Goal: Task Accomplishment & Management: Use online tool/utility

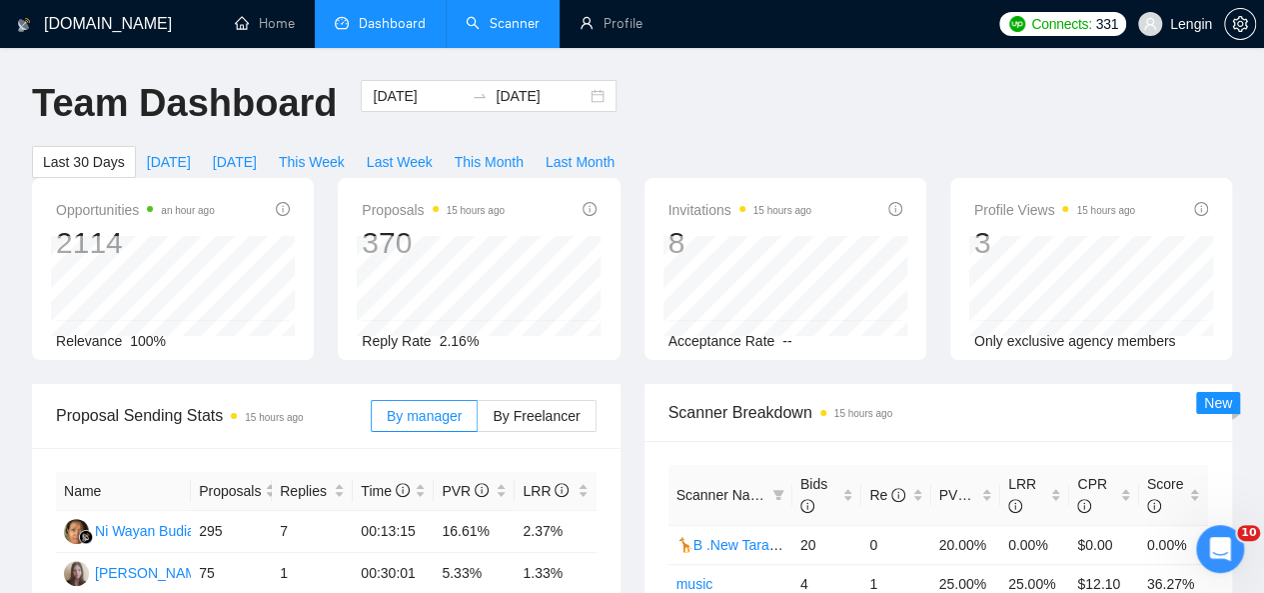
click at [496, 19] on link "Scanner" at bounding box center [503, 23] width 74 height 17
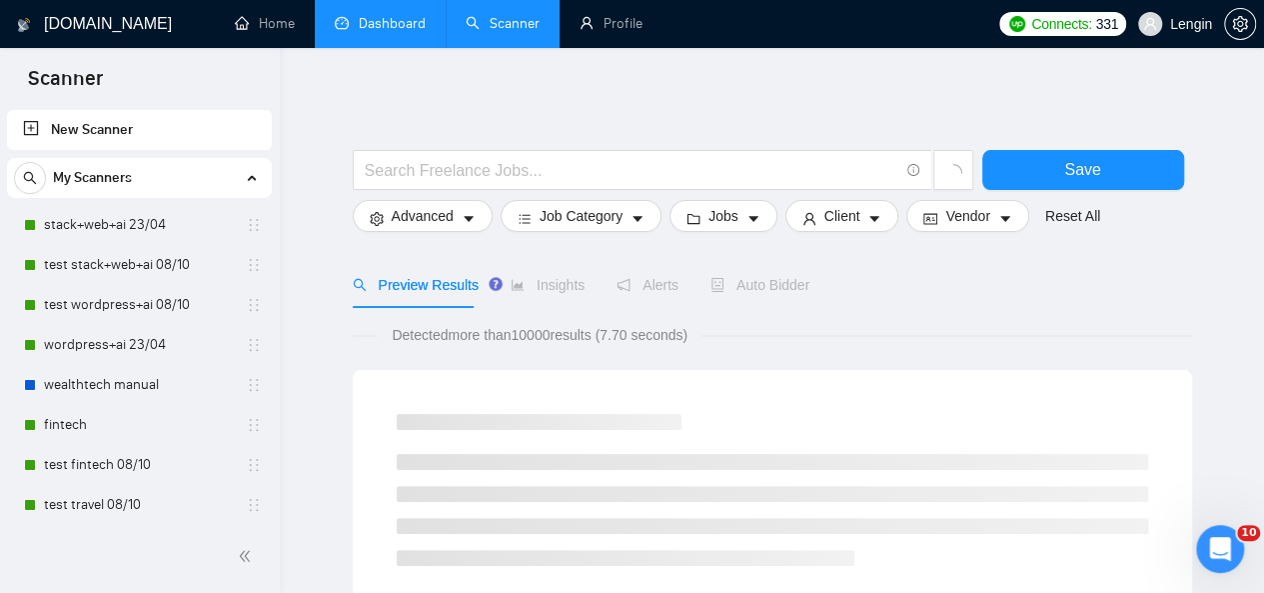
click at [404, 15] on link "Dashboard" at bounding box center [380, 23] width 91 height 17
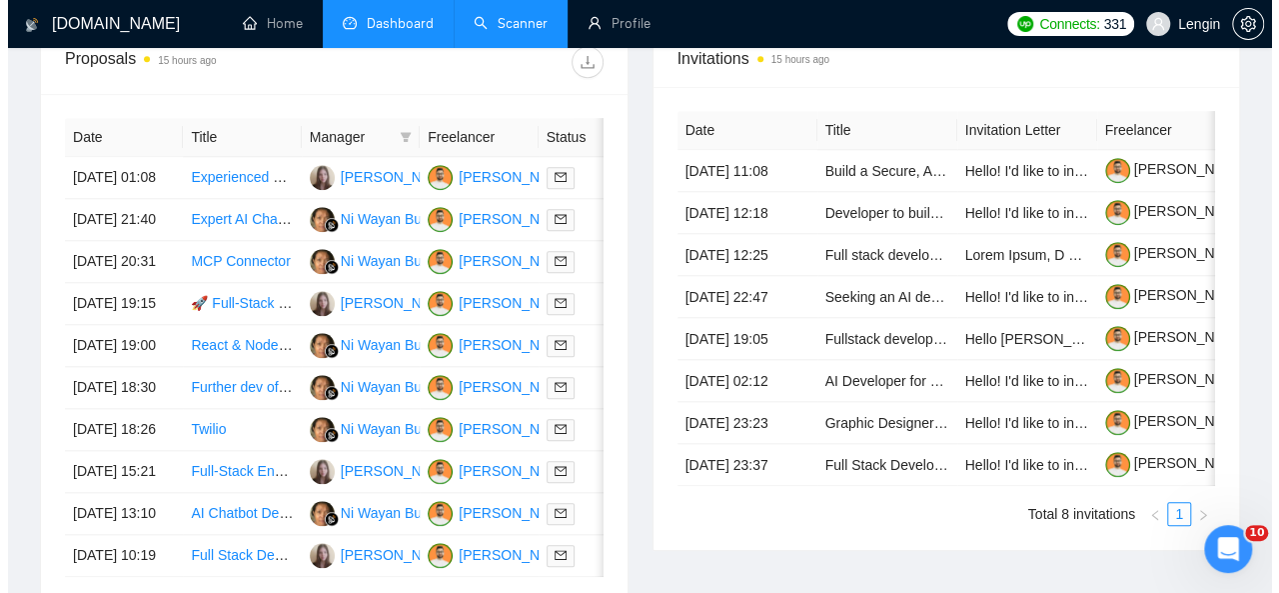
scroll to position [819, 0]
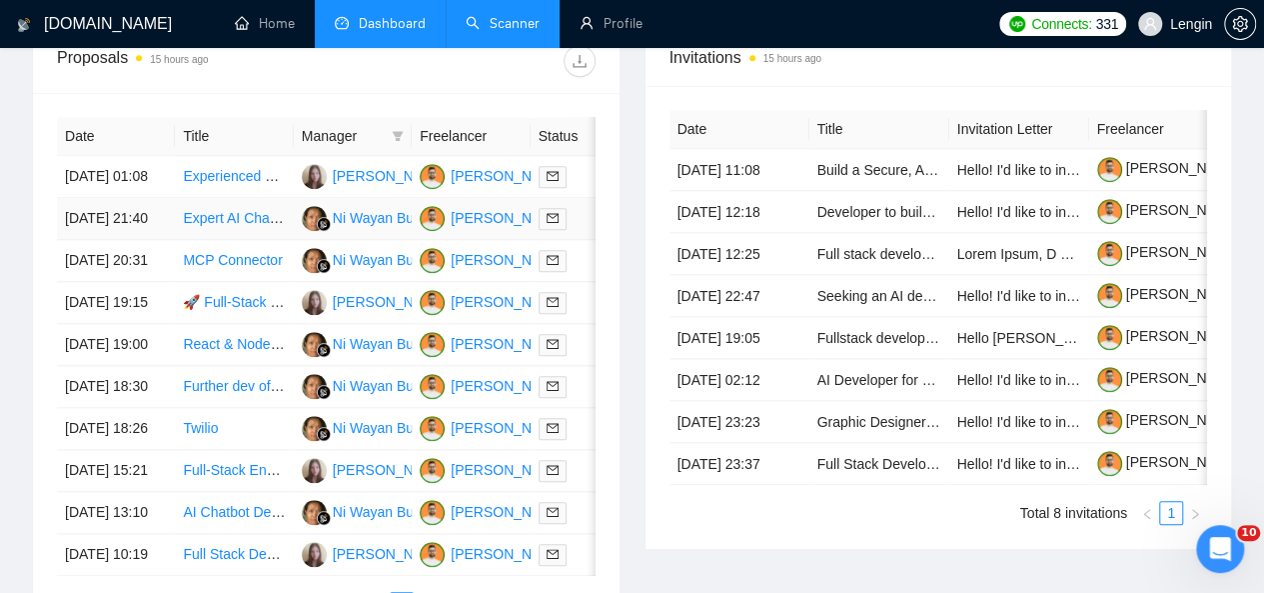
click at [276, 231] on td "Expert AI Chatbot Developer Needed for Client Service" at bounding box center [234, 219] width 118 height 42
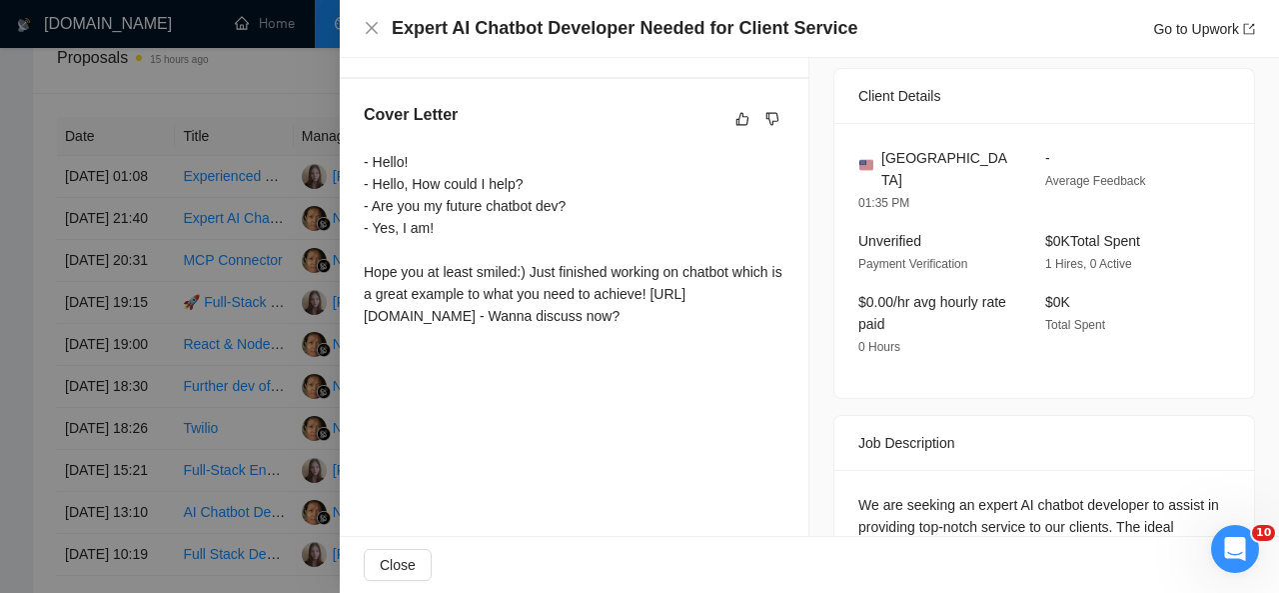
scroll to position [468, 0]
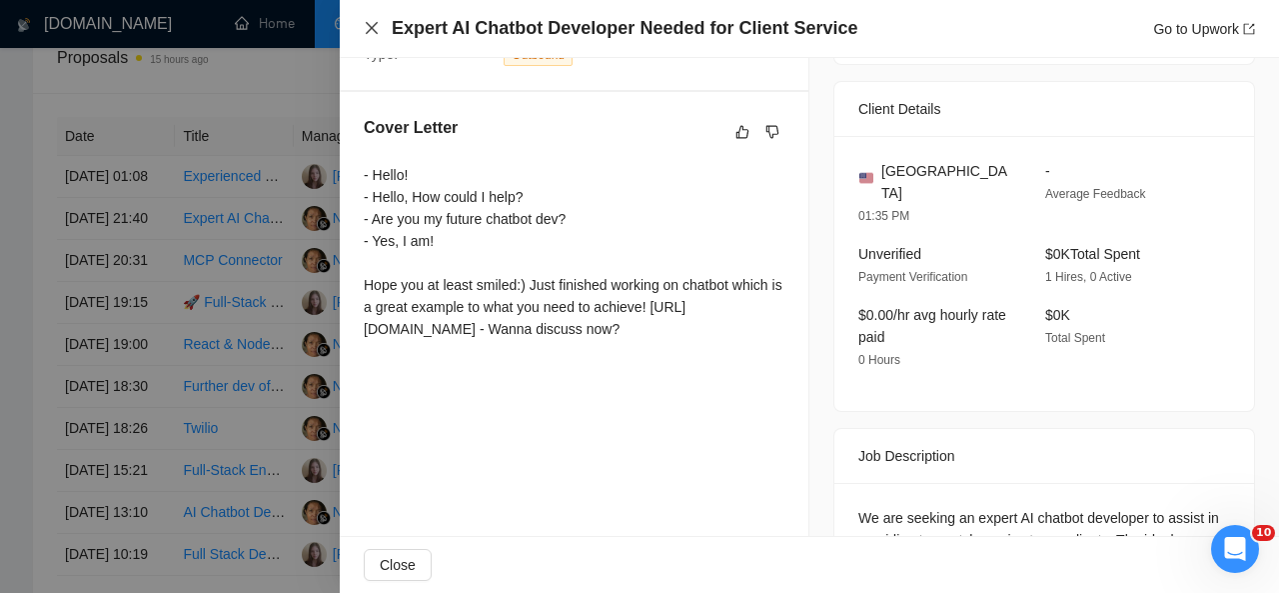
click at [368, 23] on icon "close" at bounding box center [372, 28] width 16 height 16
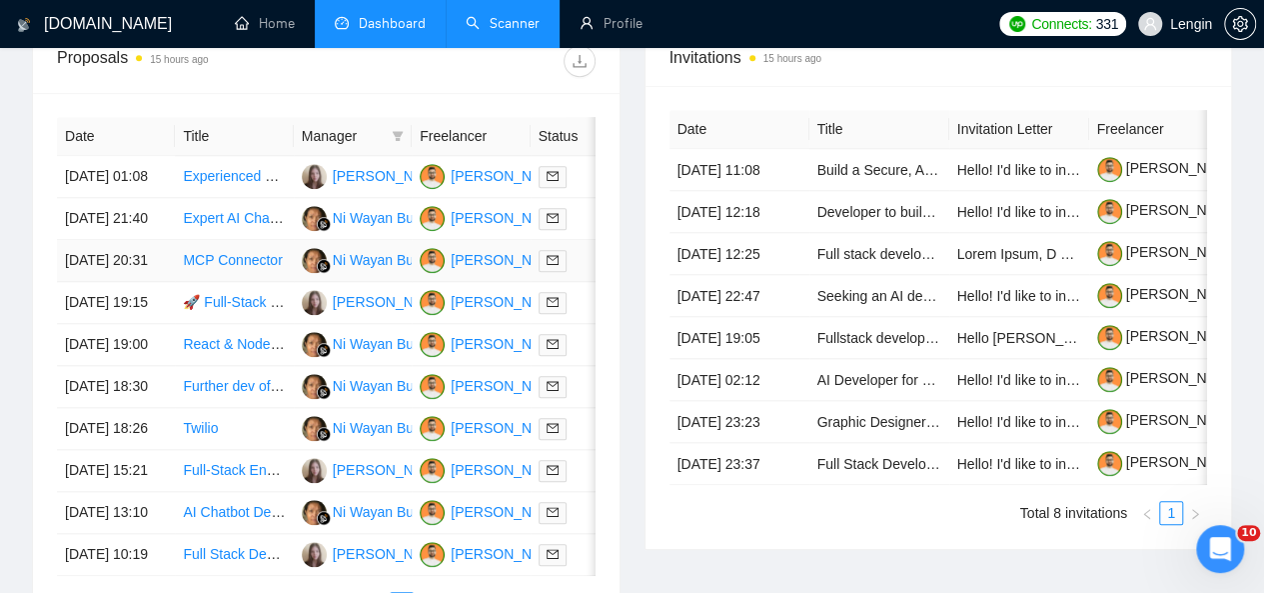
click at [264, 282] on td "MCP Connector" at bounding box center [234, 261] width 118 height 42
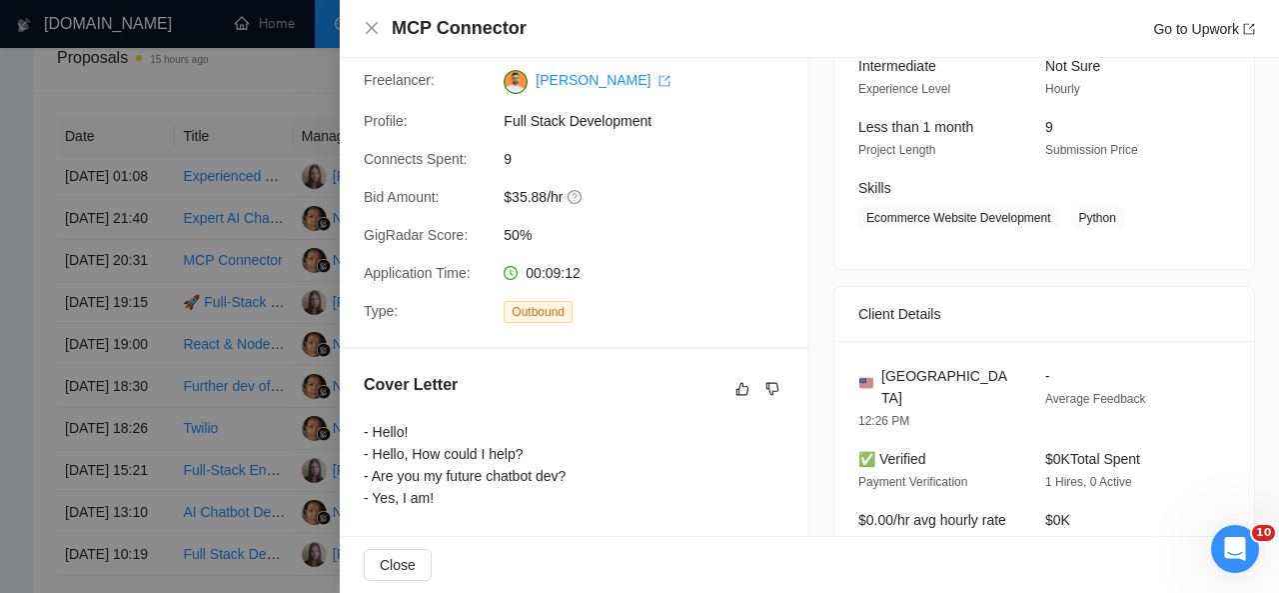
scroll to position [574, 0]
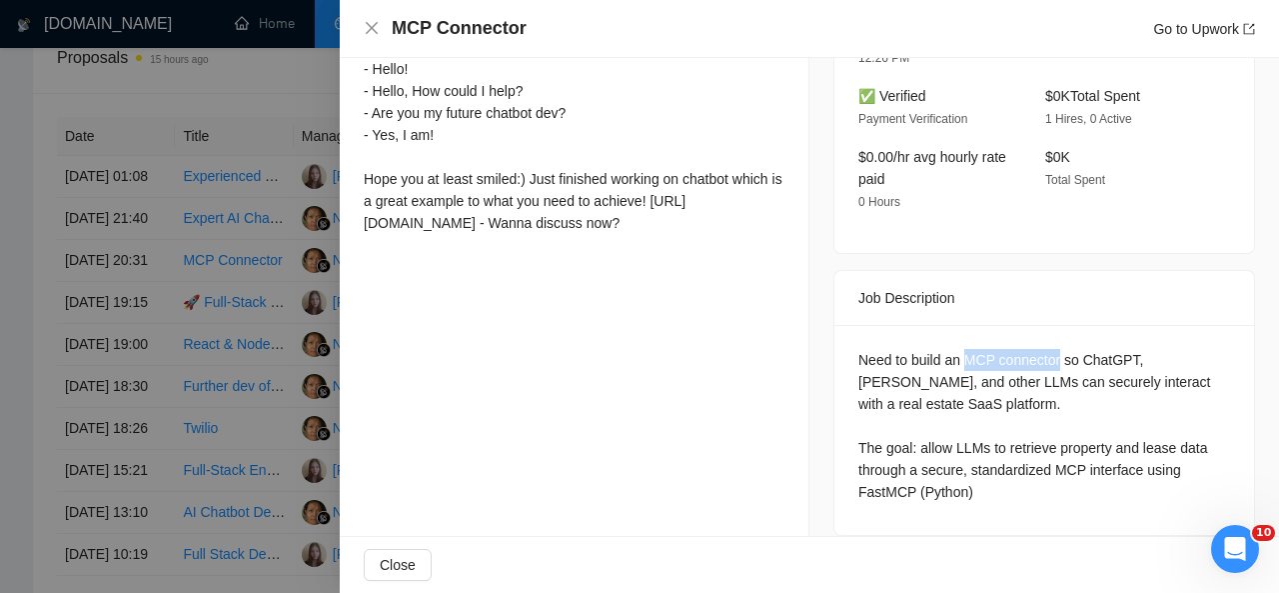
drag, startPoint x: 957, startPoint y: 335, endPoint x: 1053, endPoint y: 335, distance: 95.9
click at [1053, 349] on div "Need to build an MCP connector so ChatGPT, [PERSON_NAME], and other LLMs can se…" at bounding box center [1044, 426] width 372 height 154
copy div "MCP connector"
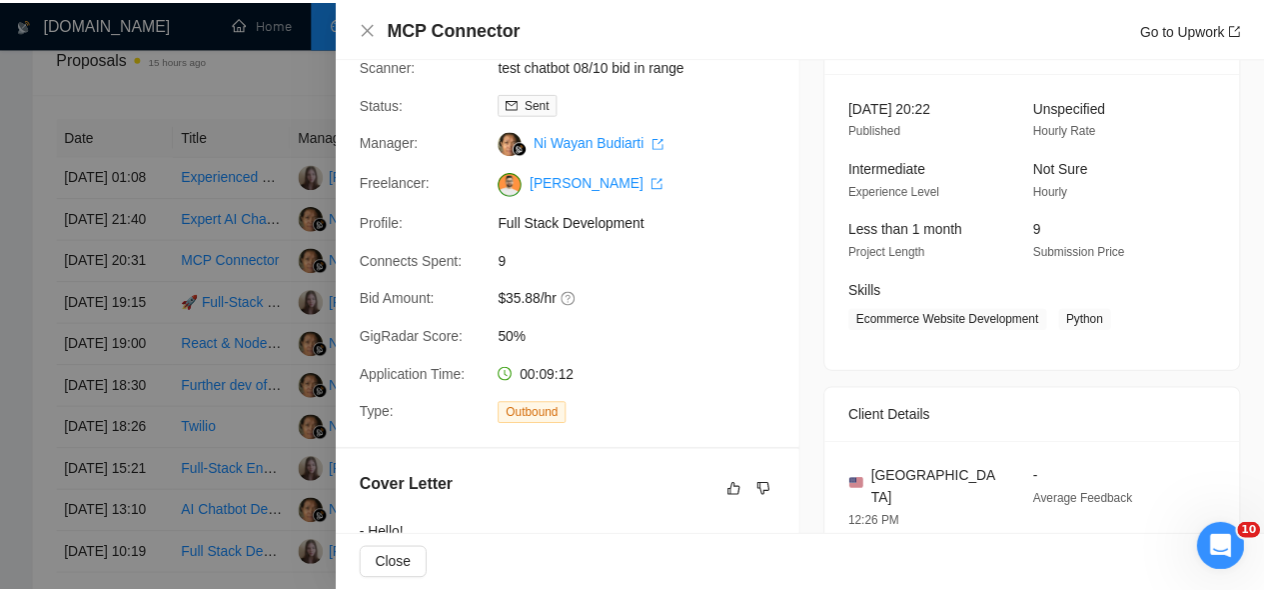
scroll to position [0, 0]
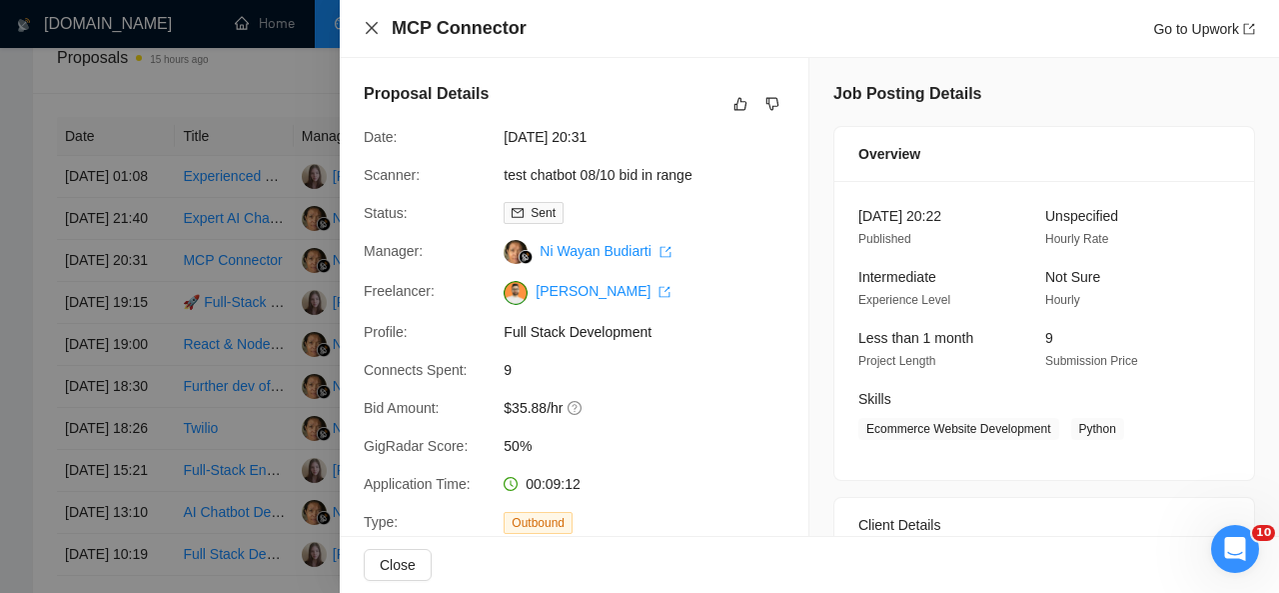
click at [369, 25] on icon "close" at bounding box center [372, 28] width 12 height 12
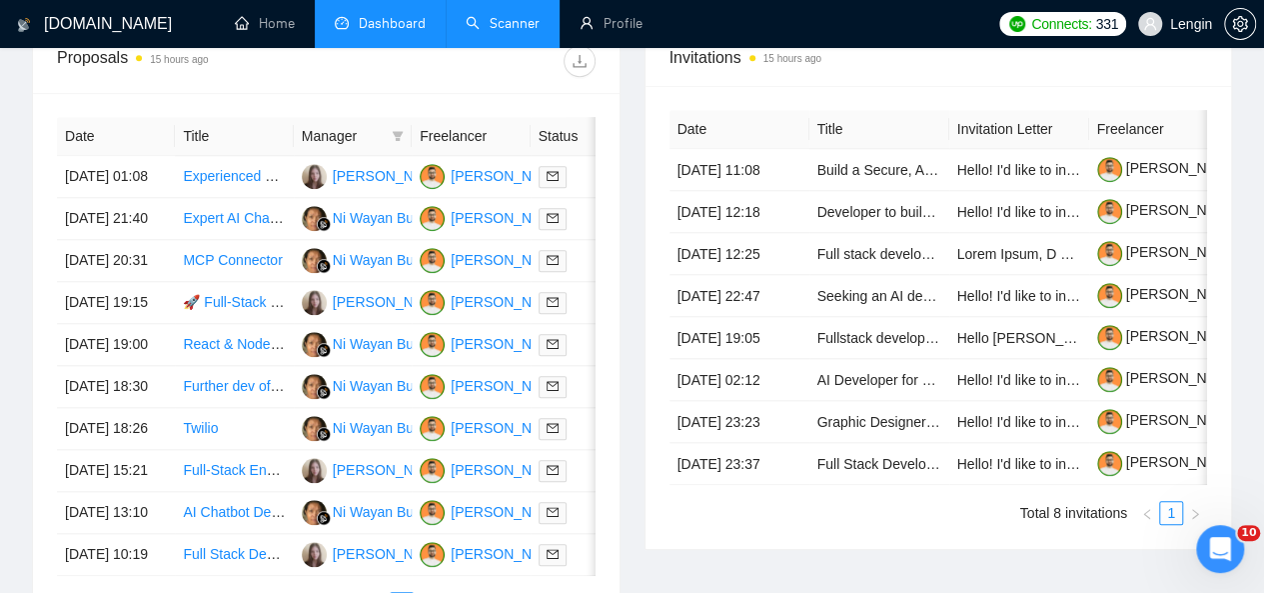
click at [516, 21] on link "Scanner" at bounding box center [503, 23] width 74 height 17
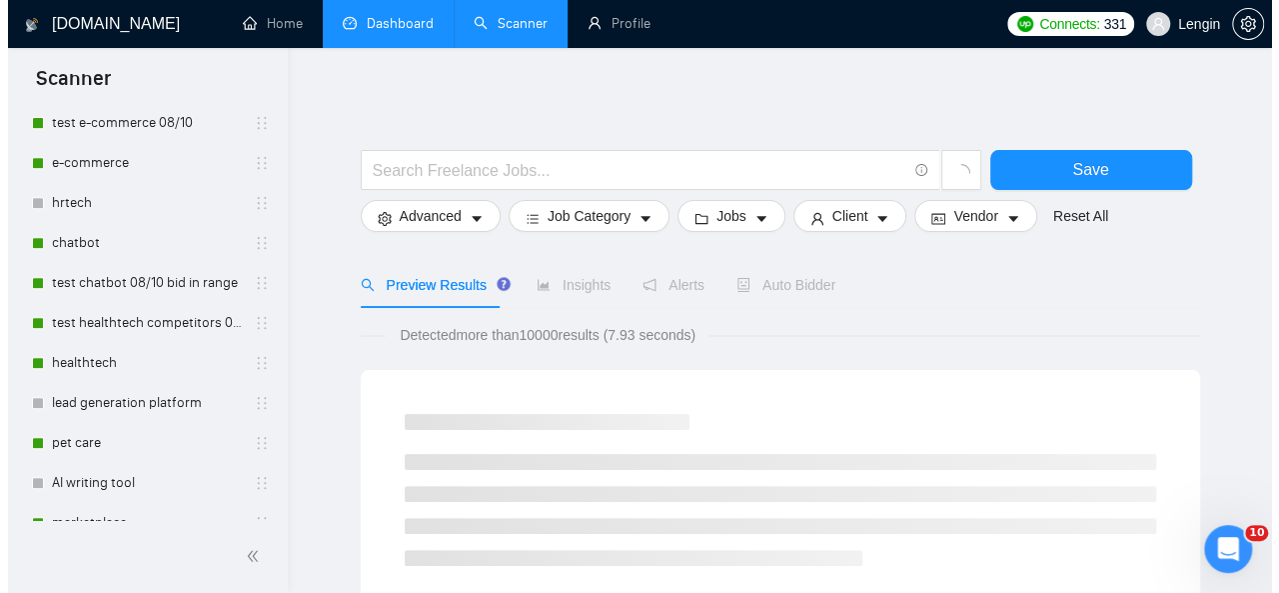
scroll to position [456, 0]
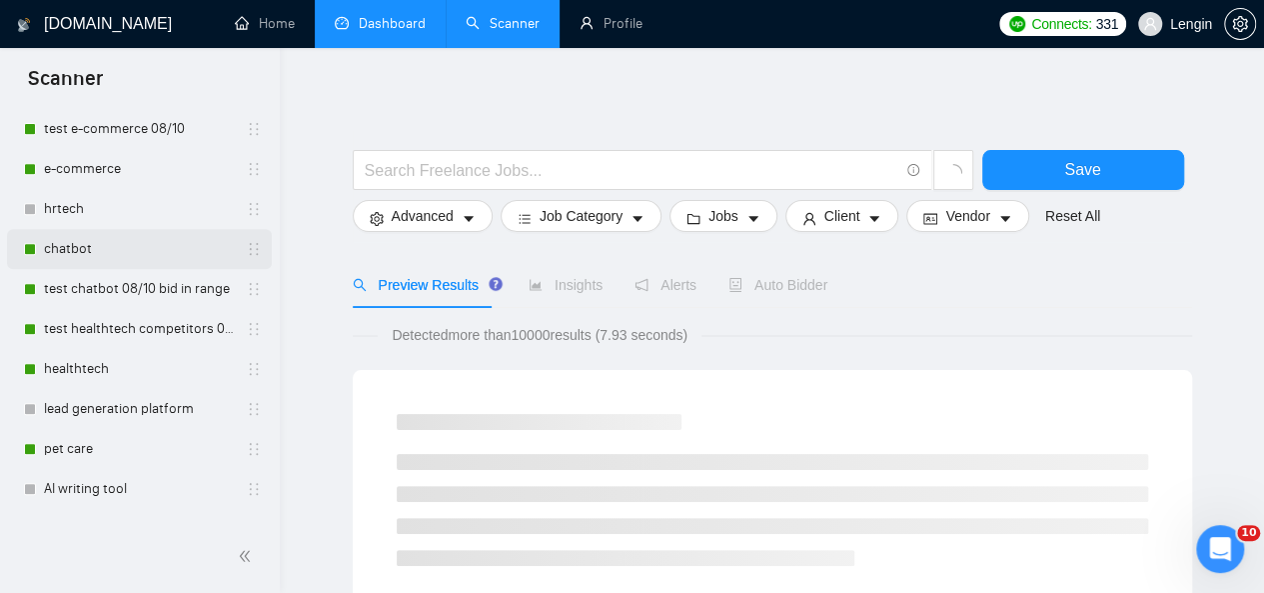
click at [107, 244] on link "chatbot" at bounding box center [139, 249] width 190 height 40
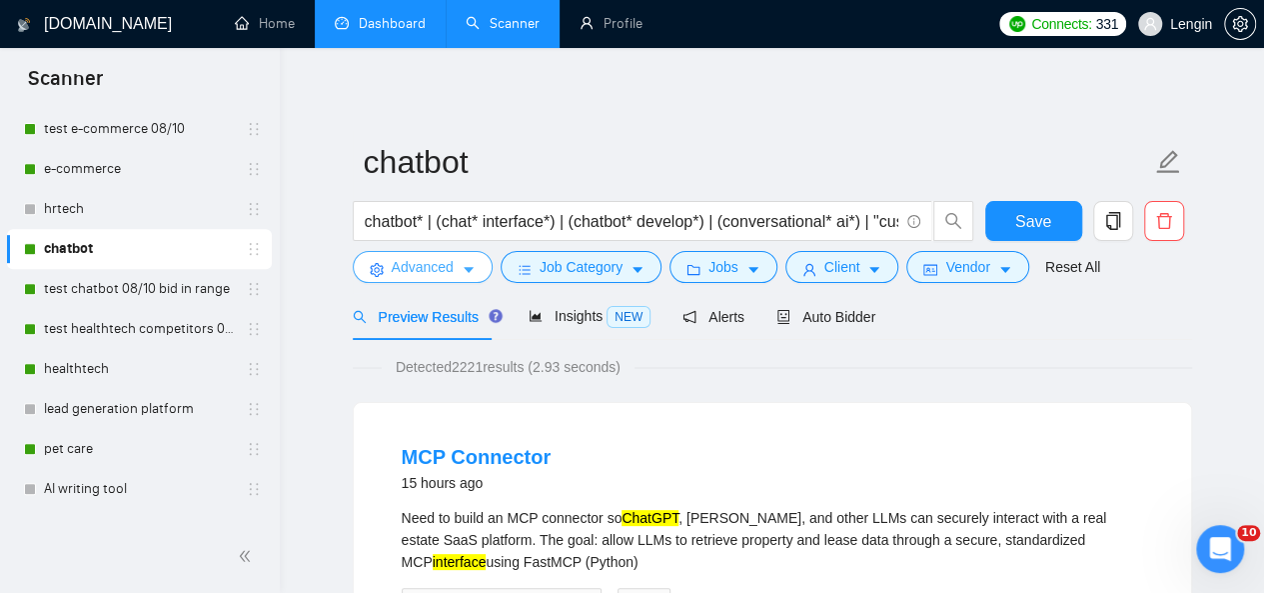
click at [440, 275] on span "Advanced" at bounding box center [423, 267] width 62 height 22
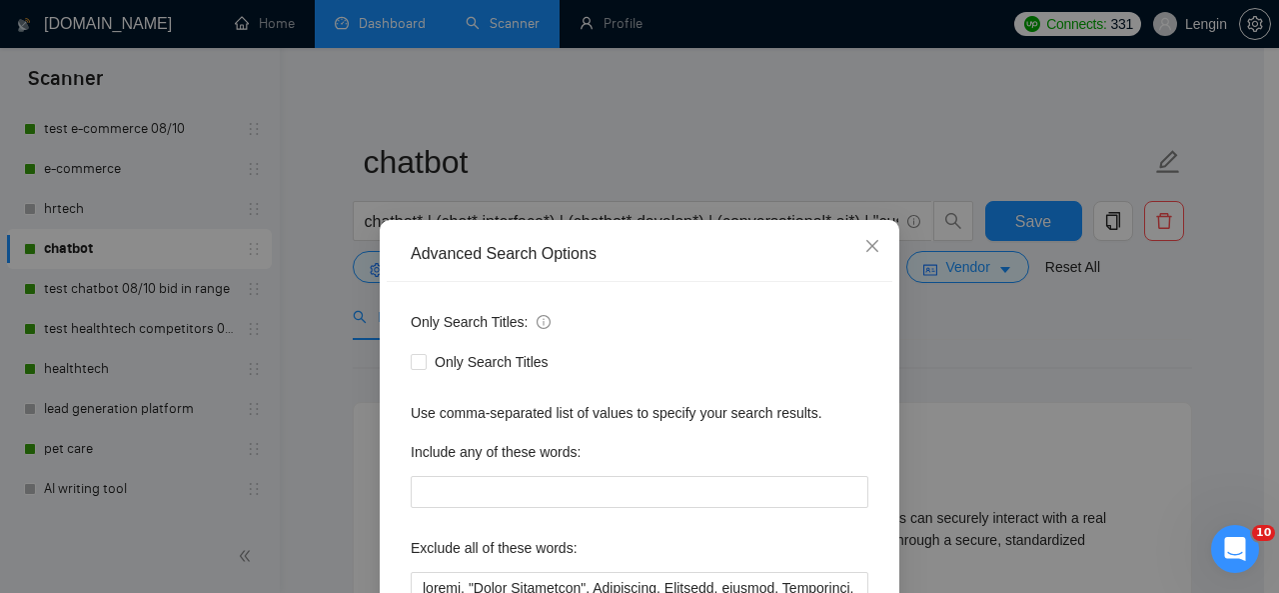
scroll to position [189, 0]
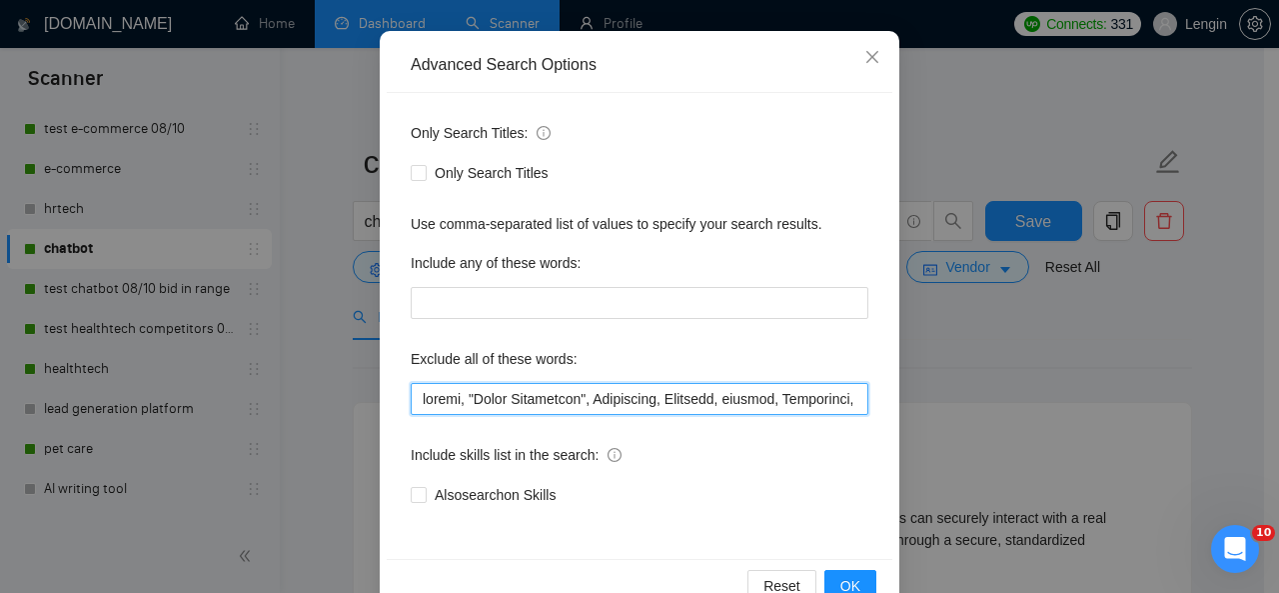
click at [413, 402] on input "text" at bounding box center [640, 399] width 458 height 32
paste input "MCP connector"
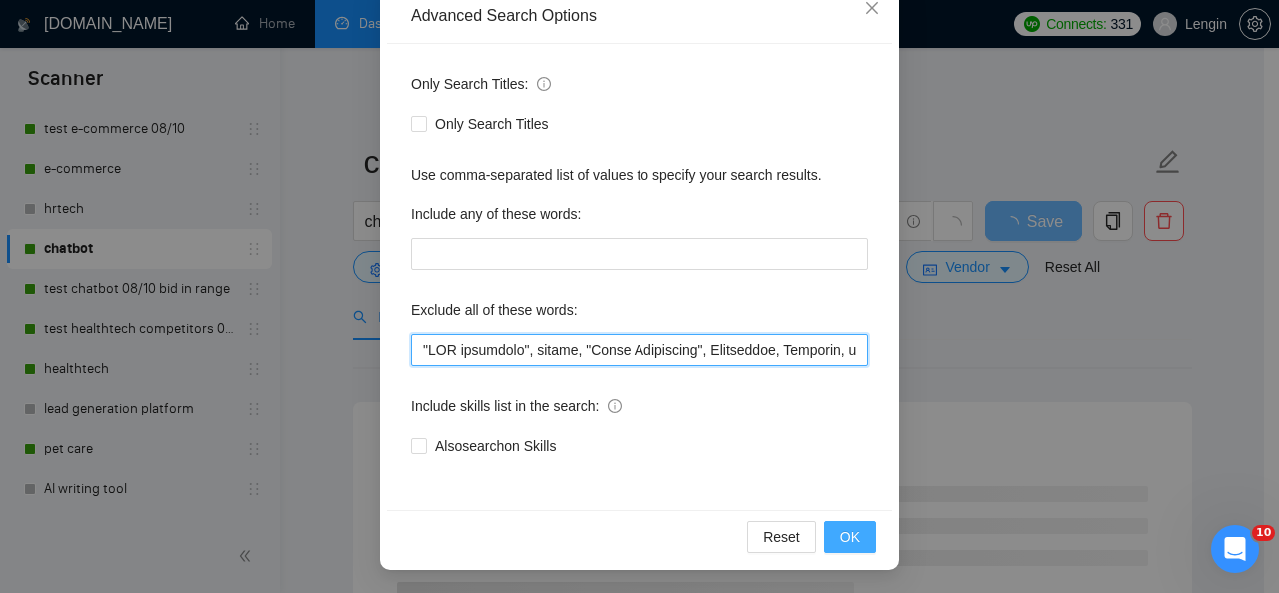
type input ""LOR ipsumdolo", sitame, "Conse Adipiscing", Elitseddoe, Temporin, utlabor, Etd…"
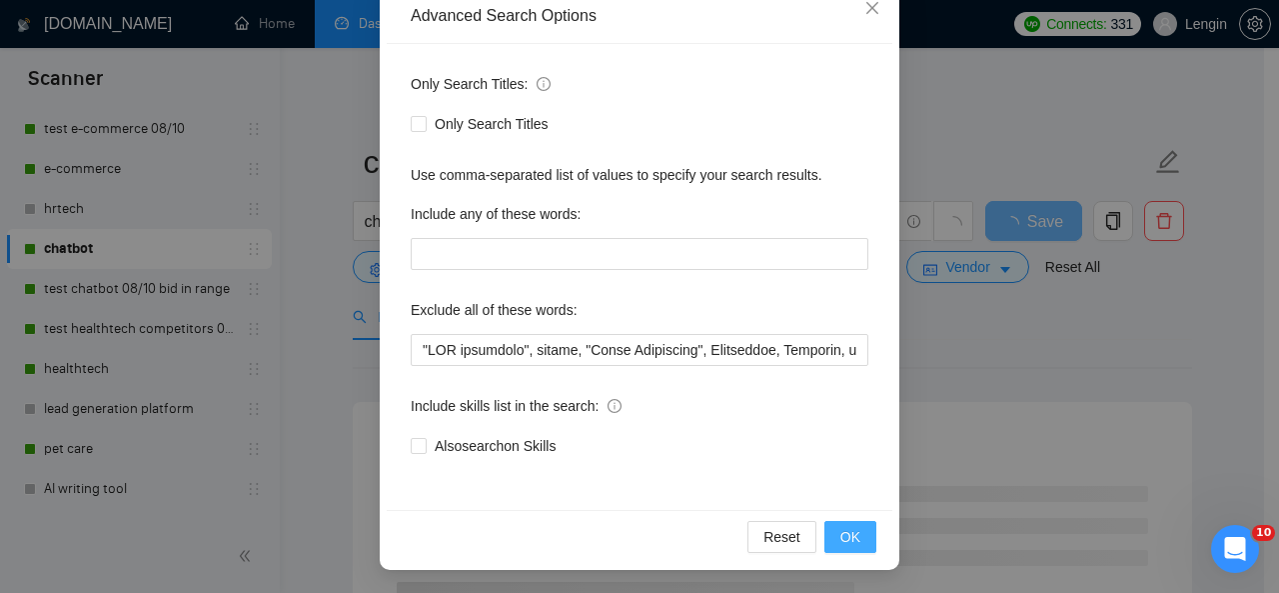
click at [833, 537] on button "OK" at bounding box center [850, 537] width 52 height 32
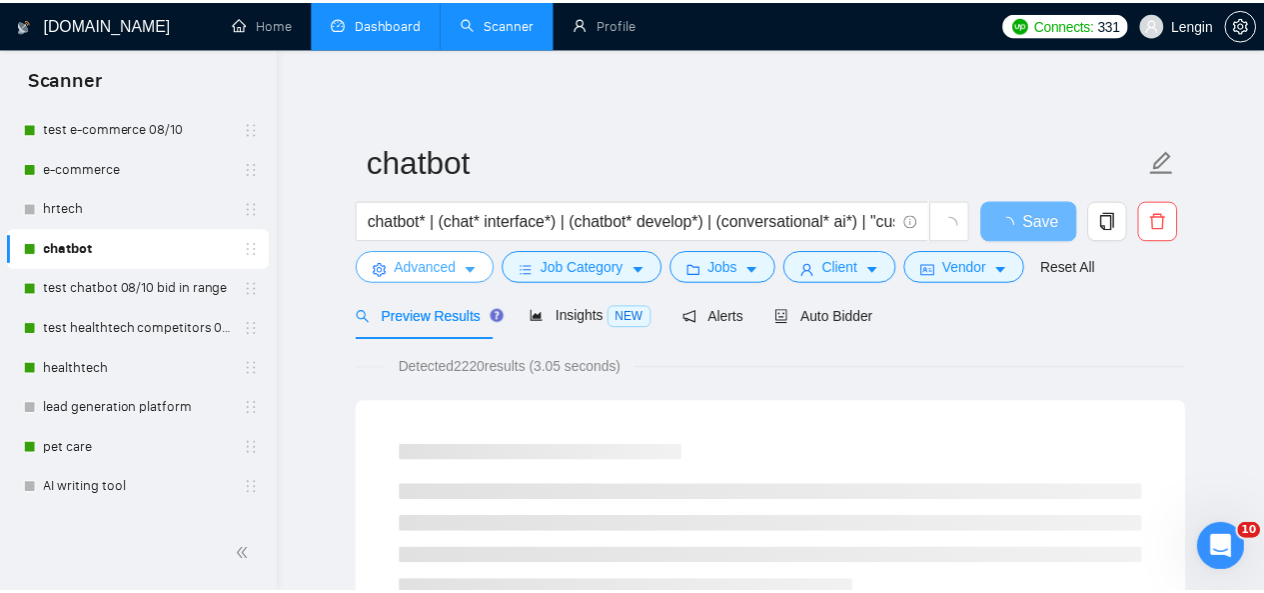
scroll to position [0, 0]
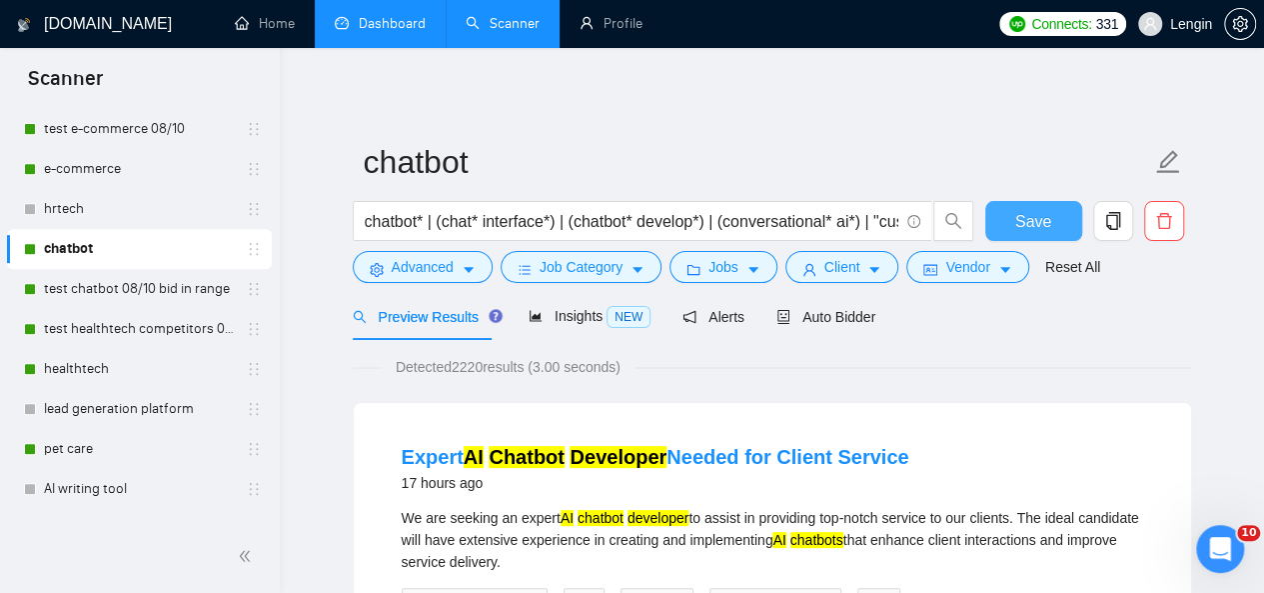
click at [1007, 229] on button "Save" at bounding box center [1033, 221] width 97 height 40
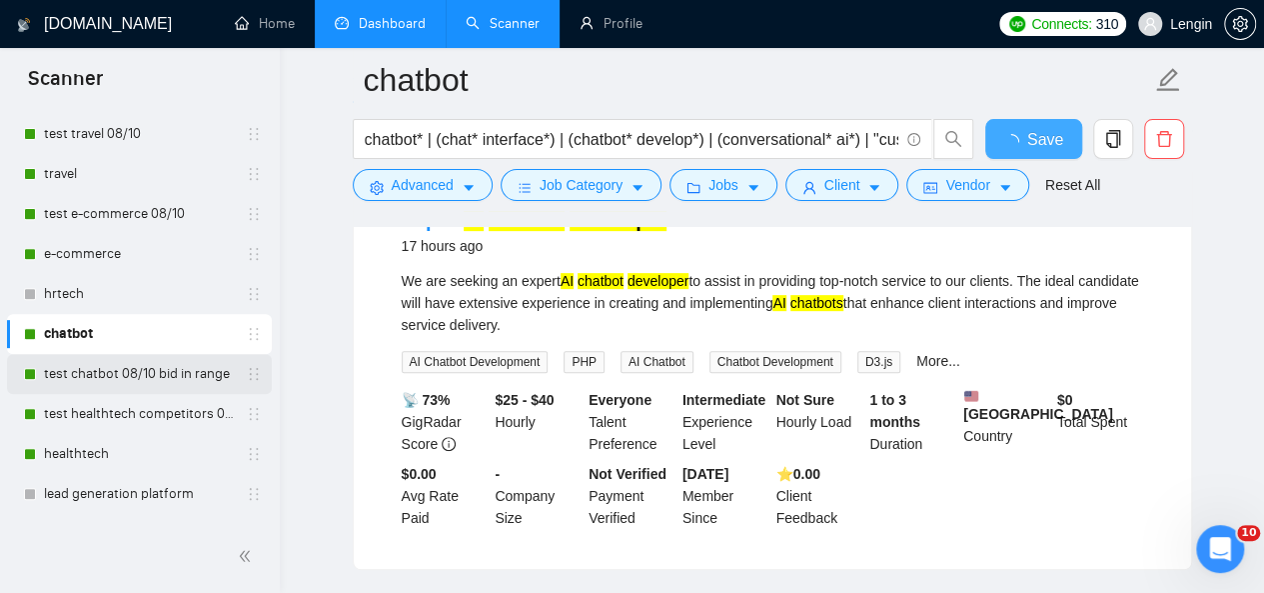
scroll to position [370, 0]
click at [112, 368] on link "test chatbot 08/10 bid in range" at bounding box center [139, 375] width 190 height 40
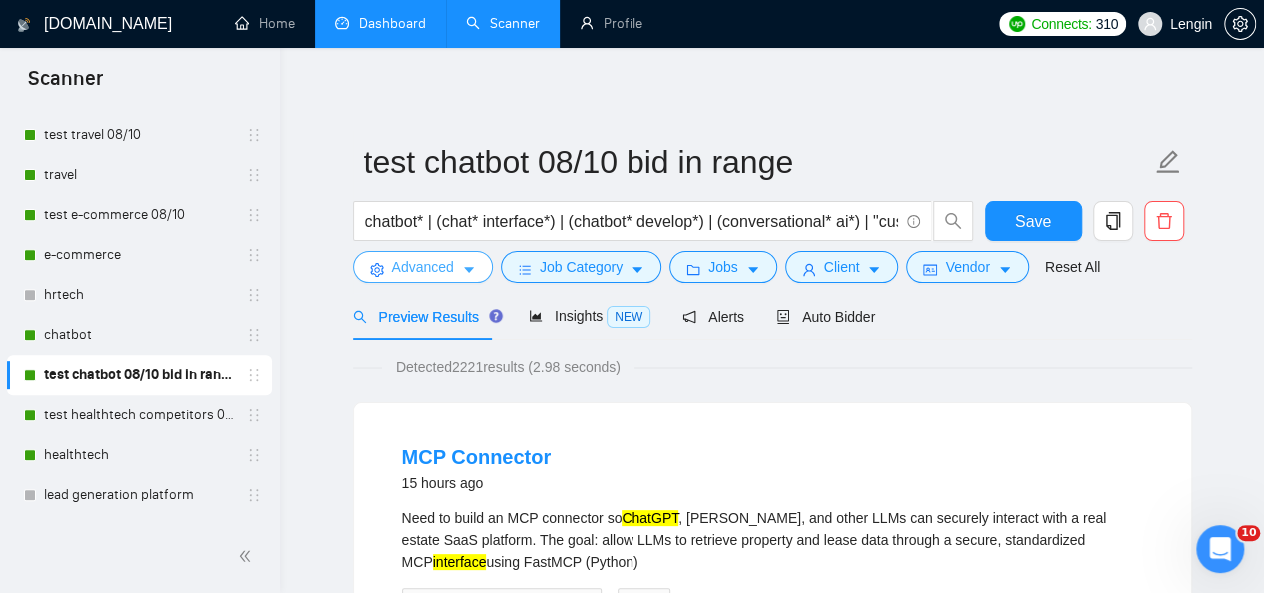
click at [458, 270] on button "Advanced" at bounding box center [423, 267] width 140 height 32
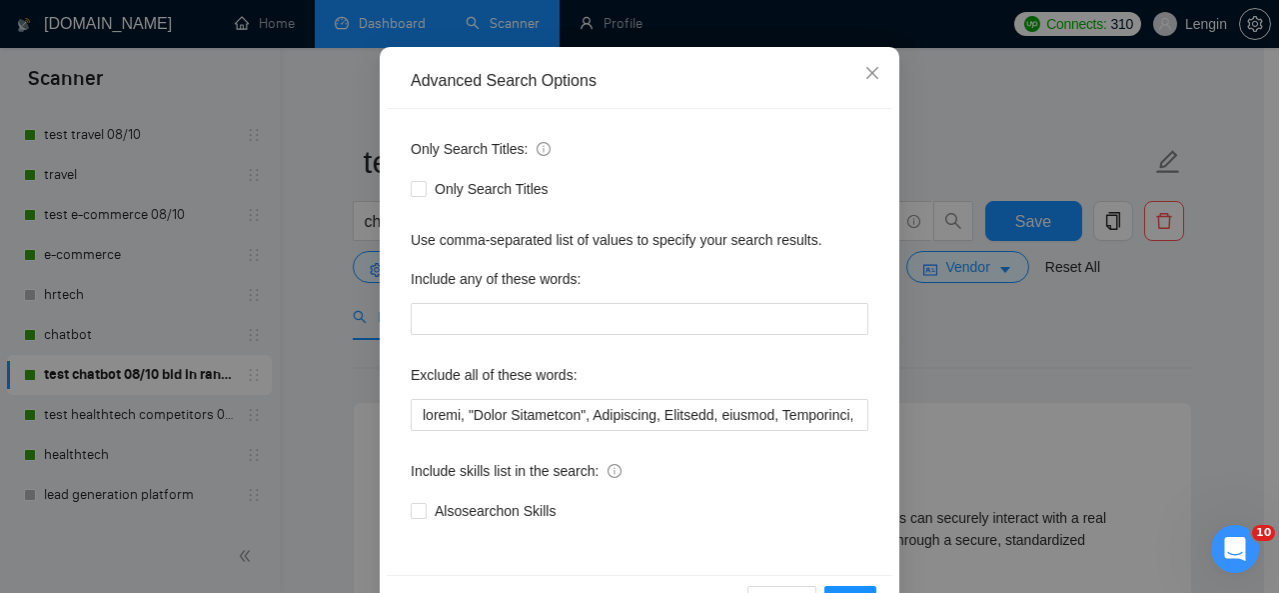
scroll to position [174, 0]
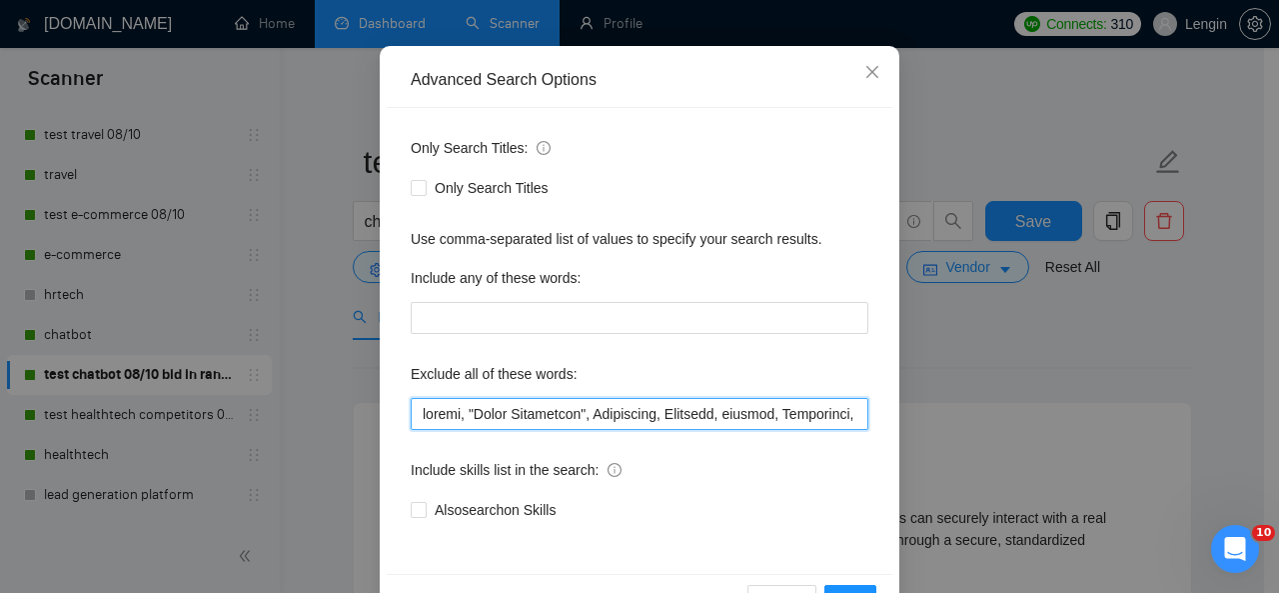
click at [412, 419] on input "text" at bounding box center [640, 414] width 458 height 32
paste input "MCP connector"
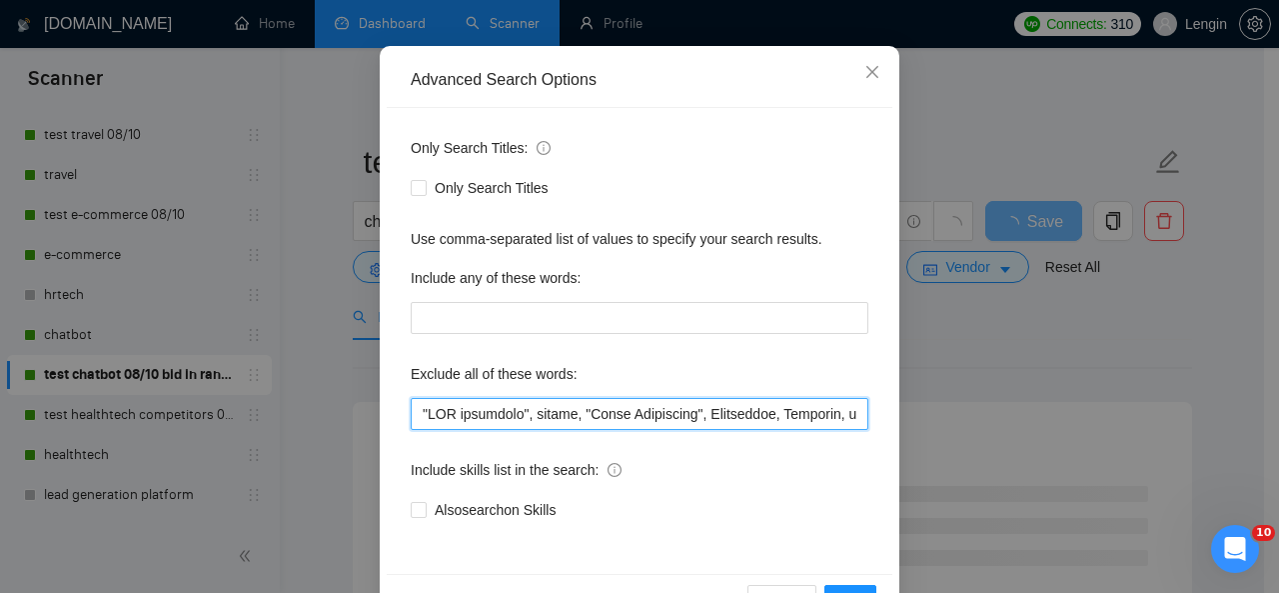
scroll to position [238, 0]
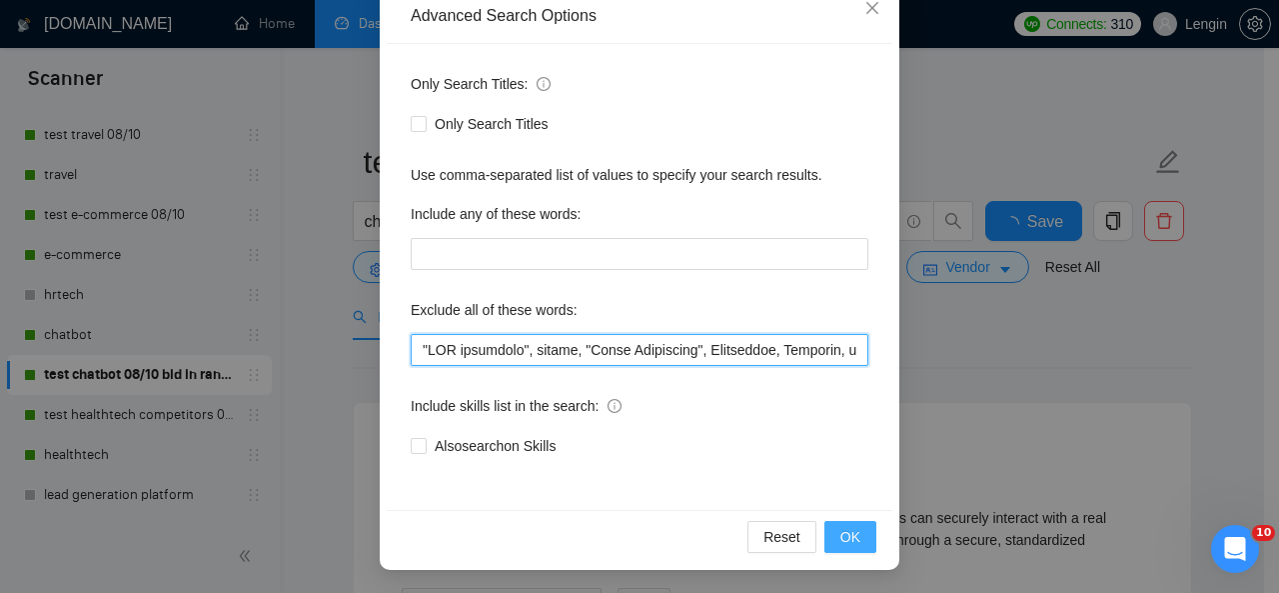
type input ""LOR ipsumdolo", sitame, "Conse Adipiscing", Elitseddoe, Temporin, utlabor, Etd…"
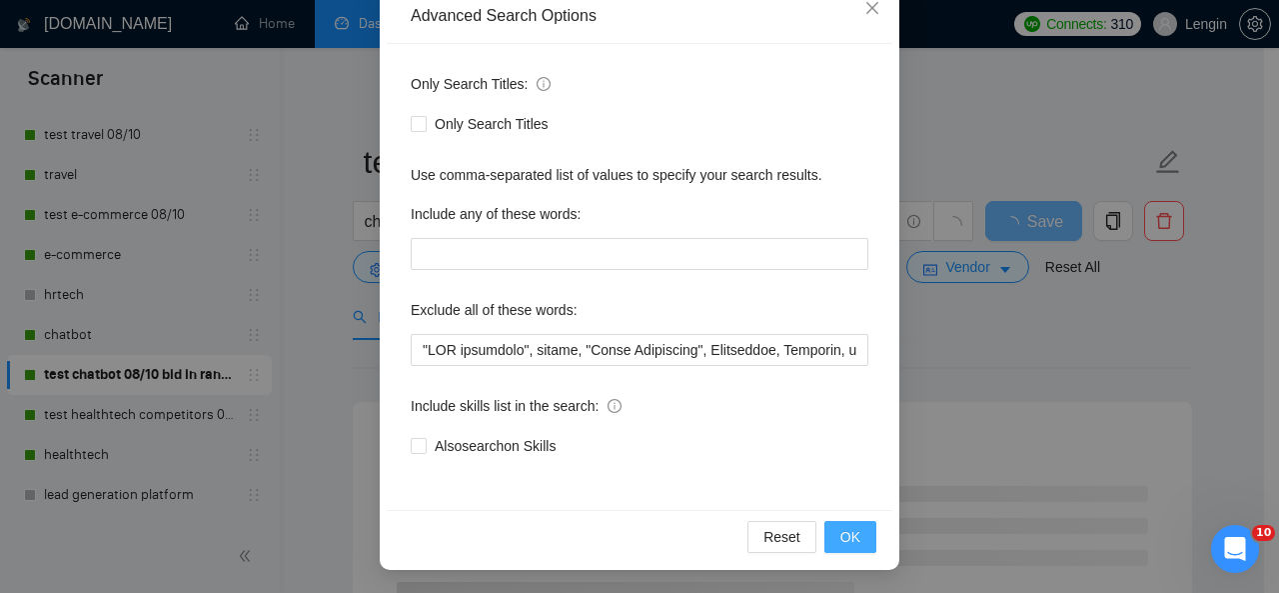
click at [851, 549] on button "OK" at bounding box center [850, 537] width 52 height 32
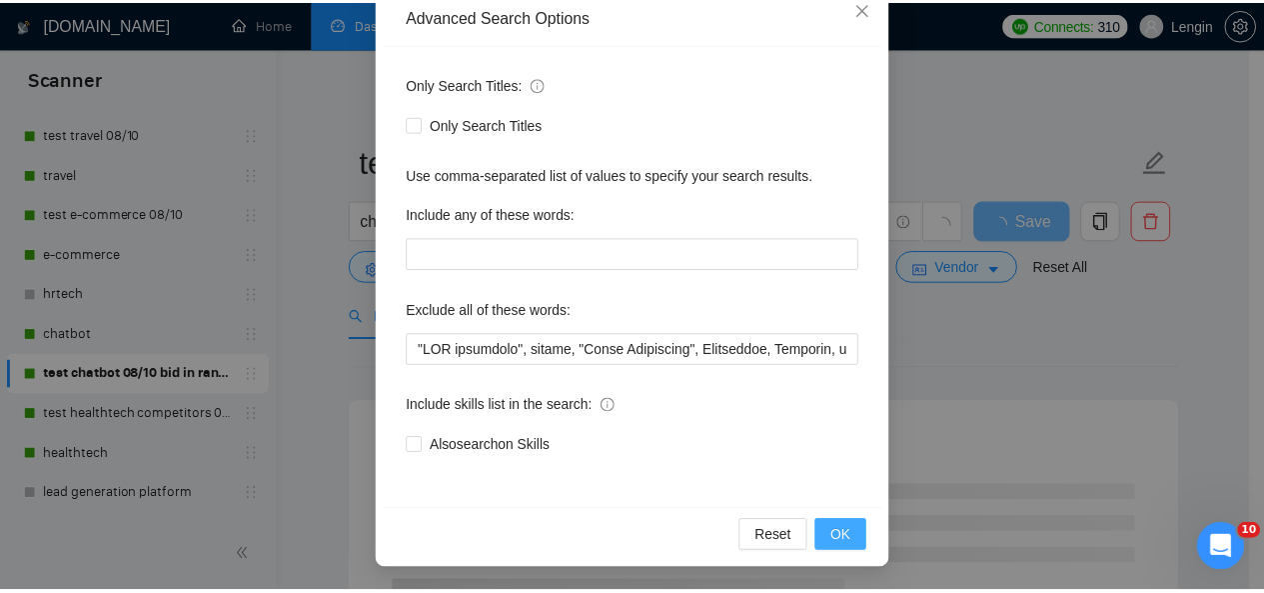
scroll to position [138, 0]
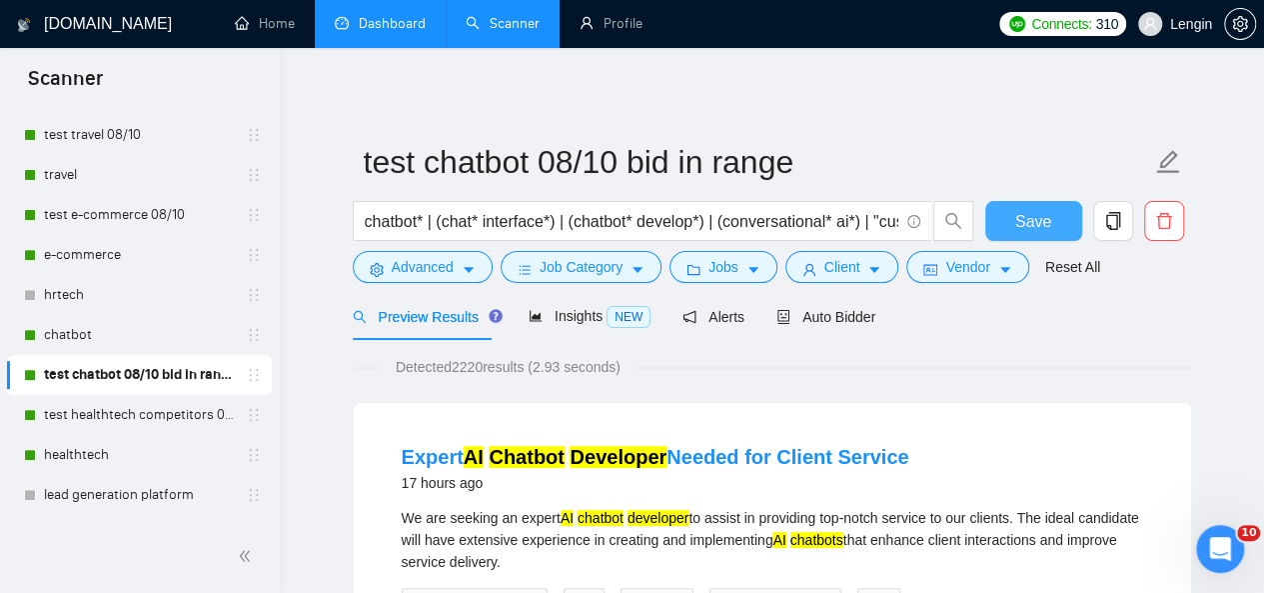
click at [1038, 217] on span "Save" at bounding box center [1033, 221] width 36 height 25
click at [365, 32] on link "Dashboard" at bounding box center [380, 23] width 91 height 17
click at [365, 38] on li "Dashboard" at bounding box center [380, 24] width 131 height 48
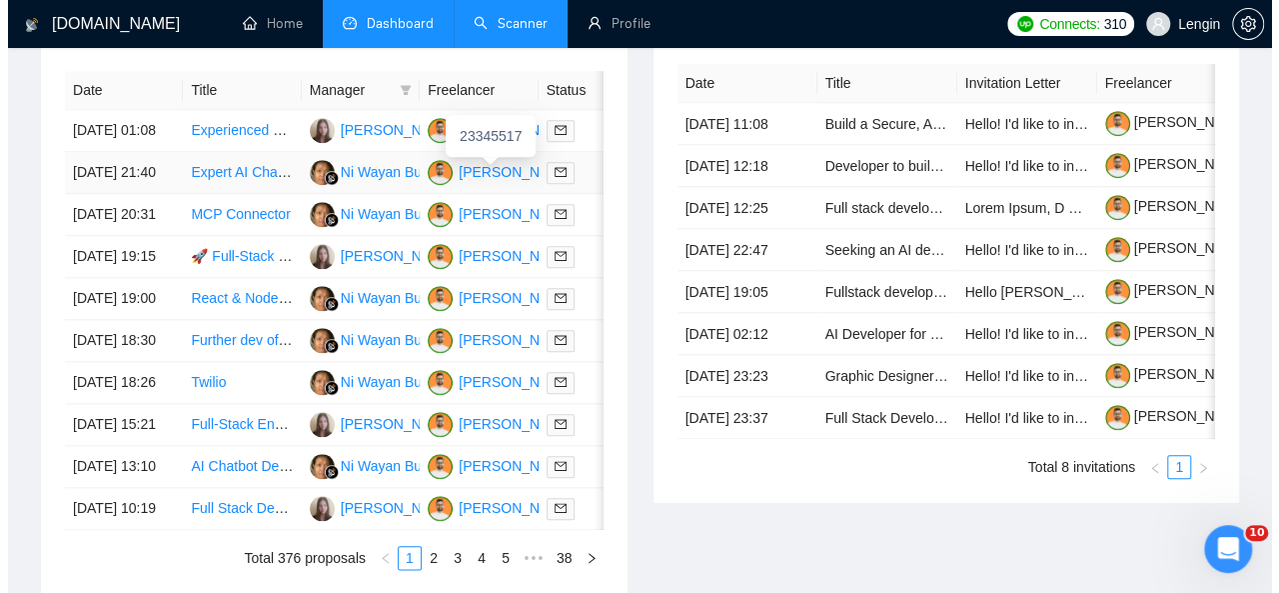
scroll to position [902, 0]
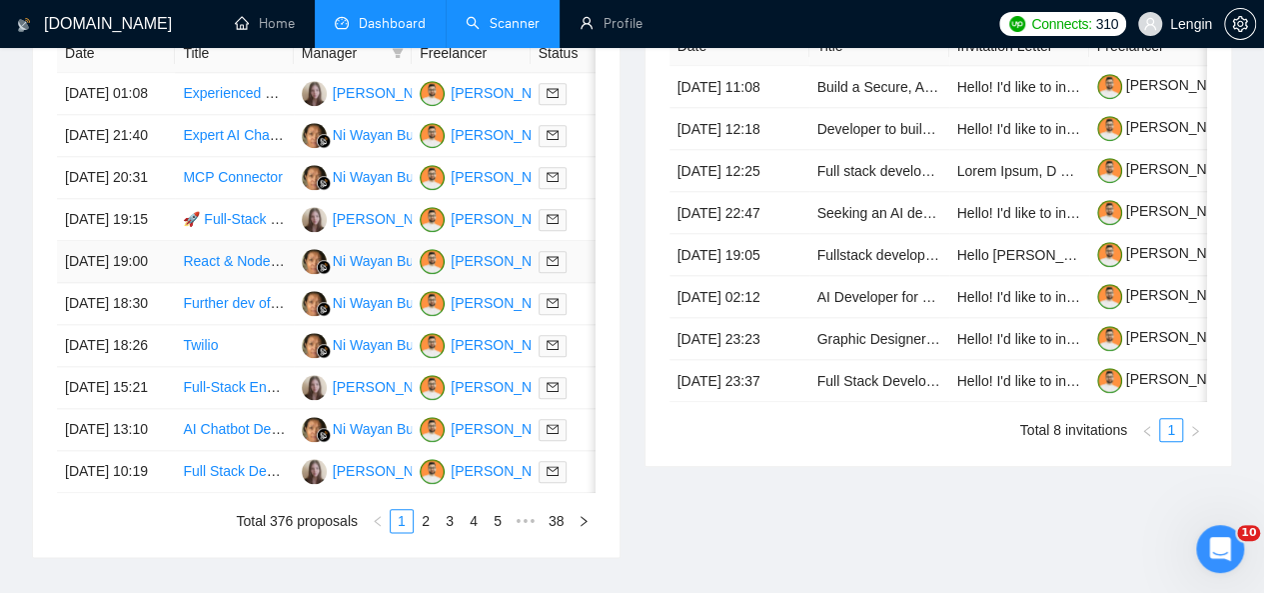
click at [251, 283] on td "React & Node.js developer for NET e-commerce project" at bounding box center [234, 262] width 118 height 42
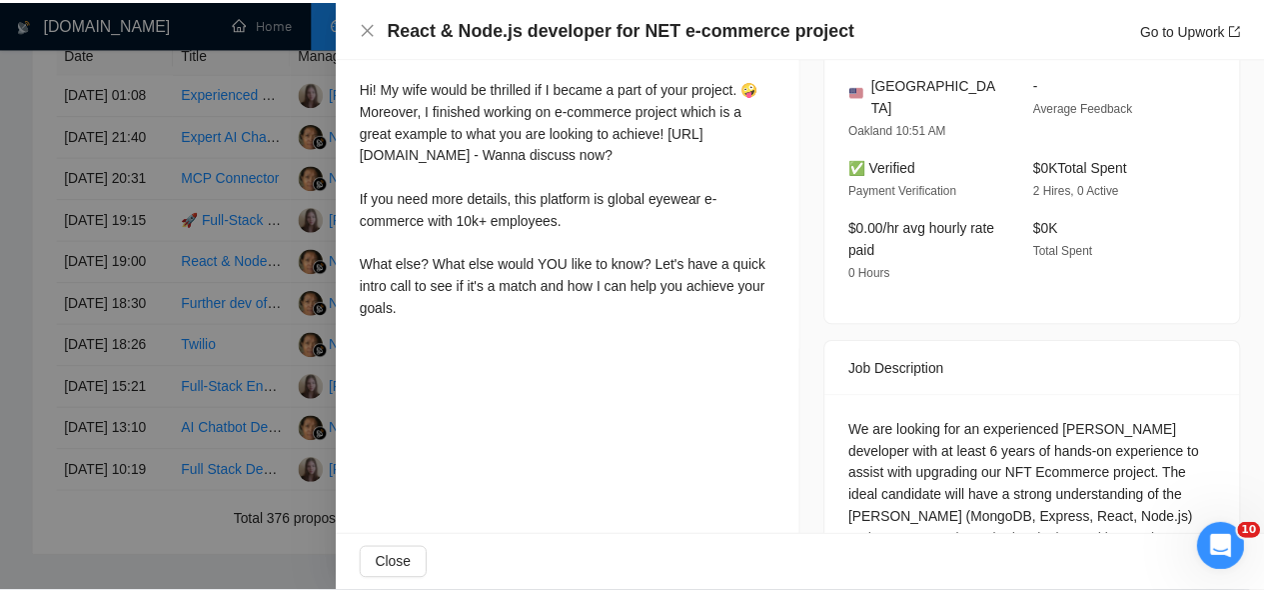
scroll to position [670, 0]
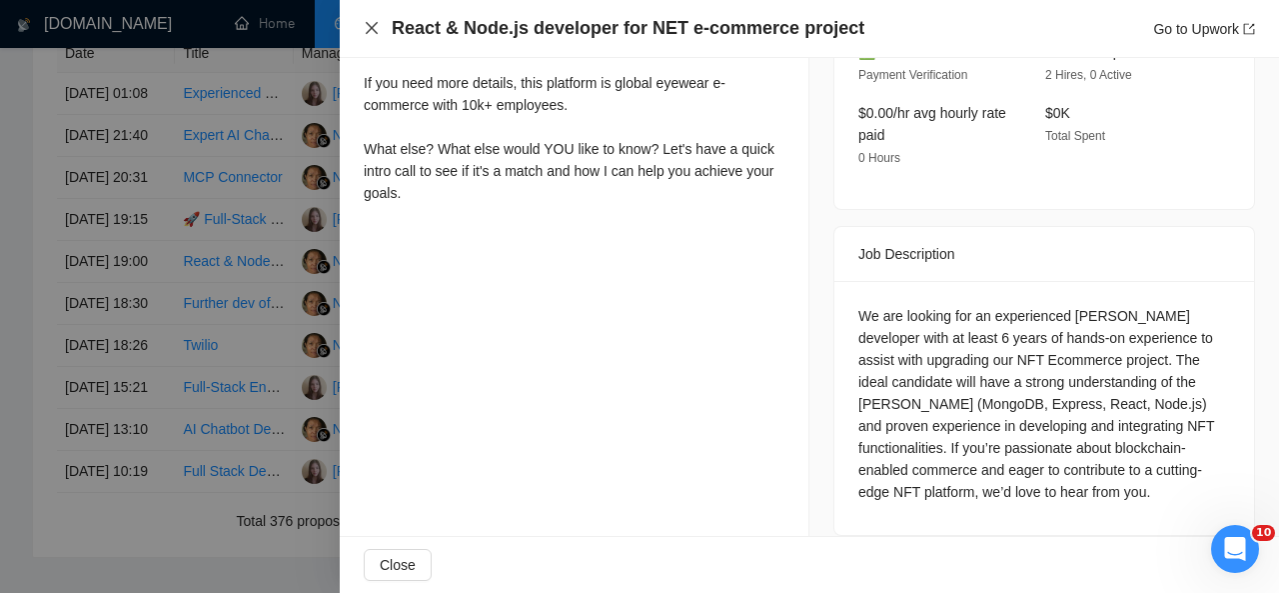
click at [366, 23] on icon "close" at bounding box center [372, 28] width 12 height 12
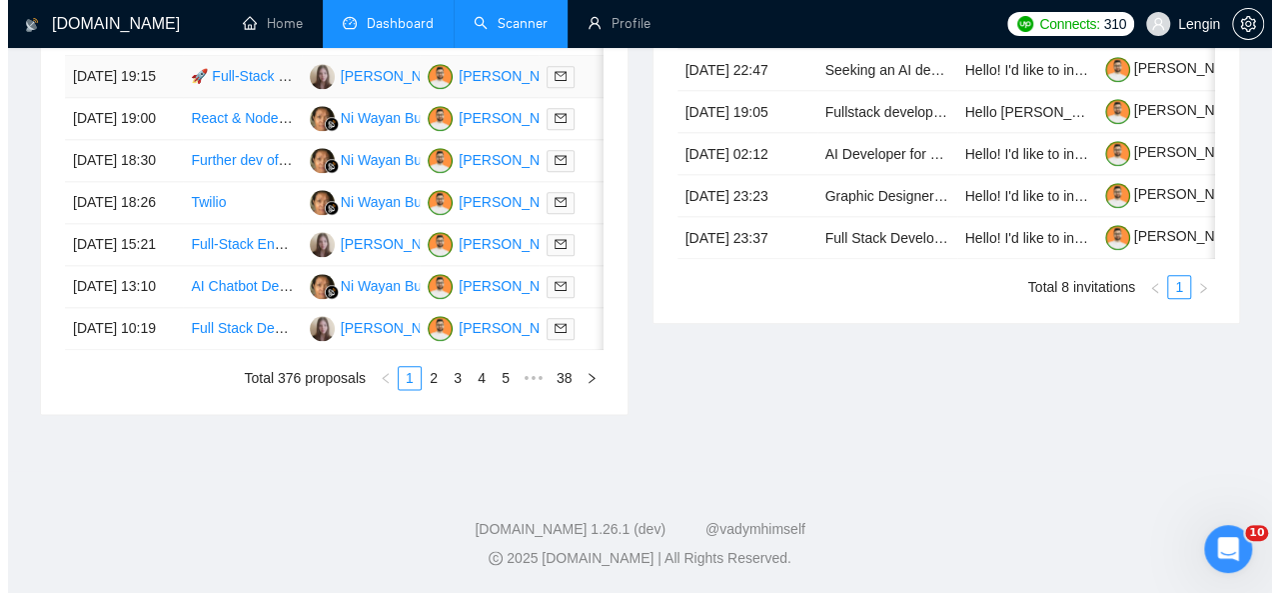
scroll to position [1053, 0]
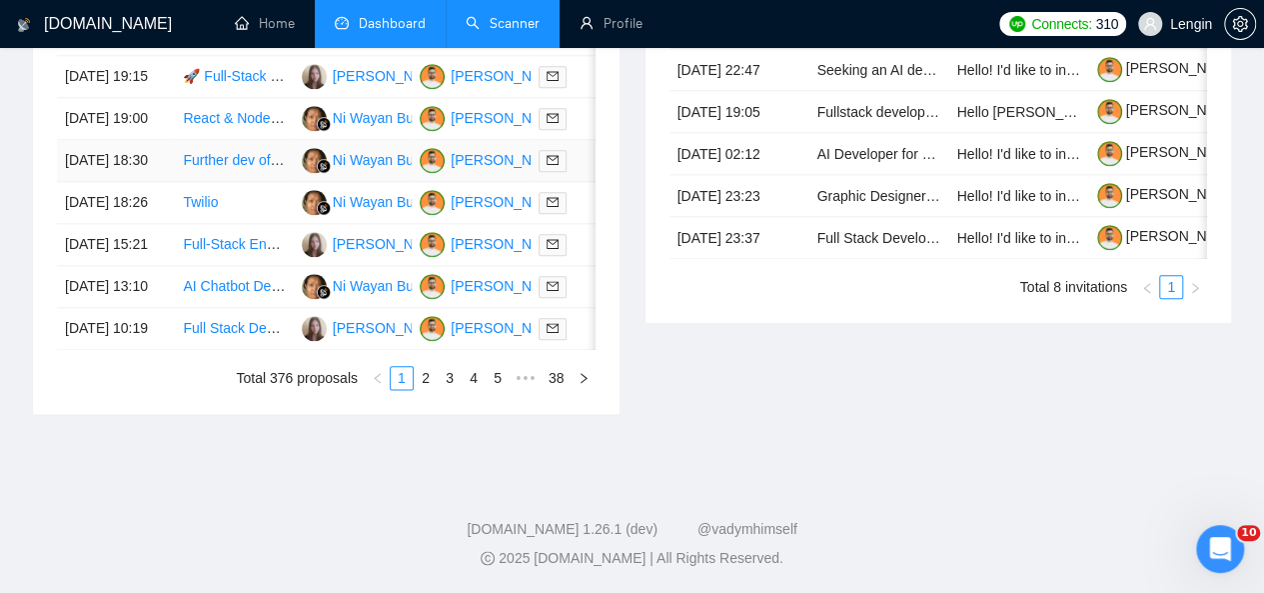
click at [238, 182] on td "Further dev of Replit built site" at bounding box center [234, 161] width 118 height 42
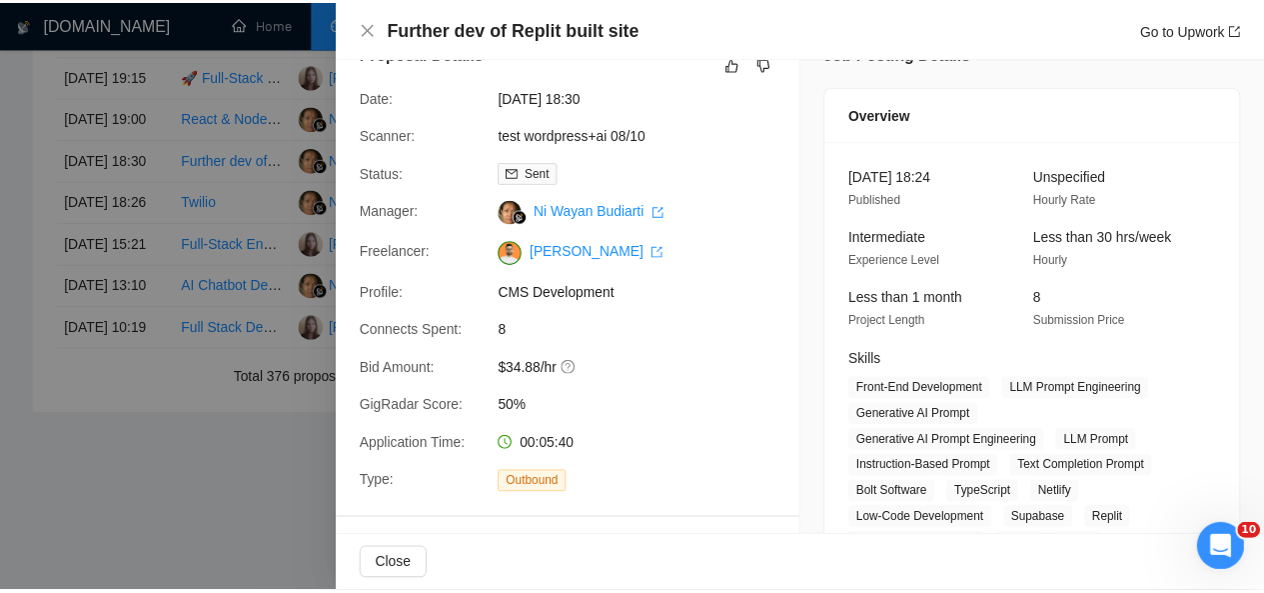
scroll to position [0, 0]
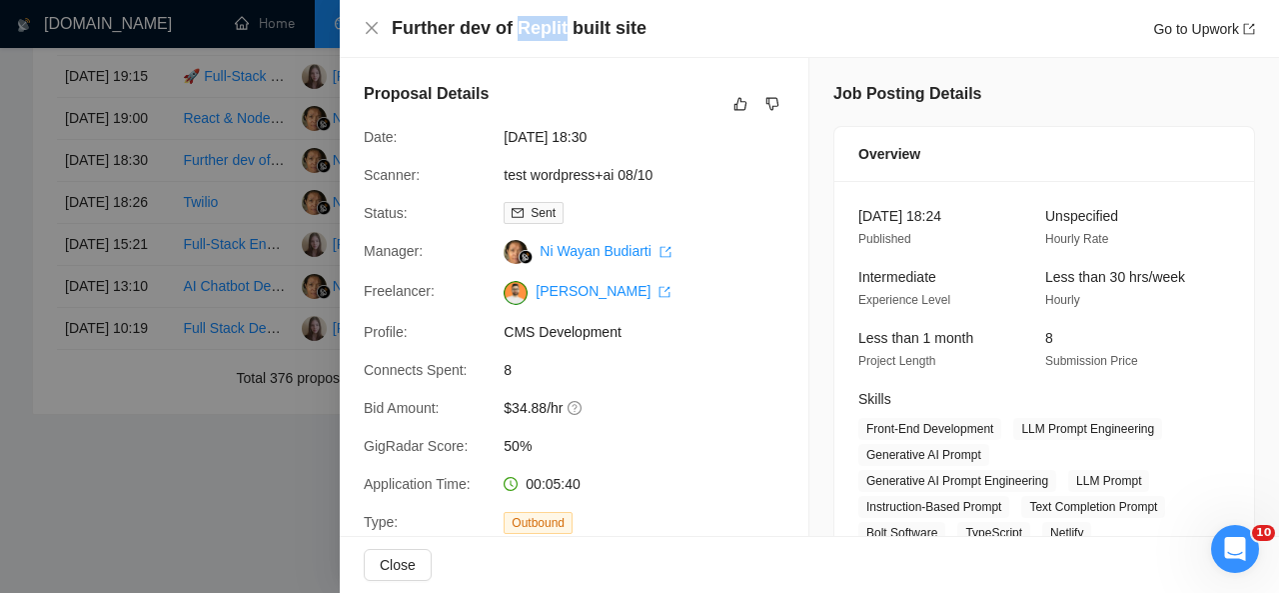
drag, startPoint x: 514, startPoint y: 25, endPoint x: 559, endPoint y: 31, distance: 45.4
click at [559, 31] on h4 "Further dev of Replit built site" at bounding box center [519, 28] width 255 height 25
copy h4 "Replit"
click at [371, 31] on icon "close" at bounding box center [372, 28] width 16 height 16
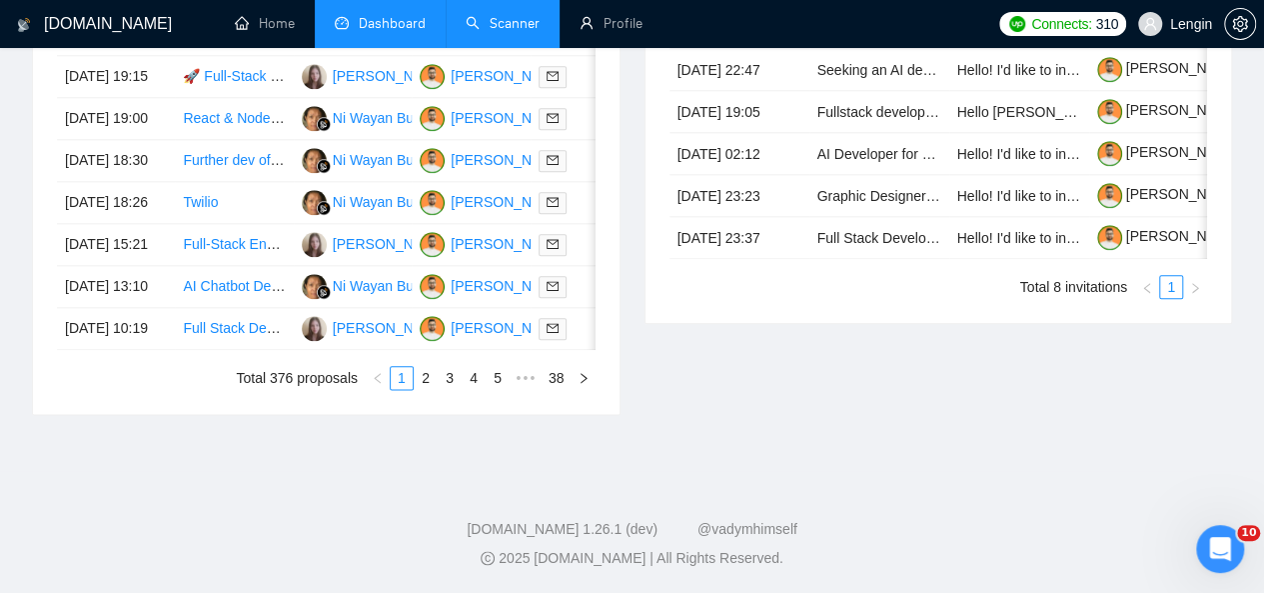
click at [511, 29] on link "Scanner" at bounding box center [503, 23] width 74 height 17
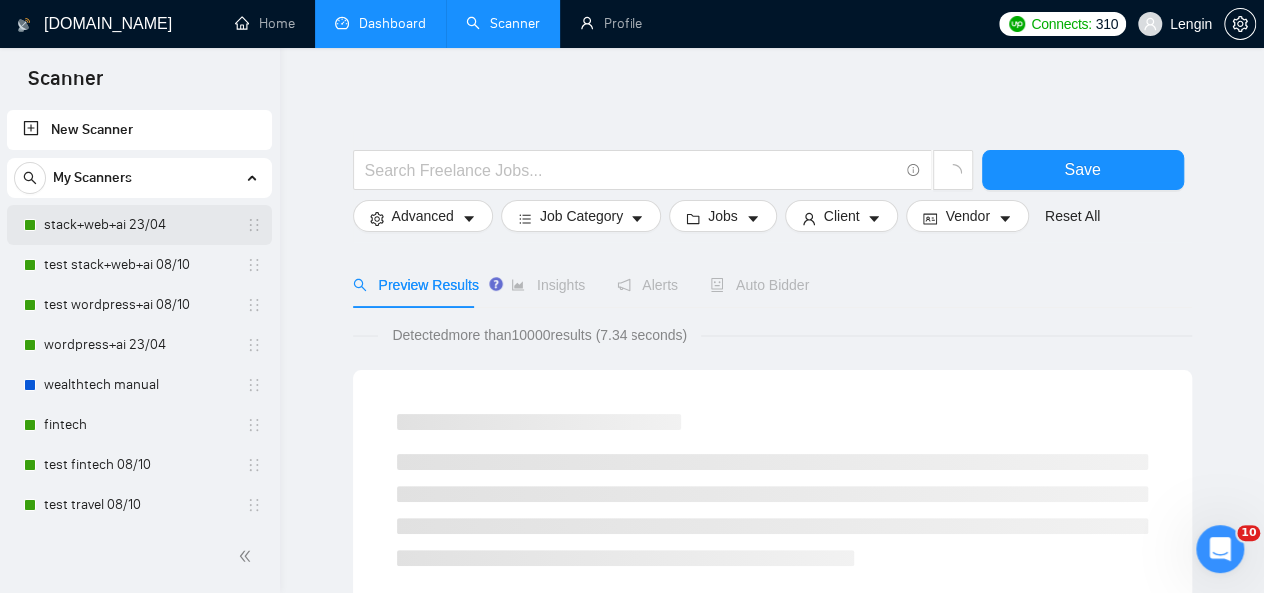
click at [123, 228] on link "stack+web+ai 23/04" at bounding box center [139, 225] width 190 height 40
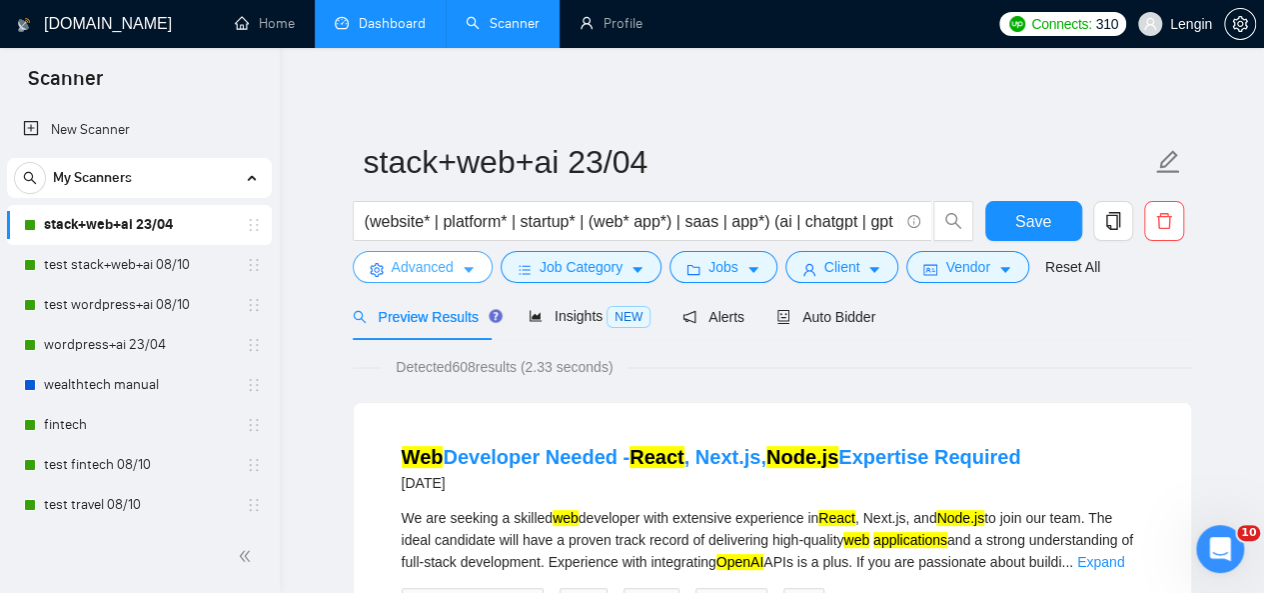
click at [464, 277] on icon "caret-down" at bounding box center [469, 270] width 14 height 14
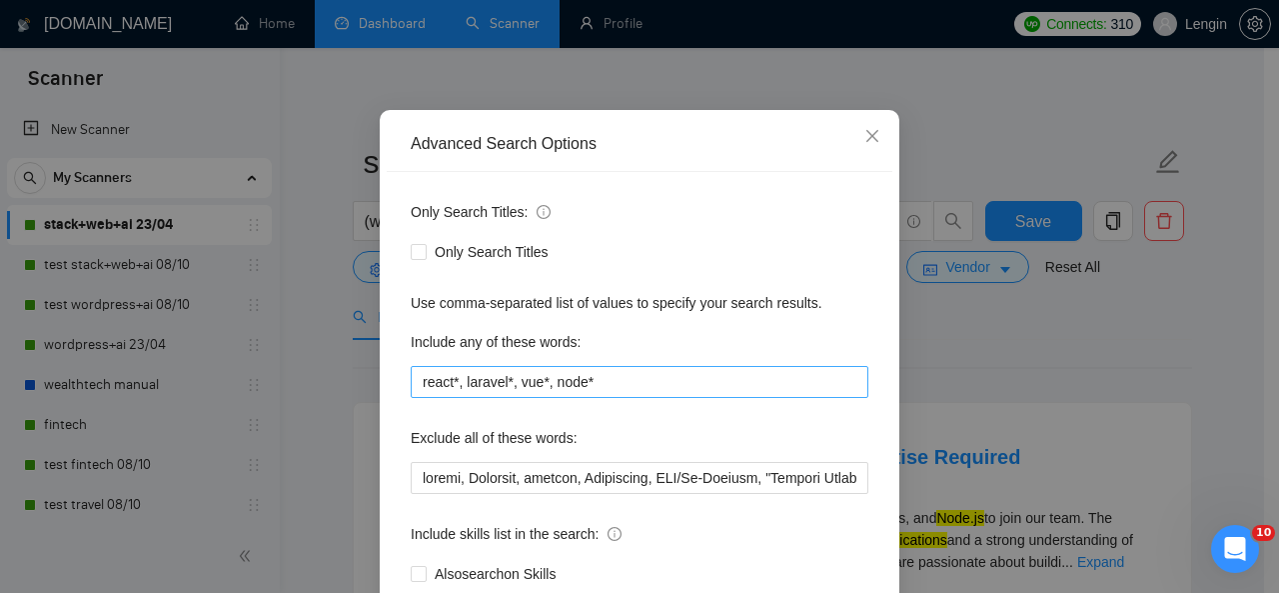
scroll to position [111, 0]
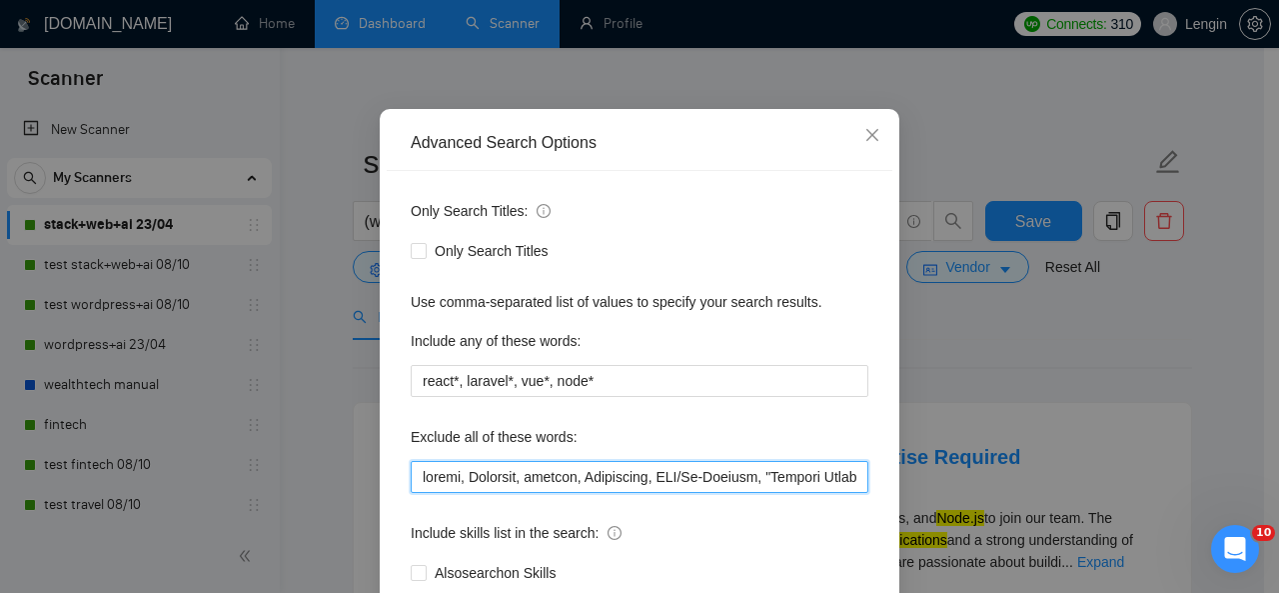
click at [416, 486] on input "text" at bounding box center [640, 477] width 458 height 32
paste input "Replit"
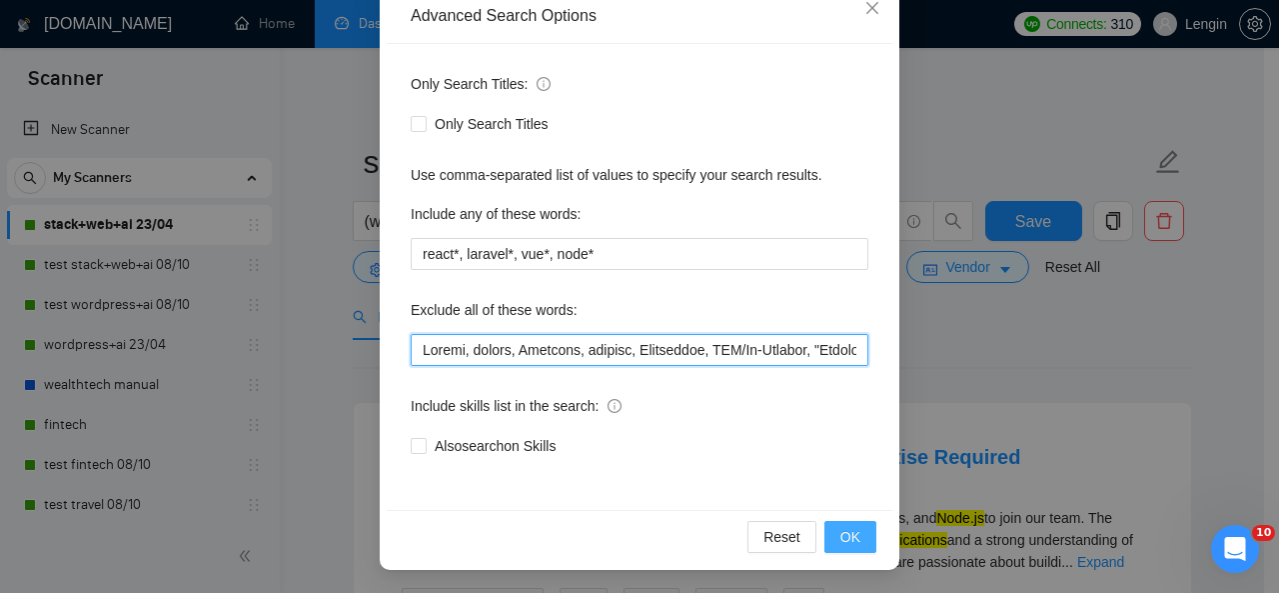
type input "Loremi, dolors, Ametcons, adipisc, Elitseddoe, TEM/In-Utlabor, "Etdolor Magna",…"
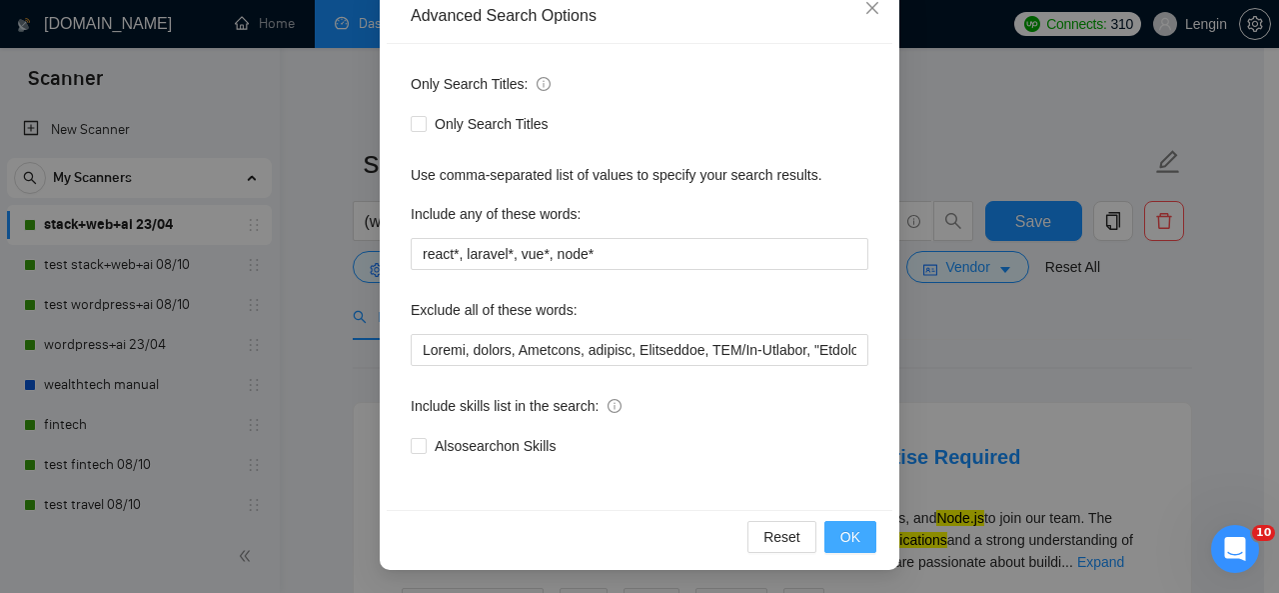
click at [853, 531] on button "OK" at bounding box center [850, 537] width 52 height 32
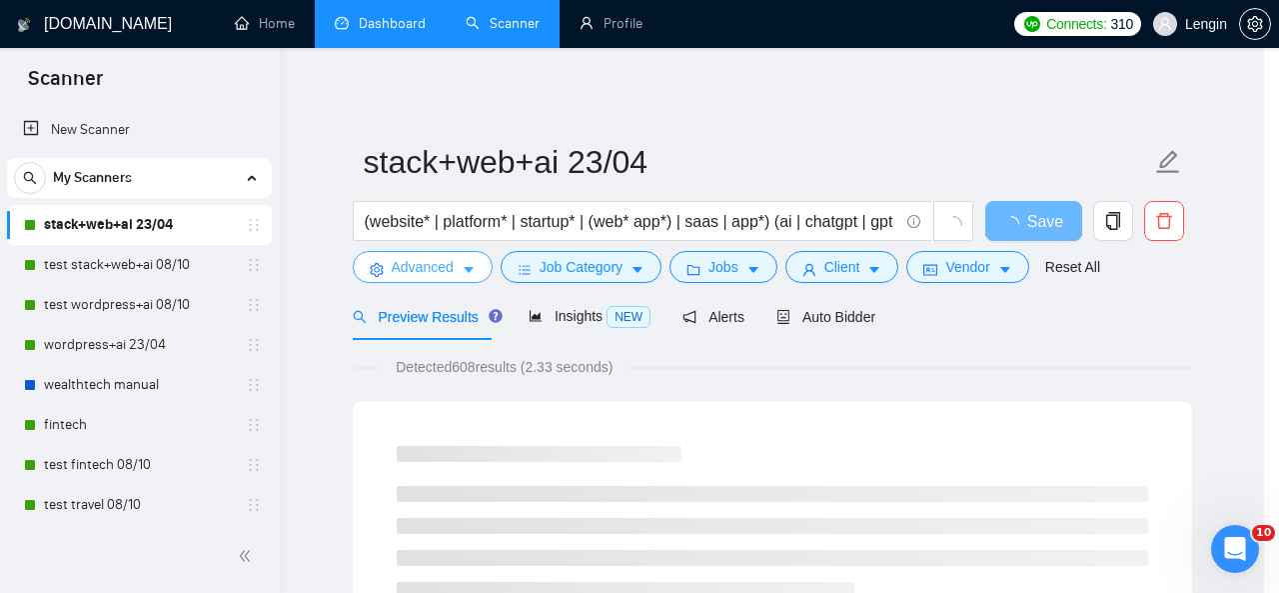
scroll to position [0, 0]
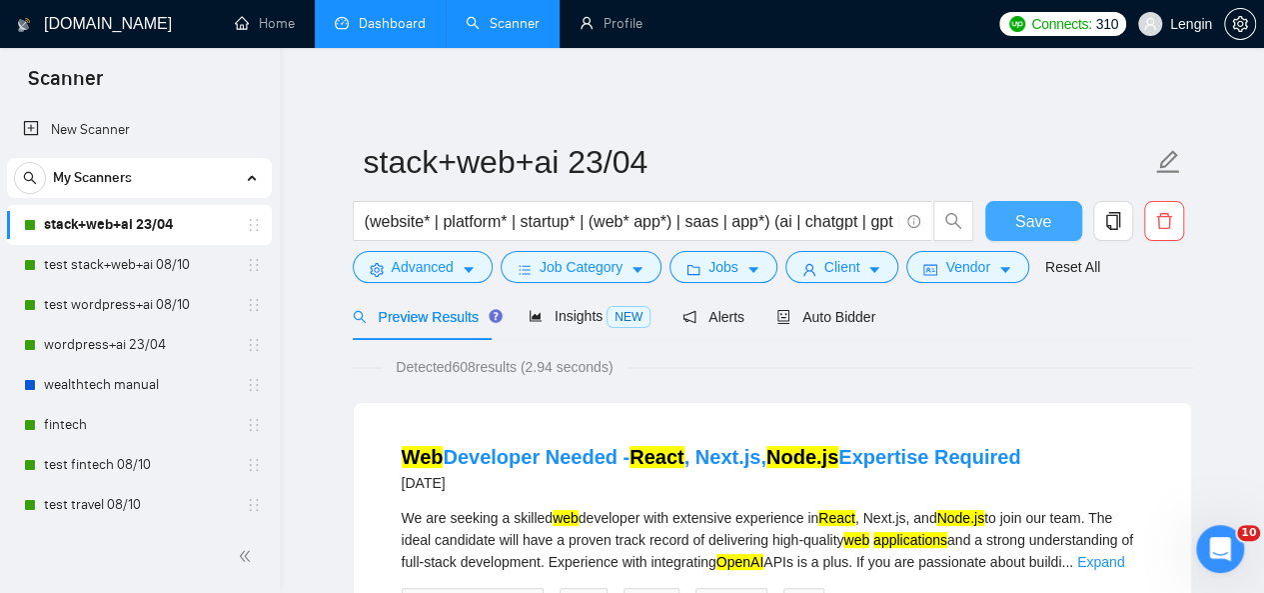
click at [1020, 204] on button "Save" at bounding box center [1033, 221] width 97 height 40
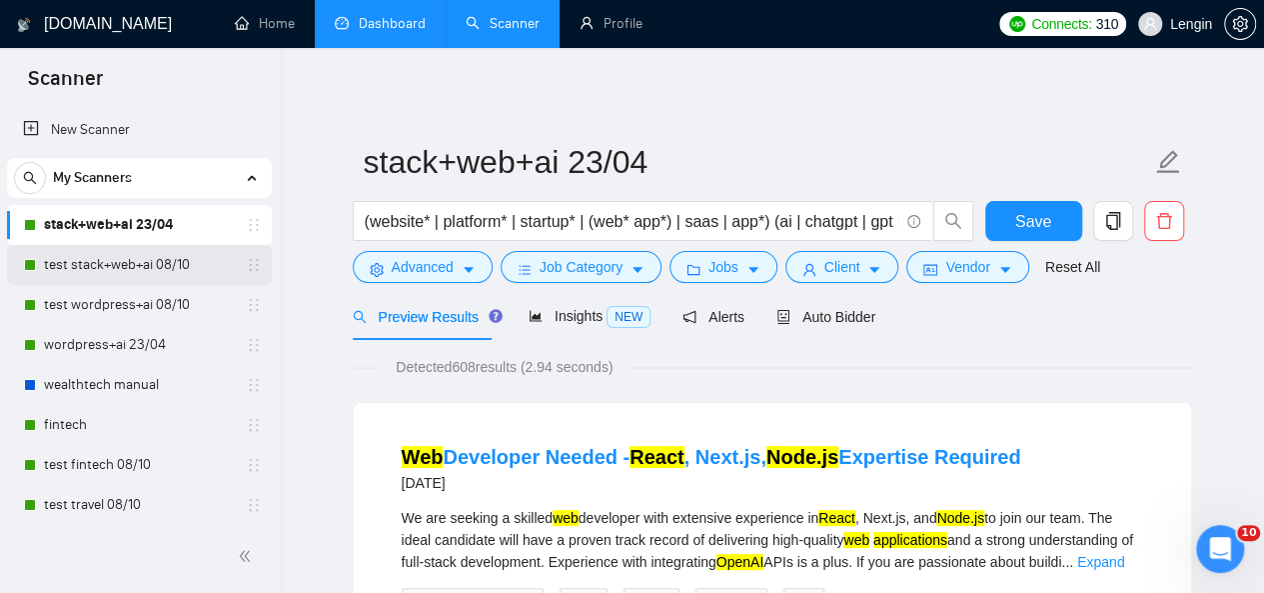
click at [119, 277] on link "test stack+web+ai 08/10" at bounding box center [139, 265] width 190 height 40
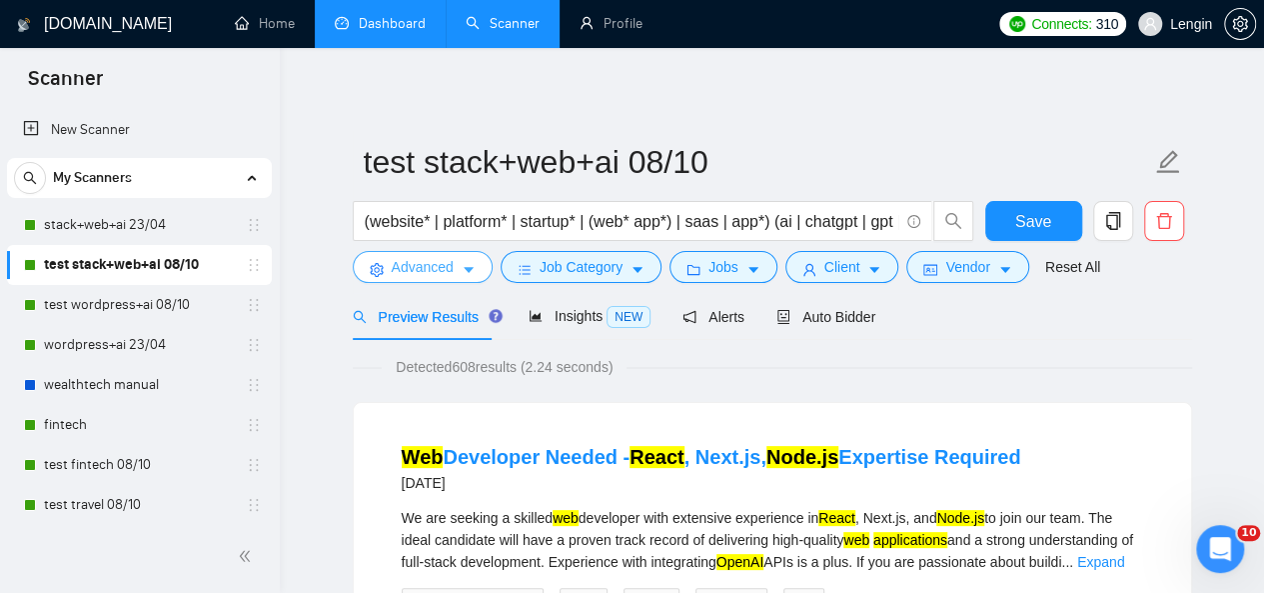
click at [462, 264] on icon "caret-down" at bounding box center [469, 270] width 14 height 14
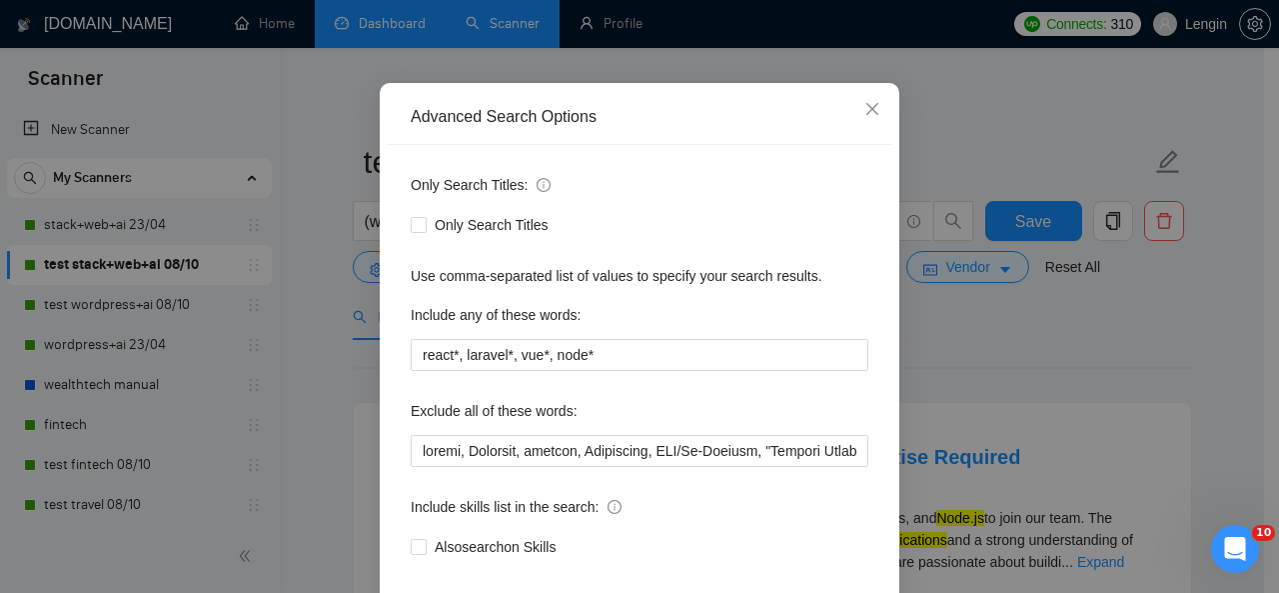
scroll to position [138, 0]
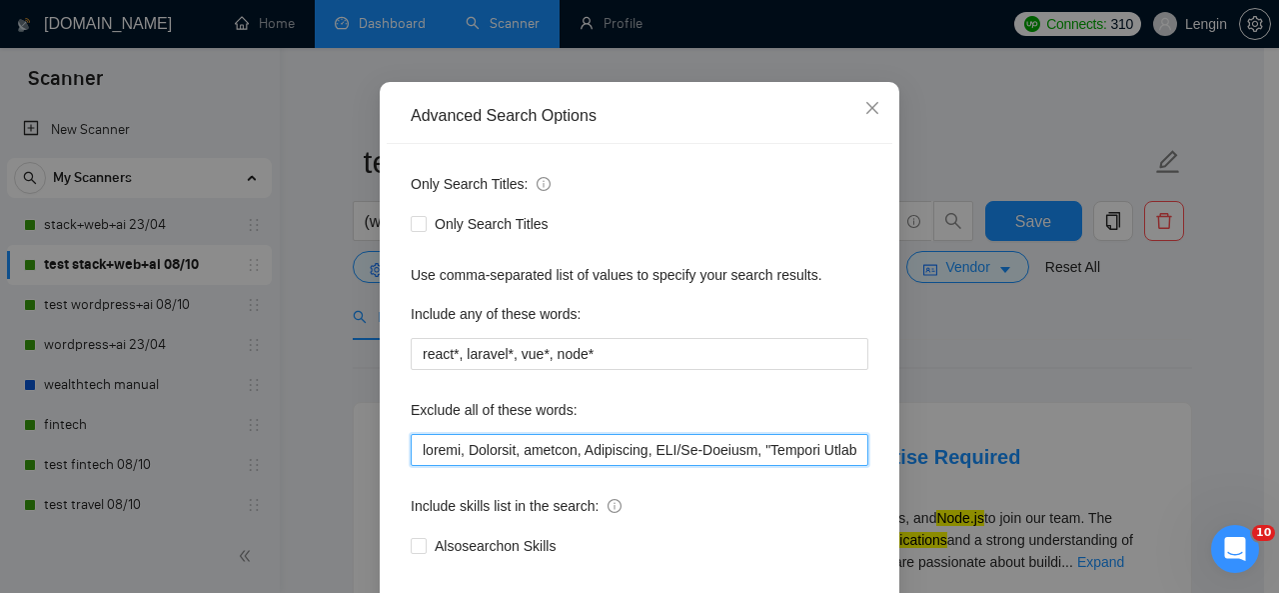
click at [411, 456] on input "text" at bounding box center [640, 450] width 458 height 32
paste input "Replit"
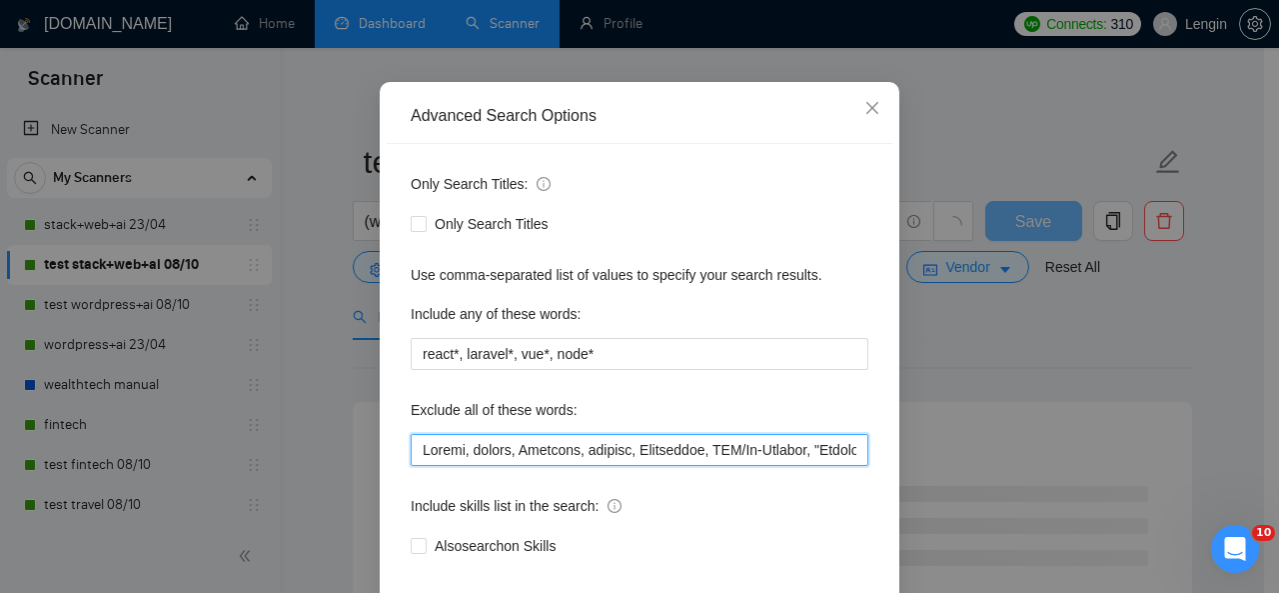
scroll to position [238, 0]
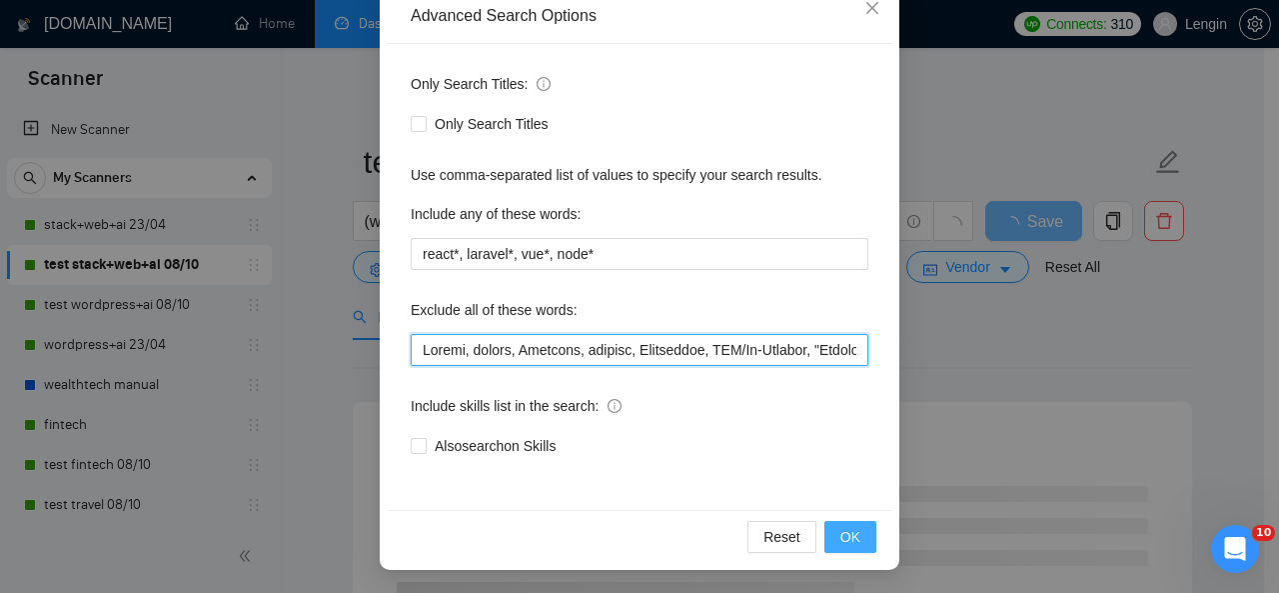
type input "Loremi, dolors, Ametcons, adipisc, Elitseddoe, TEM/In-Utlabor, "Etdolor Magna",…"
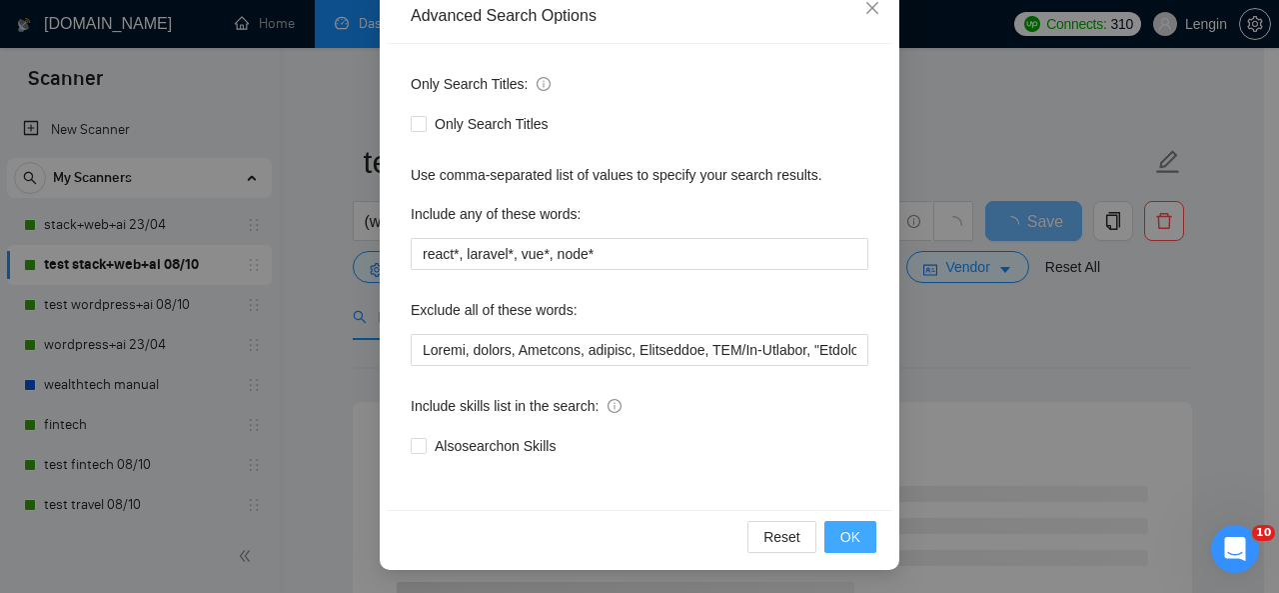
click at [849, 539] on span "OK" at bounding box center [850, 537] width 20 height 22
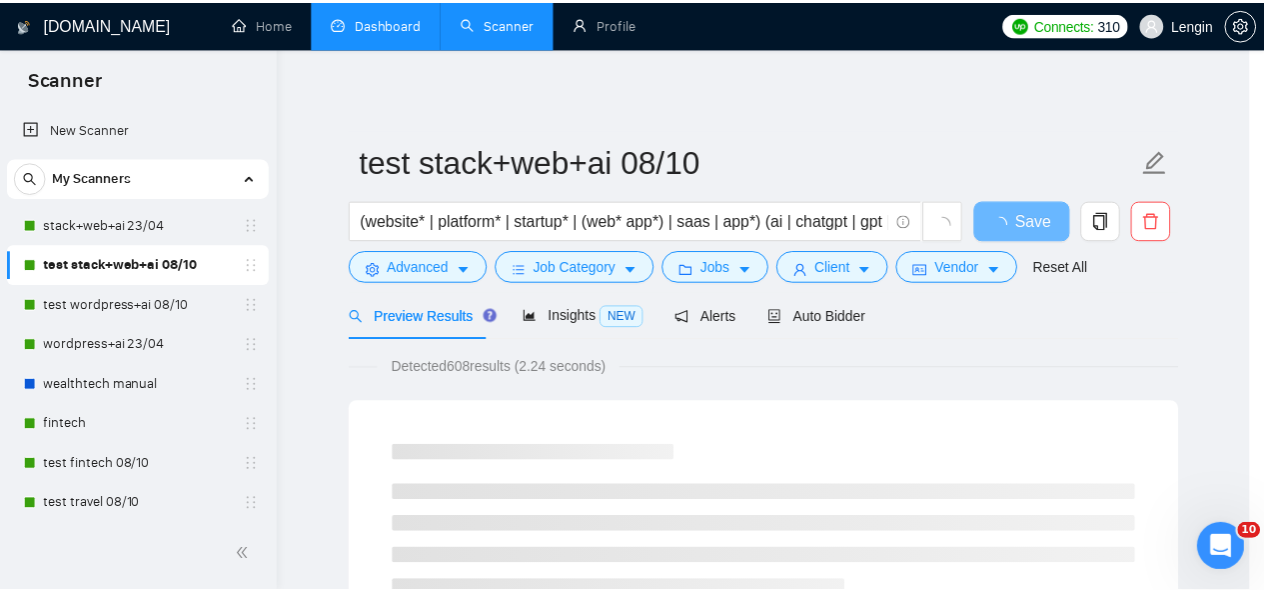
scroll to position [138, 0]
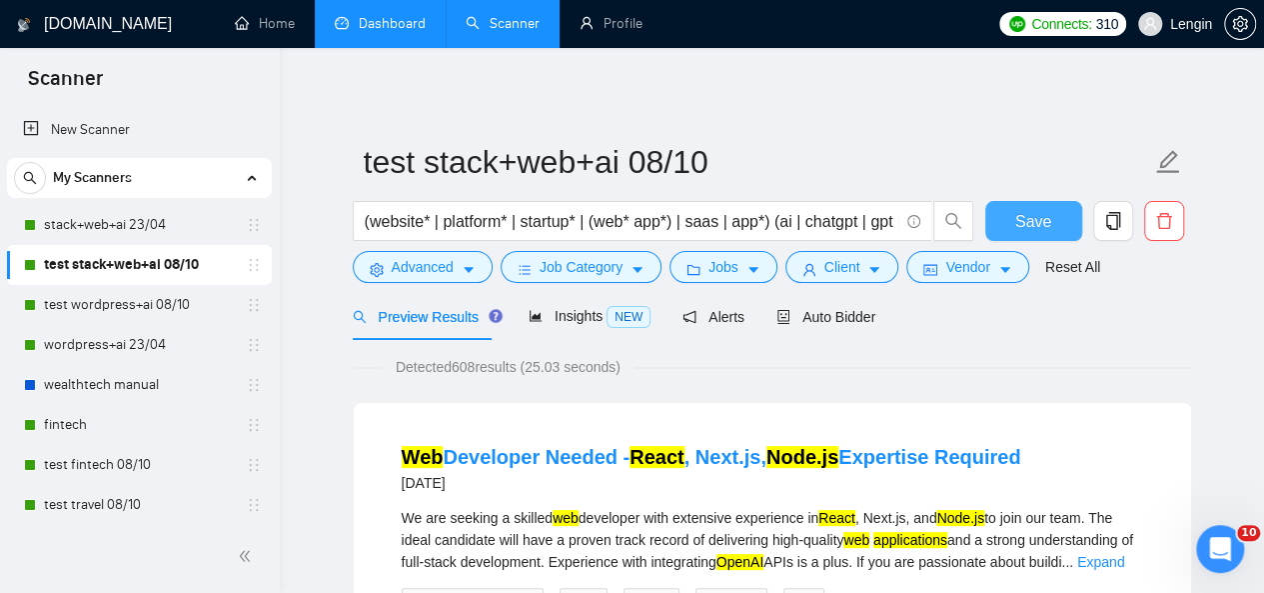
click at [1007, 207] on button "Save" at bounding box center [1033, 221] width 97 height 40
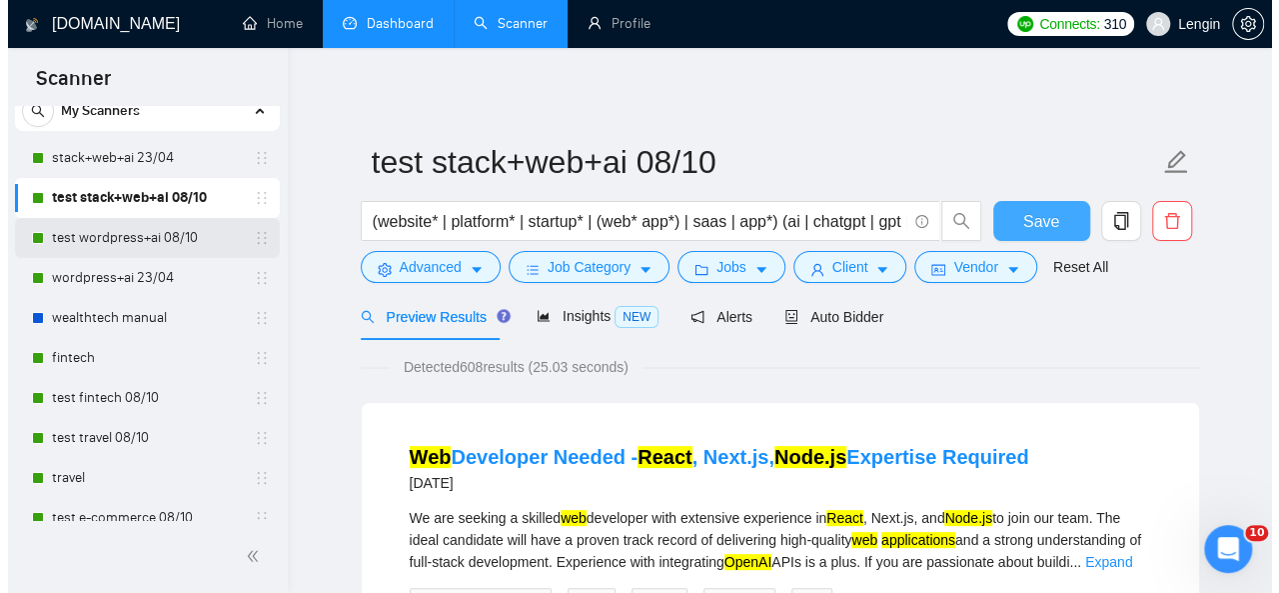
scroll to position [68, 0]
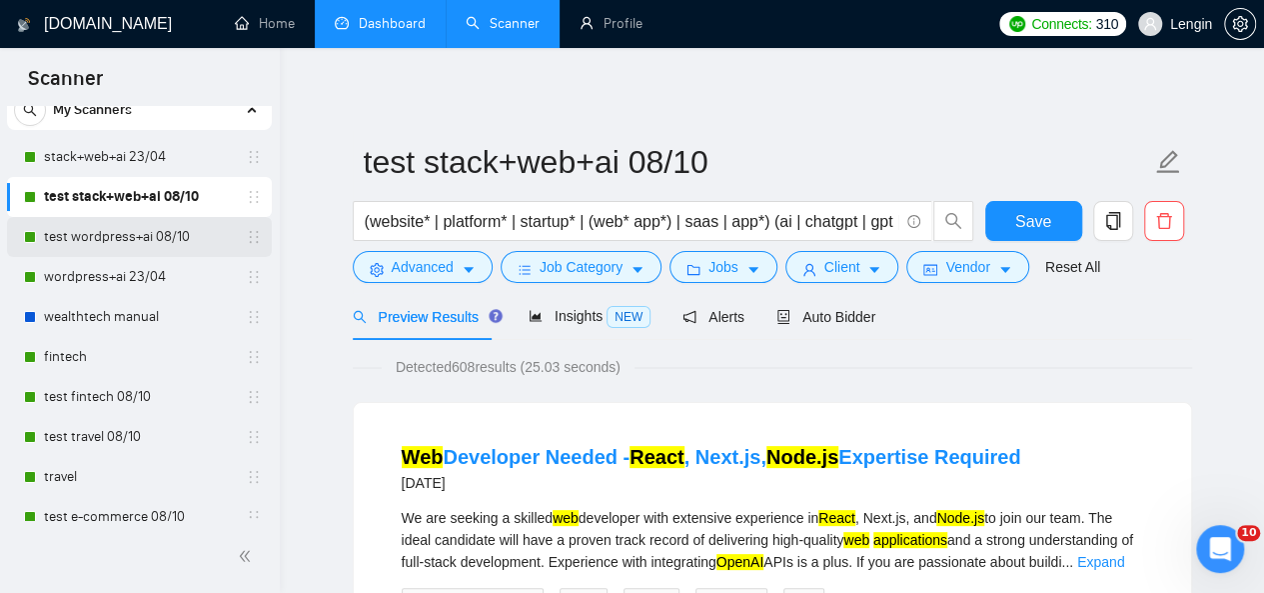
click at [124, 235] on link "test wordpress+ai 08/10" at bounding box center [139, 237] width 190 height 40
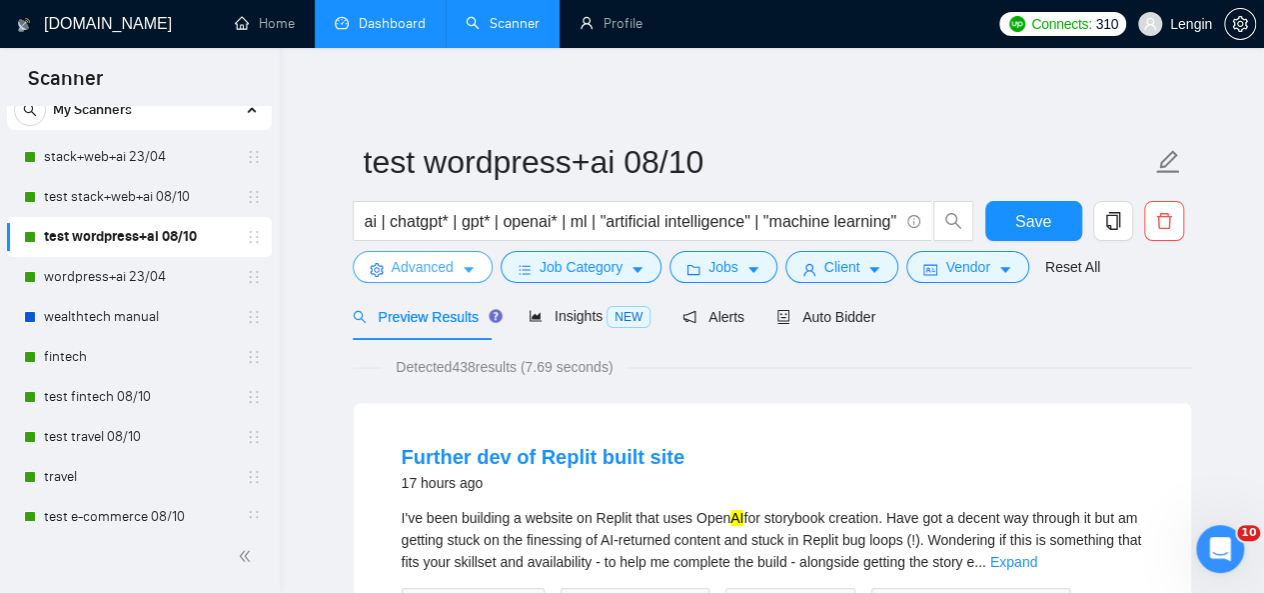
click at [458, 281] on button "Advanced" at bounding box center [423, 267] width 140 height 32
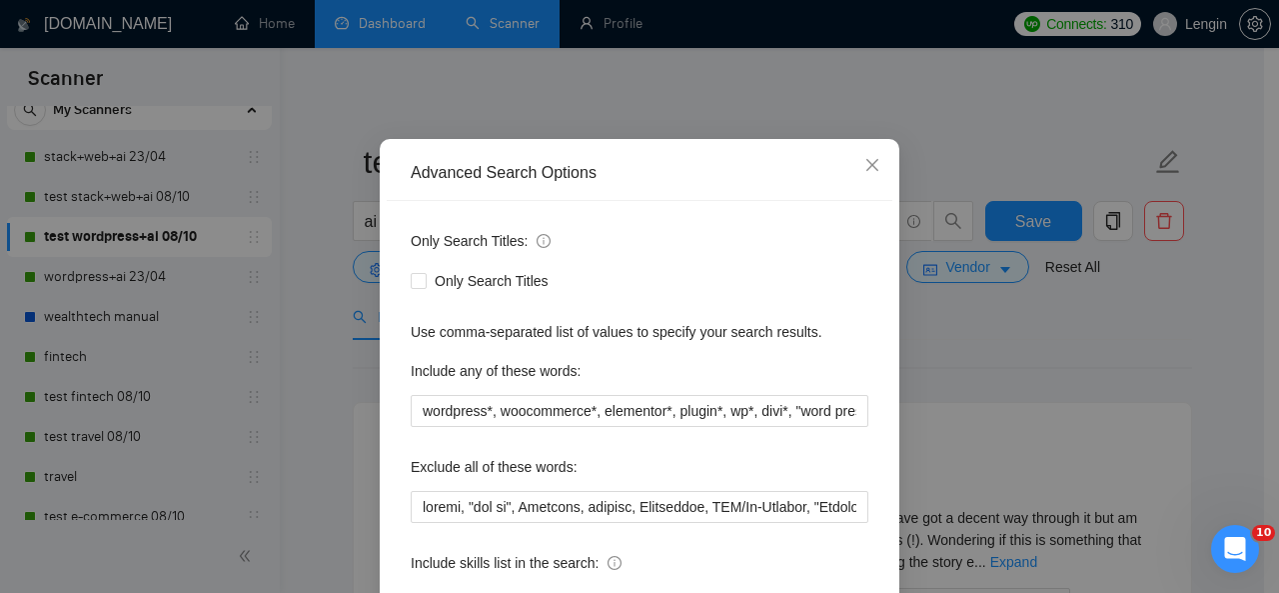
scroll to position [88, 0]
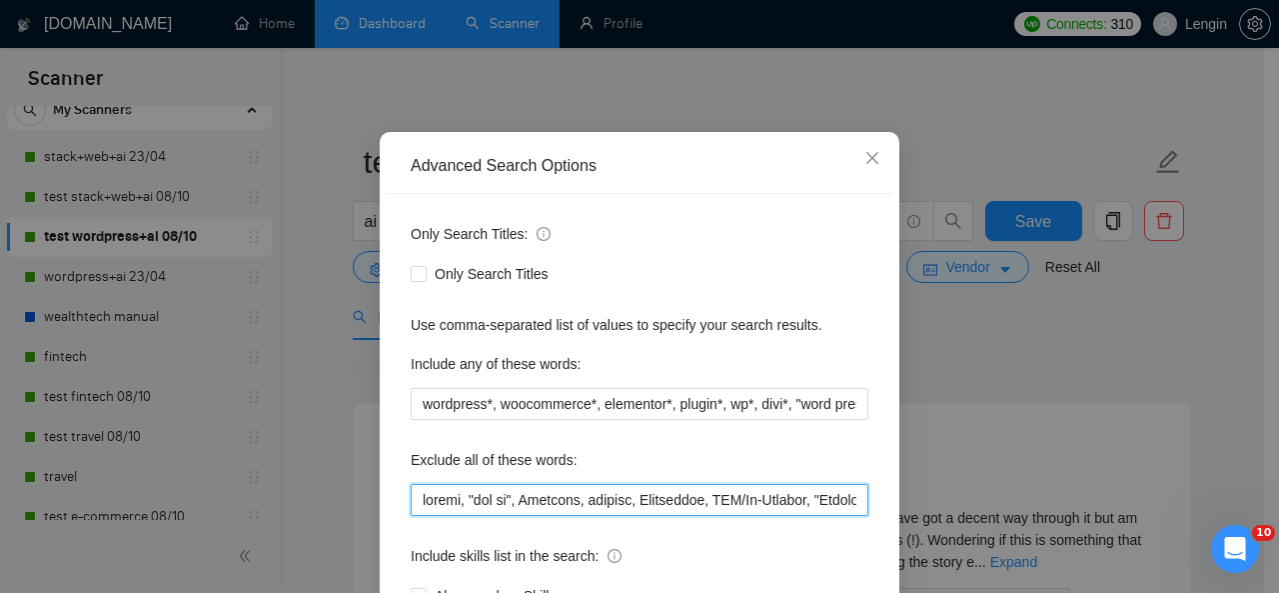
click at [411, 496] on input "text" at bounding box center [640, 500] width 458 height 32
paste input "Replit"
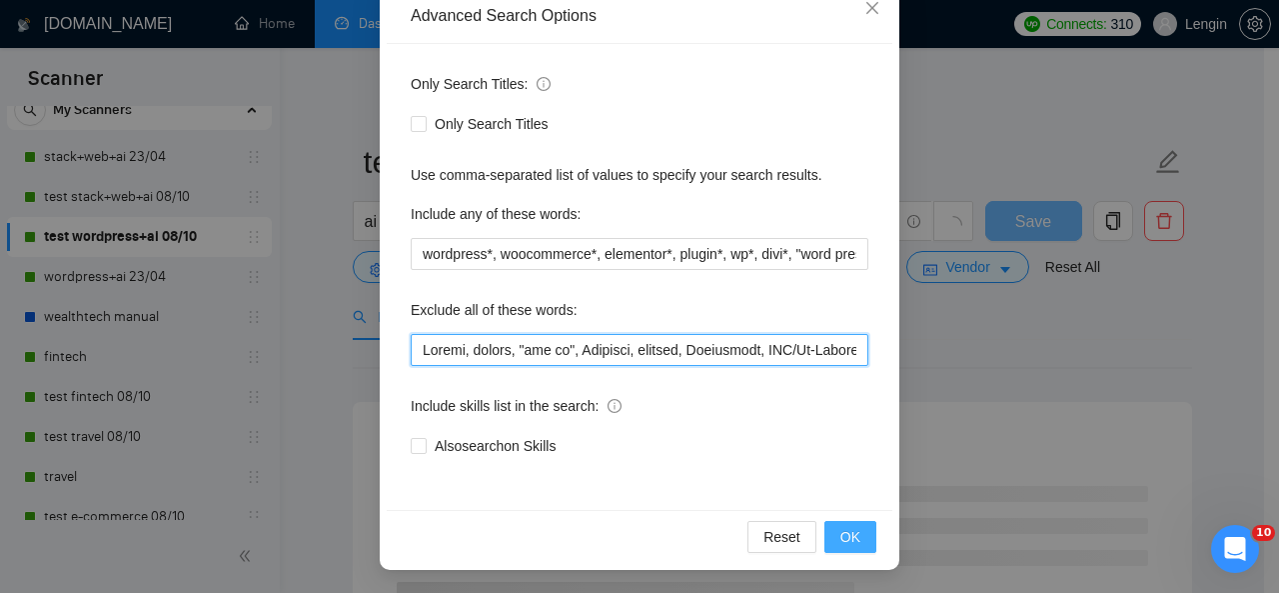
type input "Loremi, dolors, "ame co", Adipisci, elitsed, Doeiusmodt, INC/Ut-Laboree, "Dolor…"
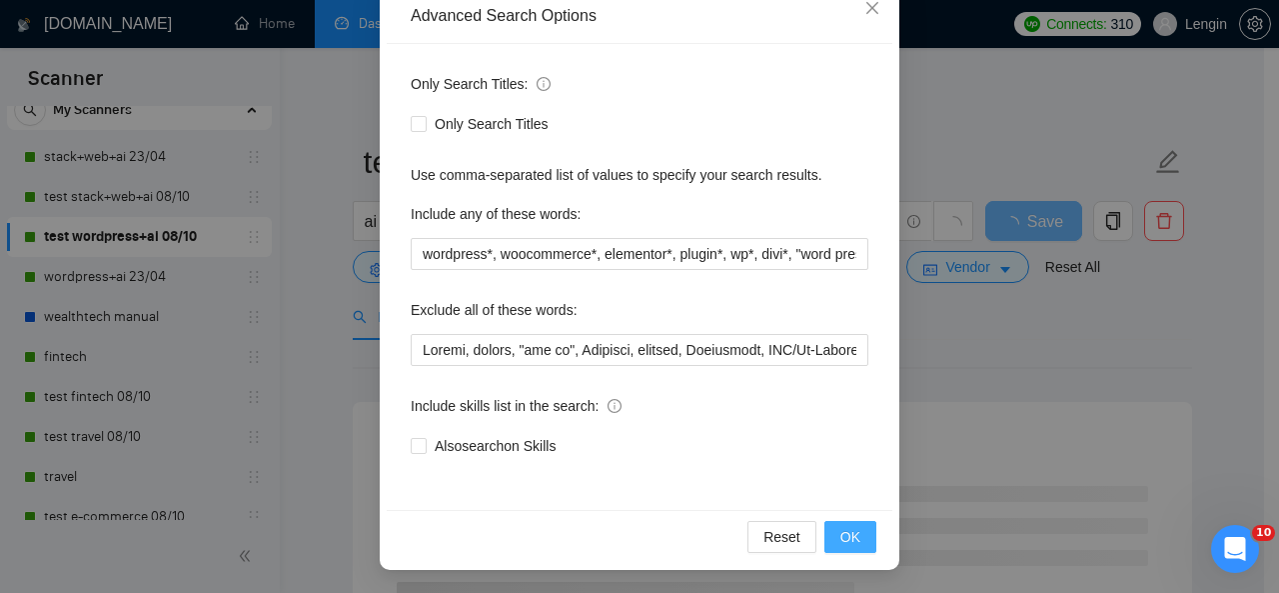
click at [847, 531] on span "OK" at bounding box center [850, 537] width 20 height 22
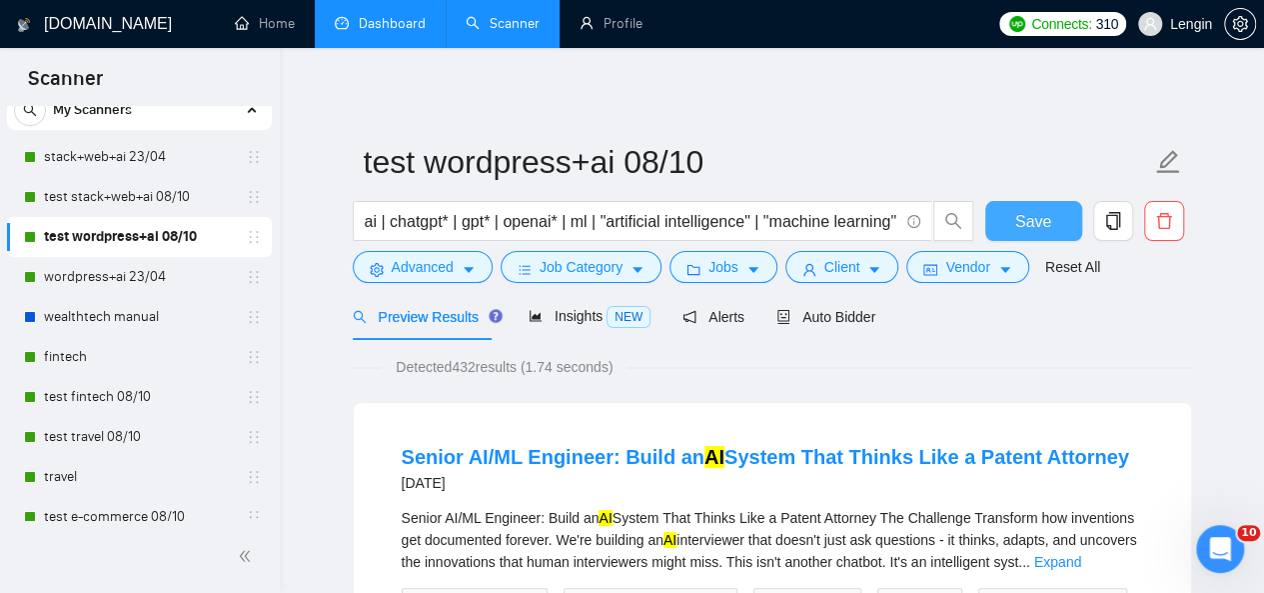
click at [1023, 224] on span "Save" at bounding box center [1033, 221] width 36 height 25
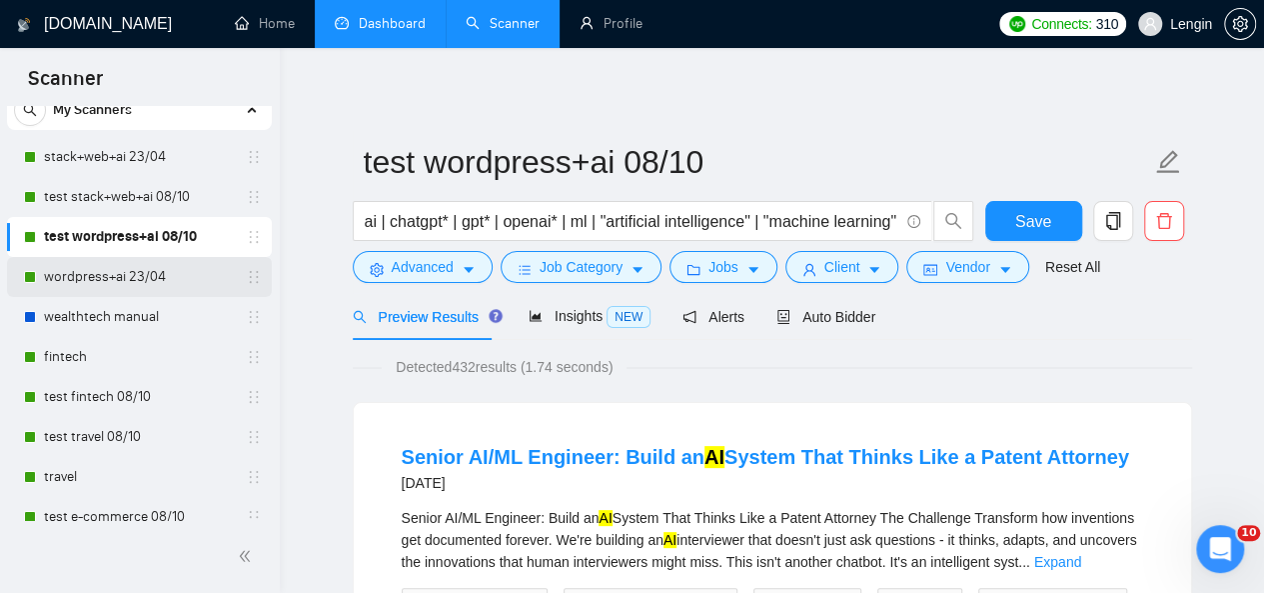
click at [132, 273] on link "wordpress+ai 23/04" at bounding box center [139, 277] width 190 height 40
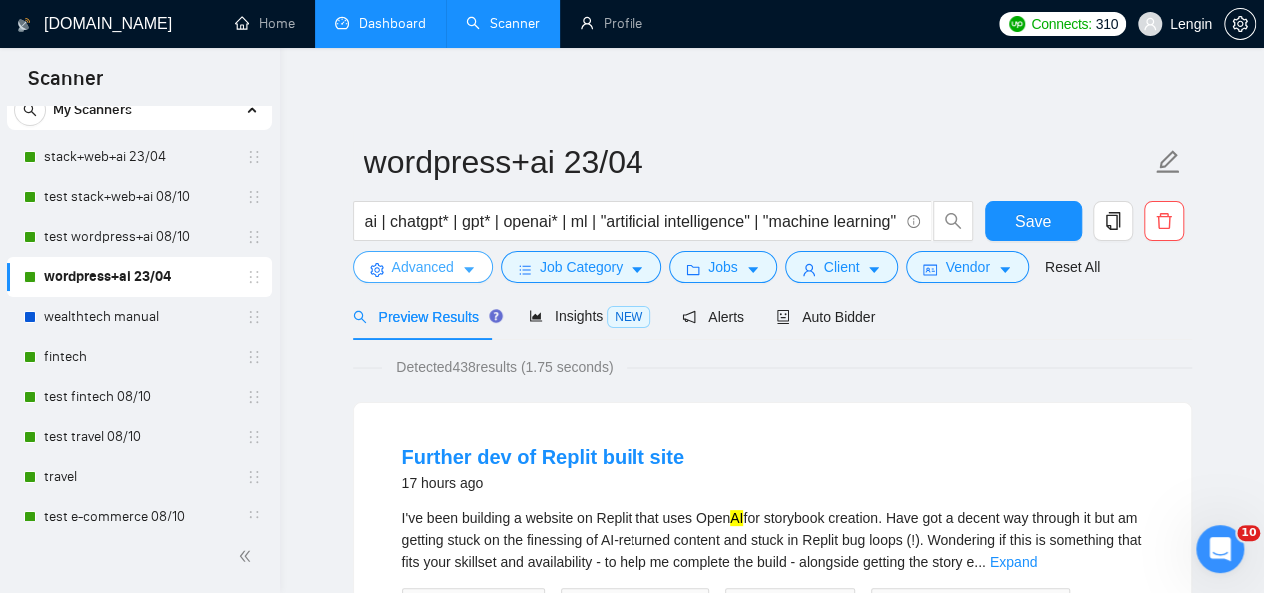
click at [440, 257] on span "Advanced" at bounding box center [423, 267] width 62 height 22
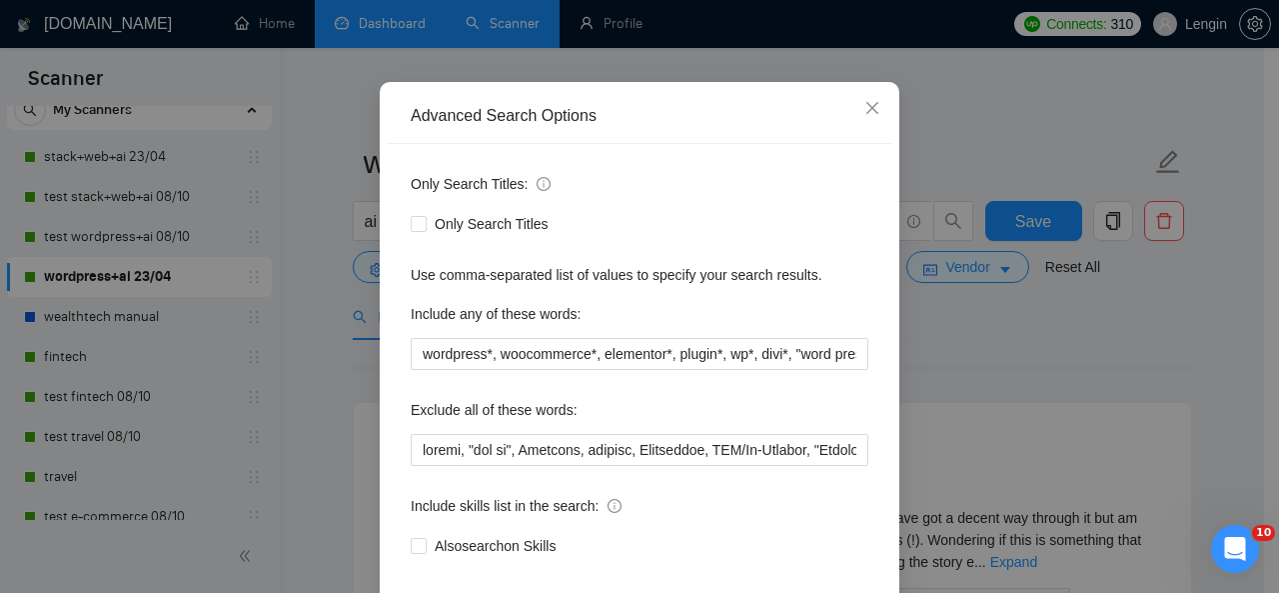
scroll to position [110, 0]
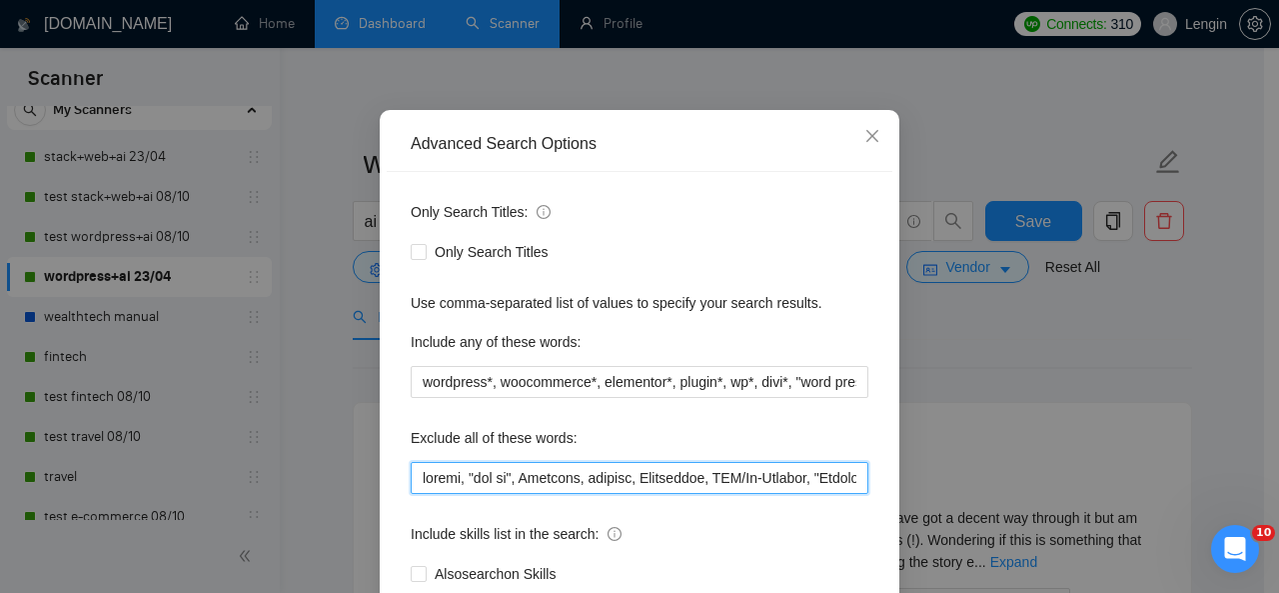
click at [411, 472] on input "text" at bounding box center [640, 478] width 458 height 32
paste input "Replit"
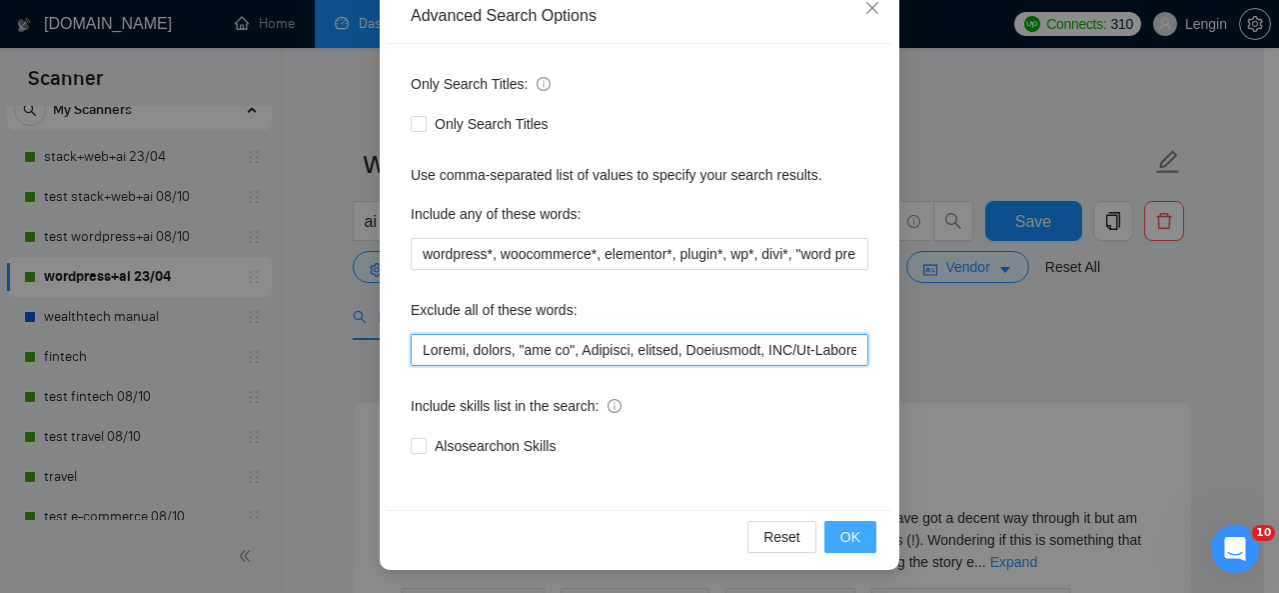
type input "Loremi, dolors, "ame co", Adipisci, elitsed, Doeiusmodt, INC/Ut-Laboree, "Dolor…"
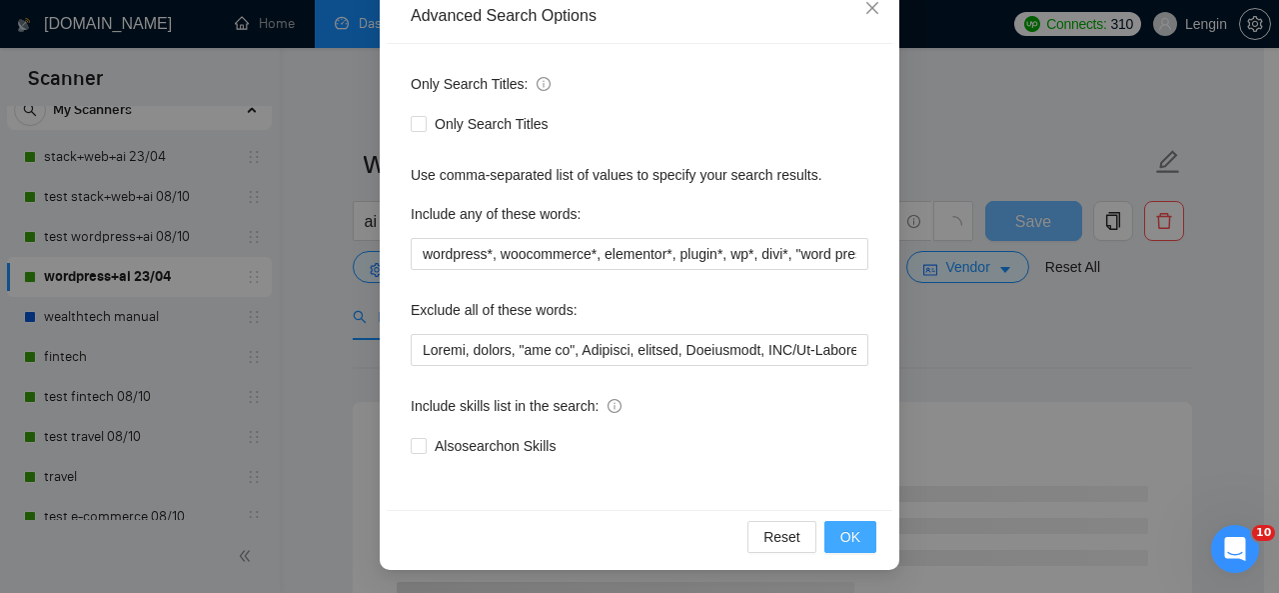
click at [841, 541] on span "OK" at bounding box center [850, 537] width 20 height 22
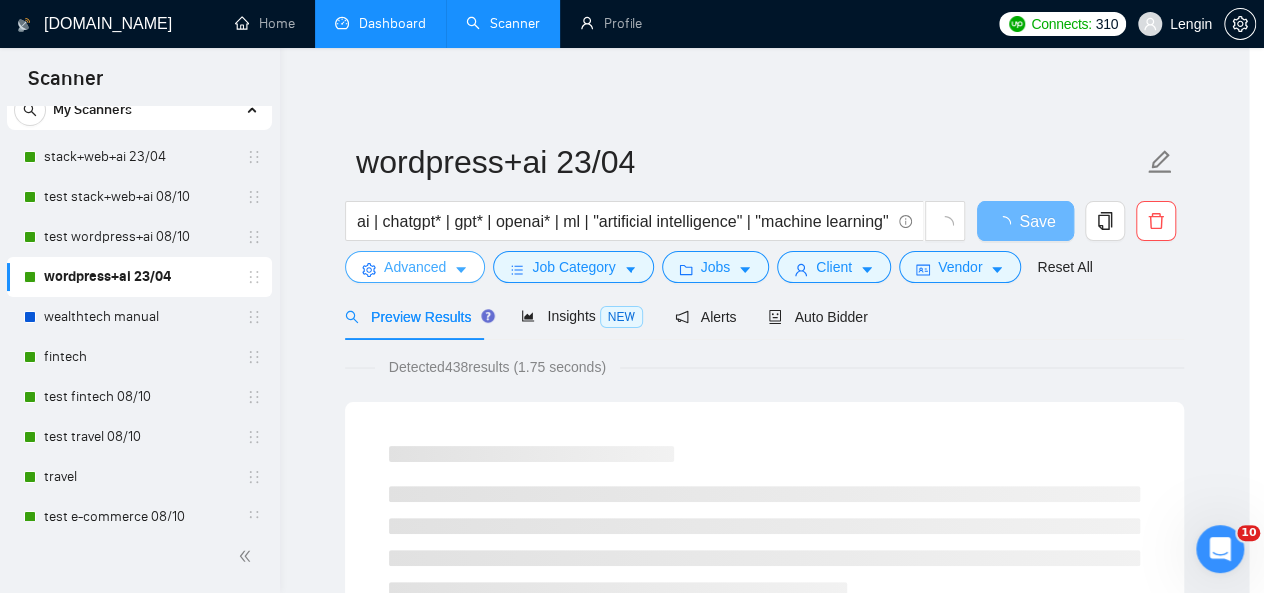
scroll to position [0, 0]
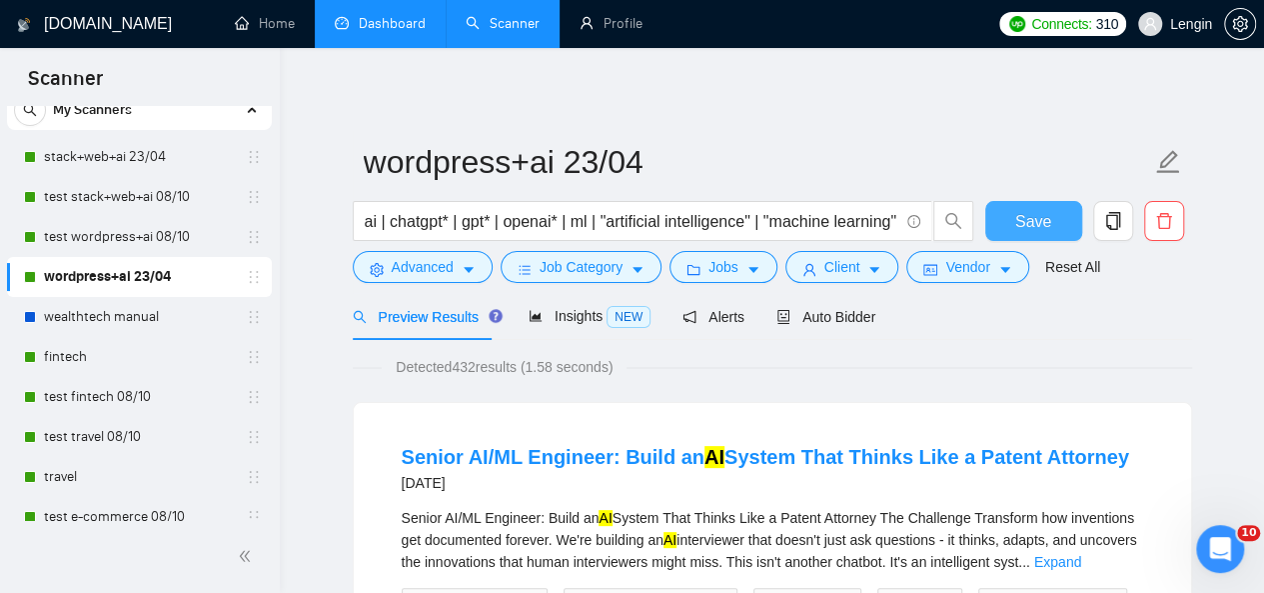
click at [1025, 222] on span "Save" at bounding box center [1033, 221] width 36 height 25
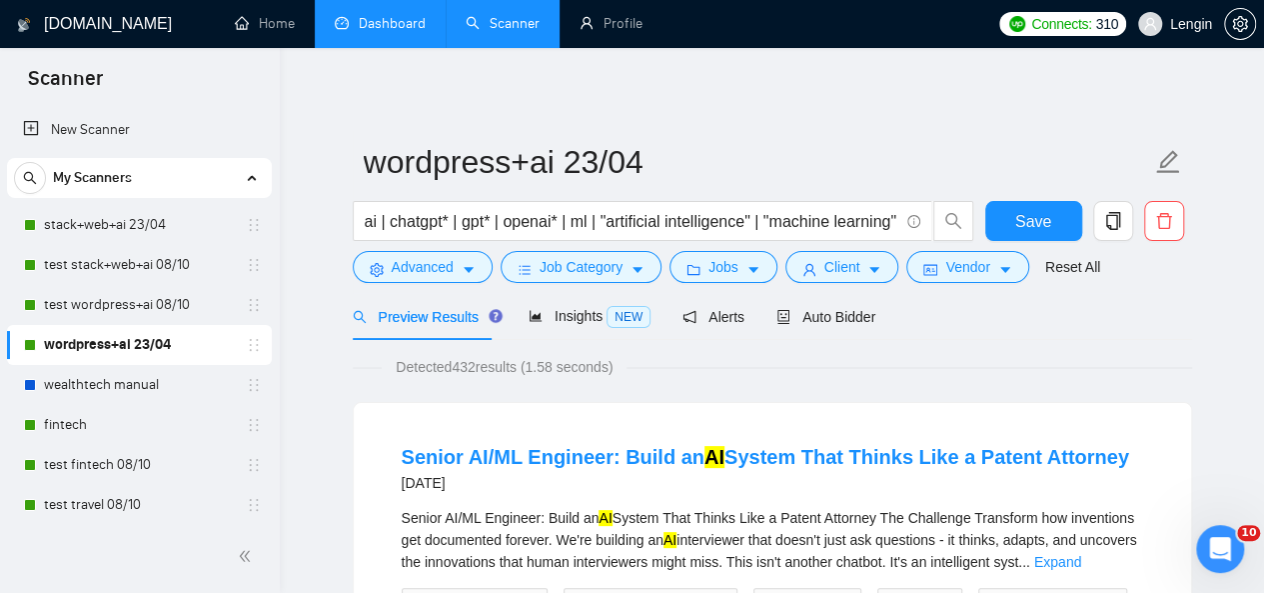
click at [386, 15] on link "Dashboard" at bounding box center [380, 23] width 91 height 17
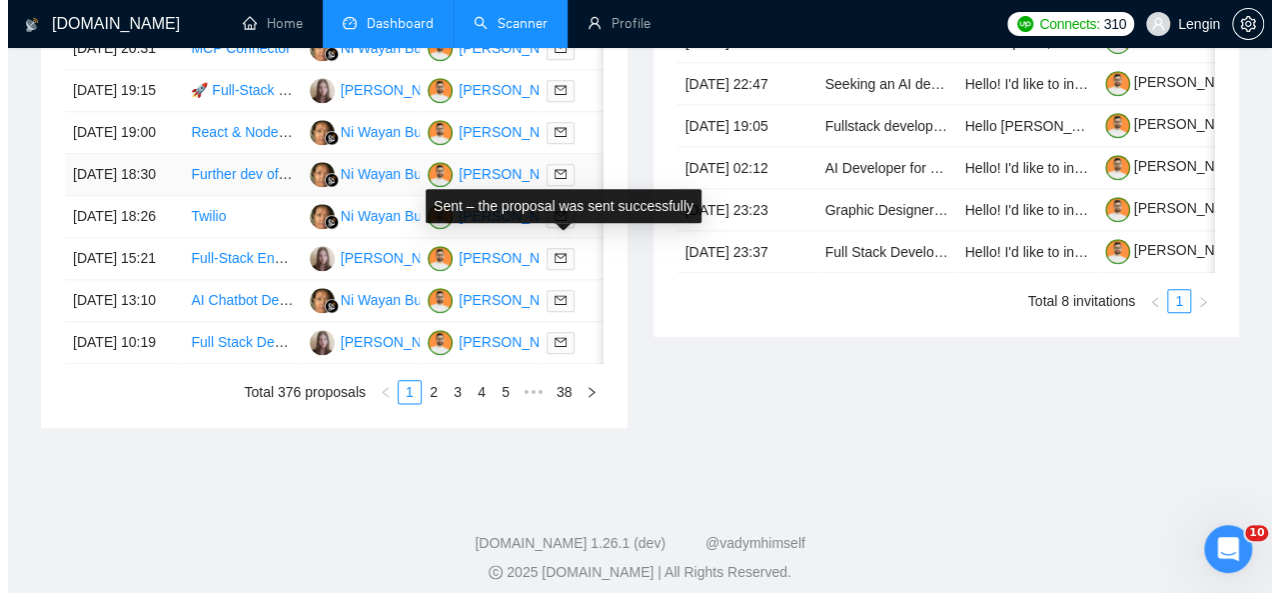
scroll to position [1032, 0]
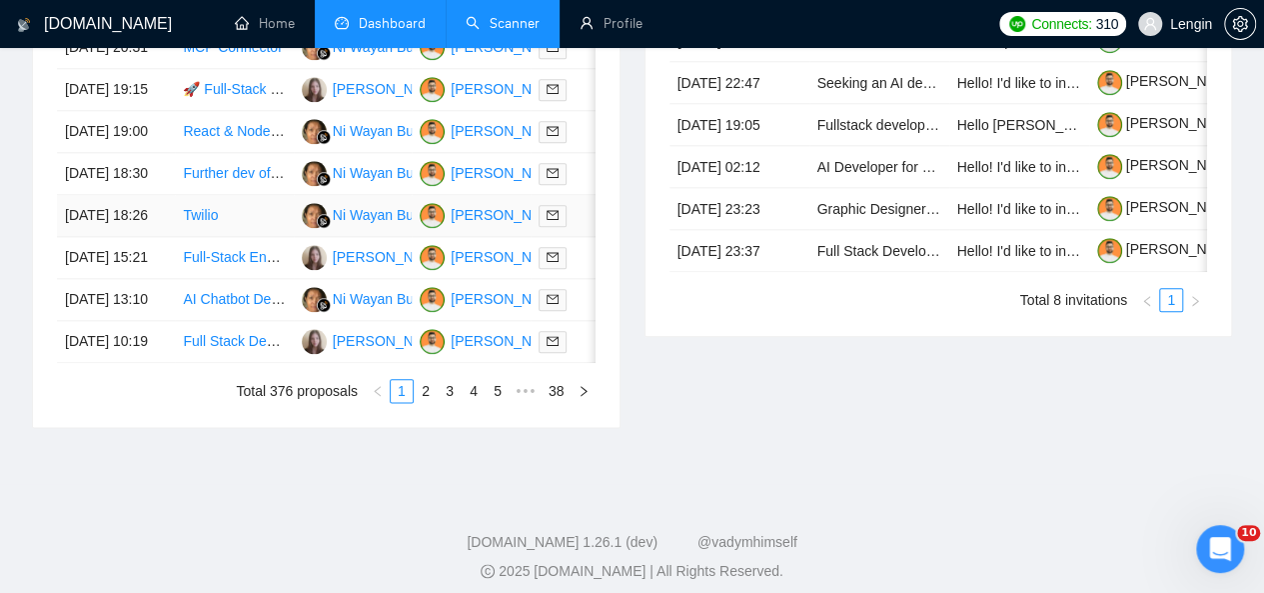
click at [221, 237] on td "Twilio" at bounding box center [234, 216] width 118 height 42
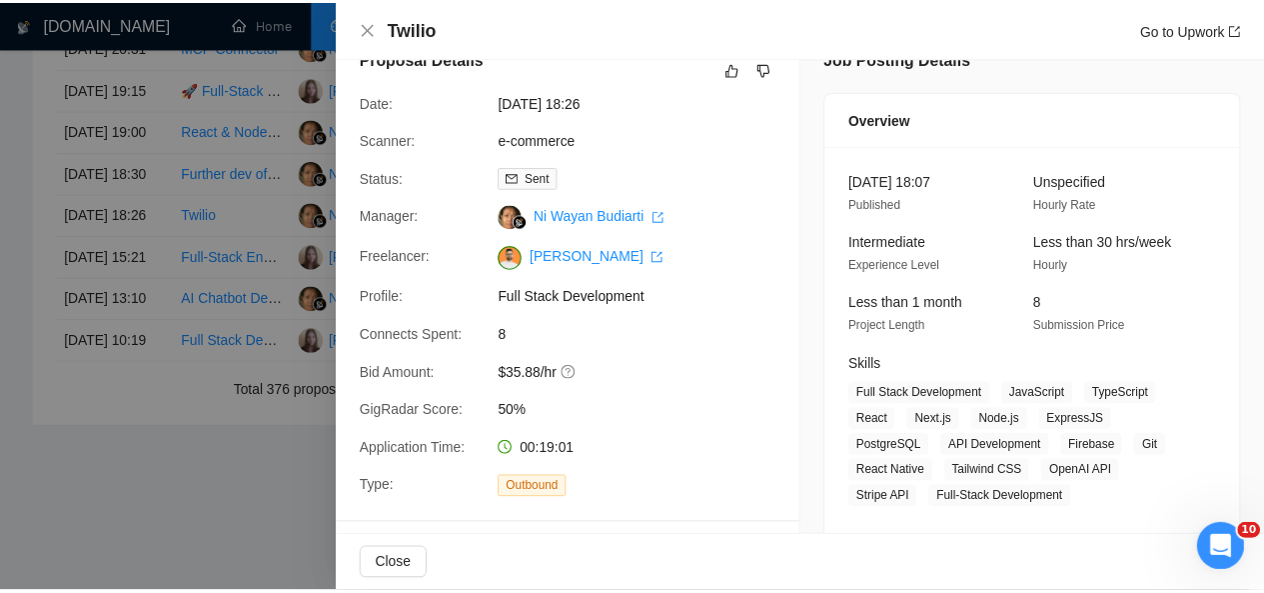
scroll to position [0, 0]
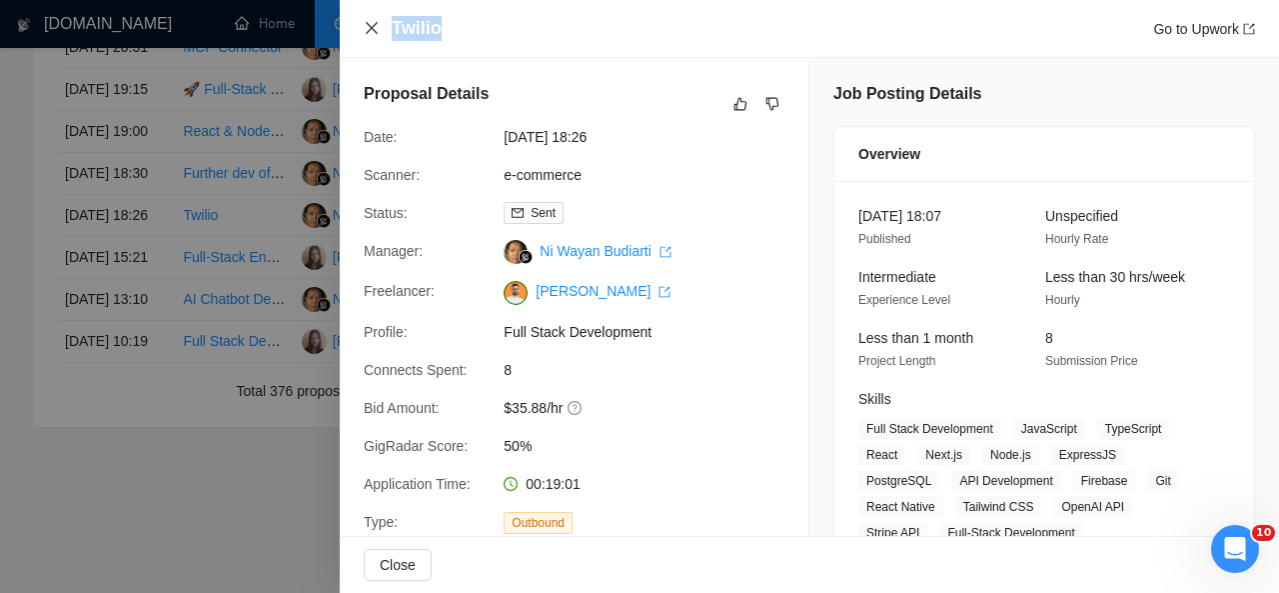
drag, startPoint x: 438, startPoint y: 29, endPoint x: 374, endPoint y: 25, distance: 64.1
click at [374, 25] on div "Twilio Go to Upwork" at bounding box center [809, 28] width 891 height 25
copy h4 "Twilio"
click at [374, 25] on icon "close" at bounding box center [372, 28] width 16 height 16
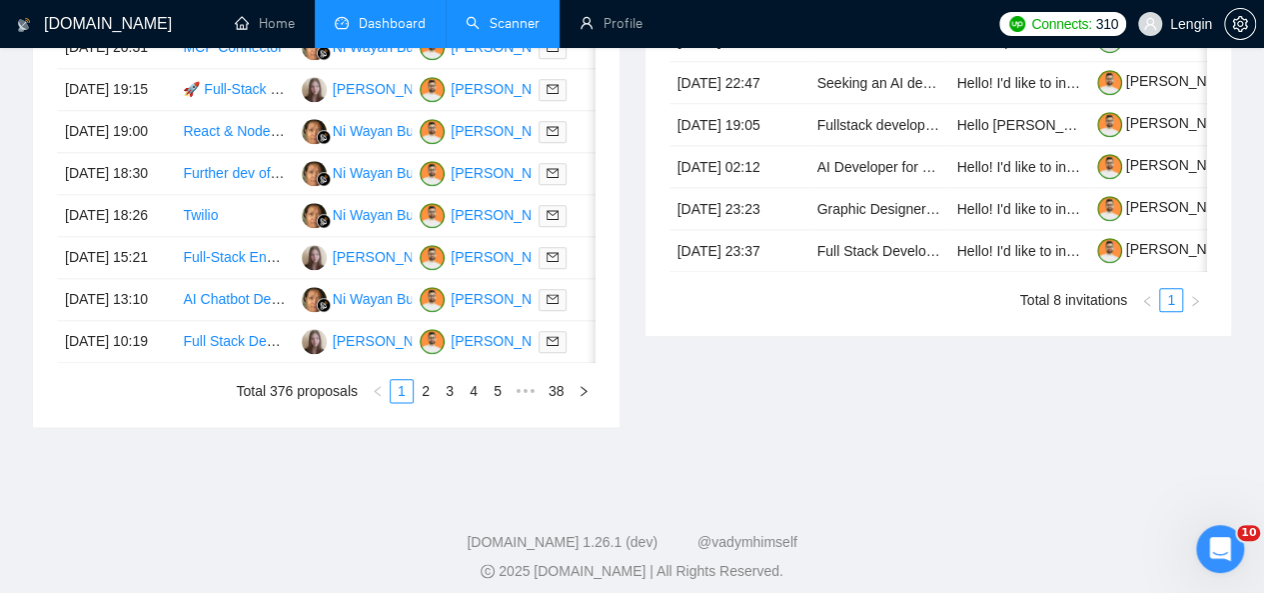
click at [540, 19] on link "Scanner" at bounding box center [503, 23] width 74 height 17
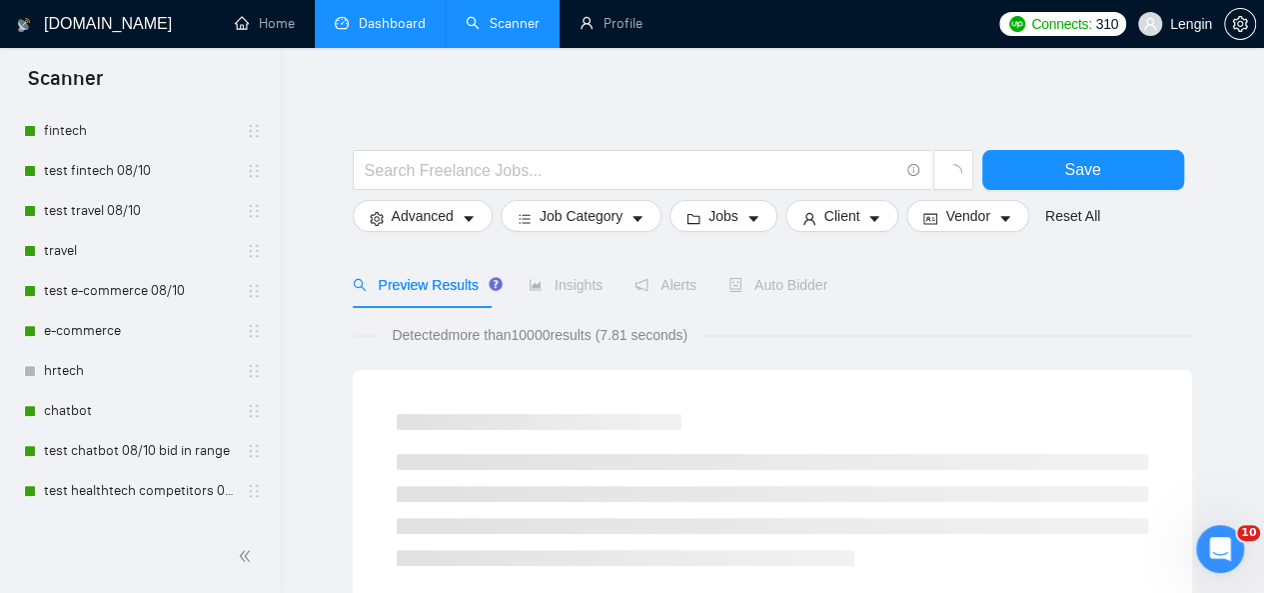
scroll to position [295, 0]
click at [88, 289] on link "test e-commerce 08/10" at bounding box center [139, 290] width 190 height 40
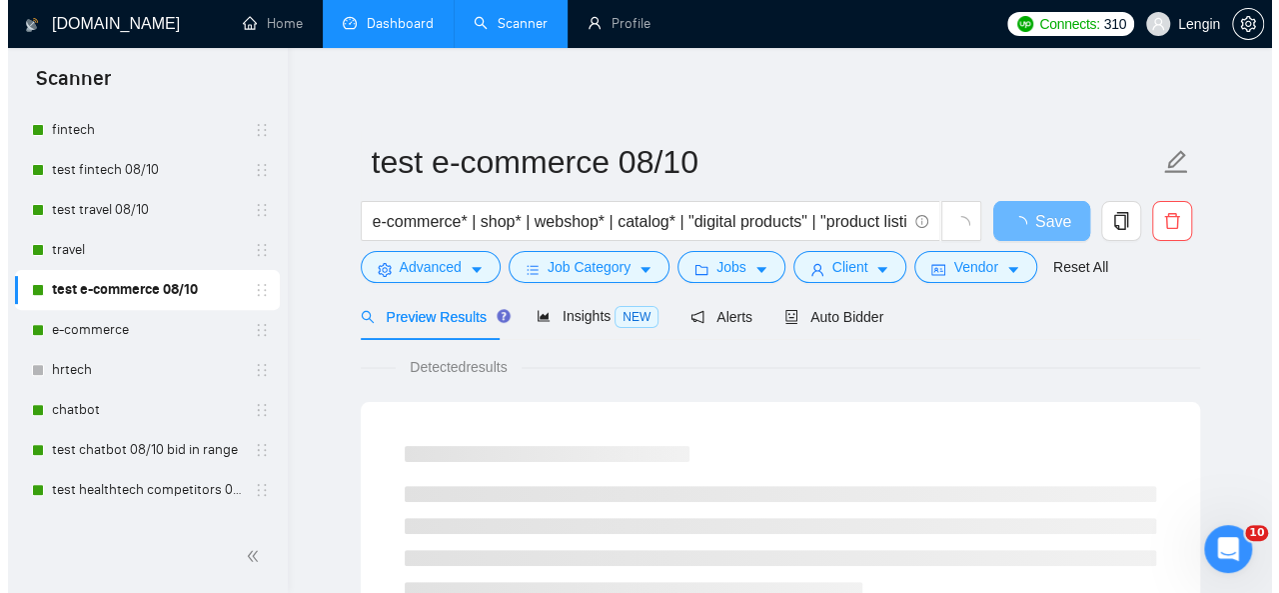
scroll to position [57, 0]
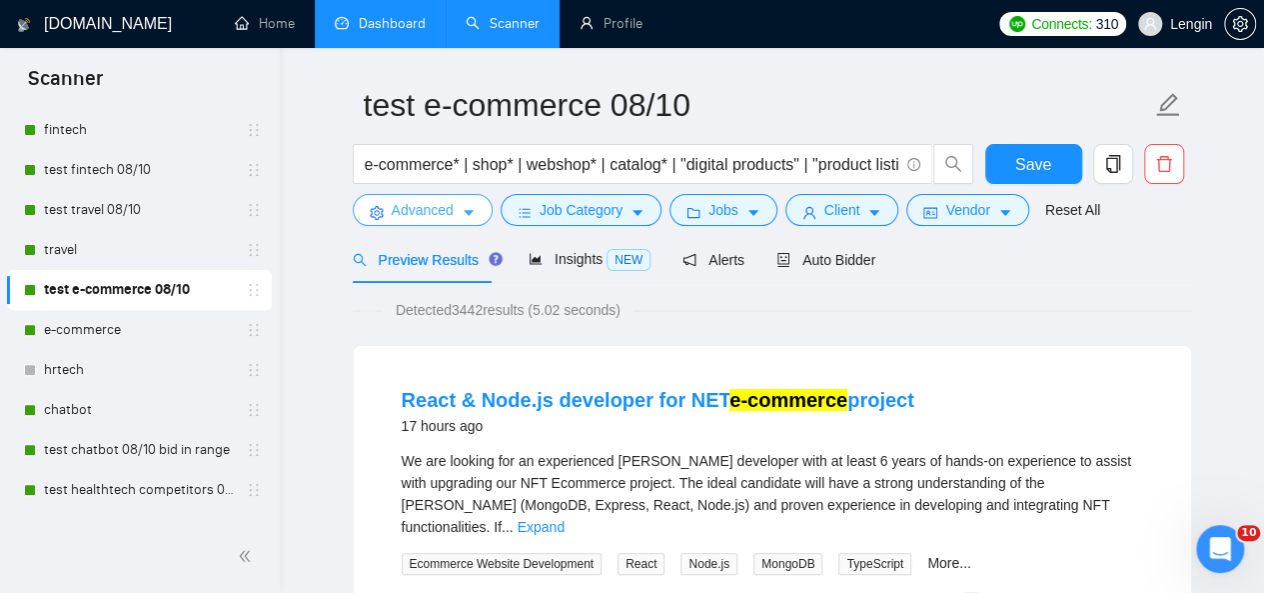
click at [443, 194] on button "Advanced" at bounding box center [423, 210] width 140 height 32
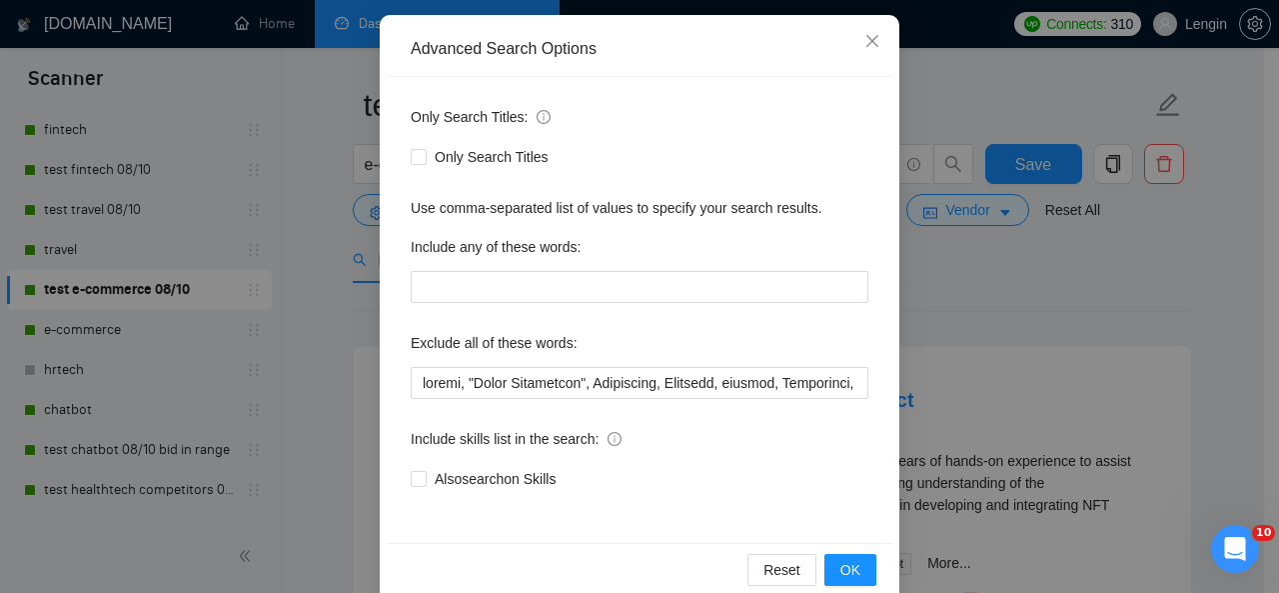
scroll to position [238, 0]
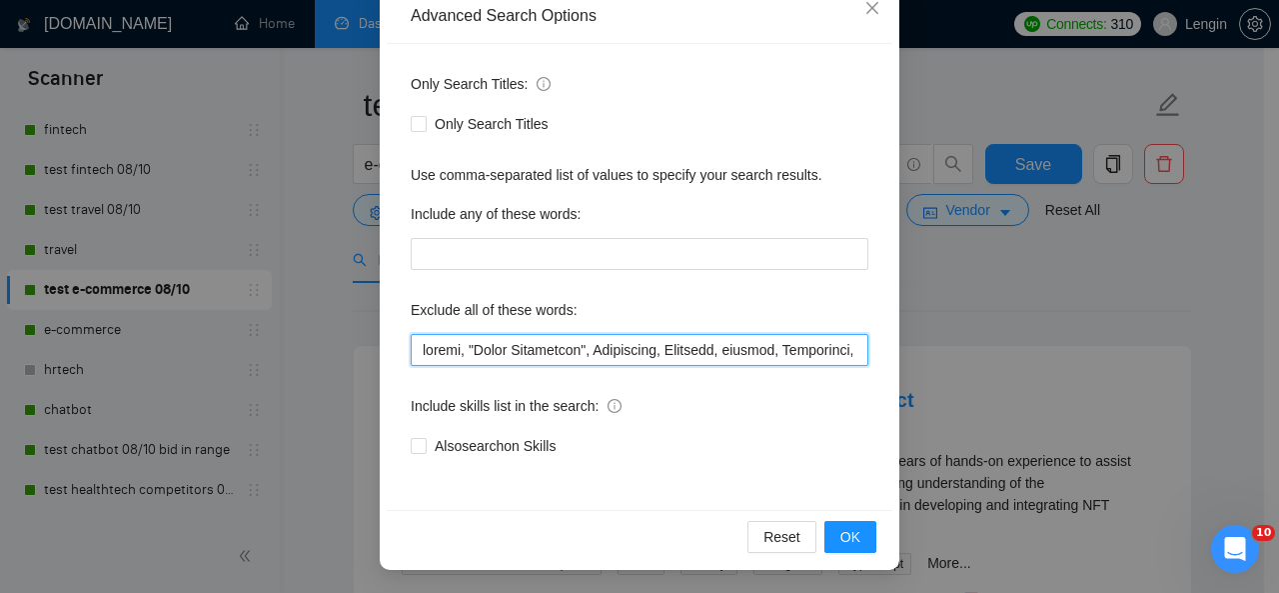
click at [411, 341] on input "text" at bounding box center [640, 350] width 458 height 32
paste input "Twilio"
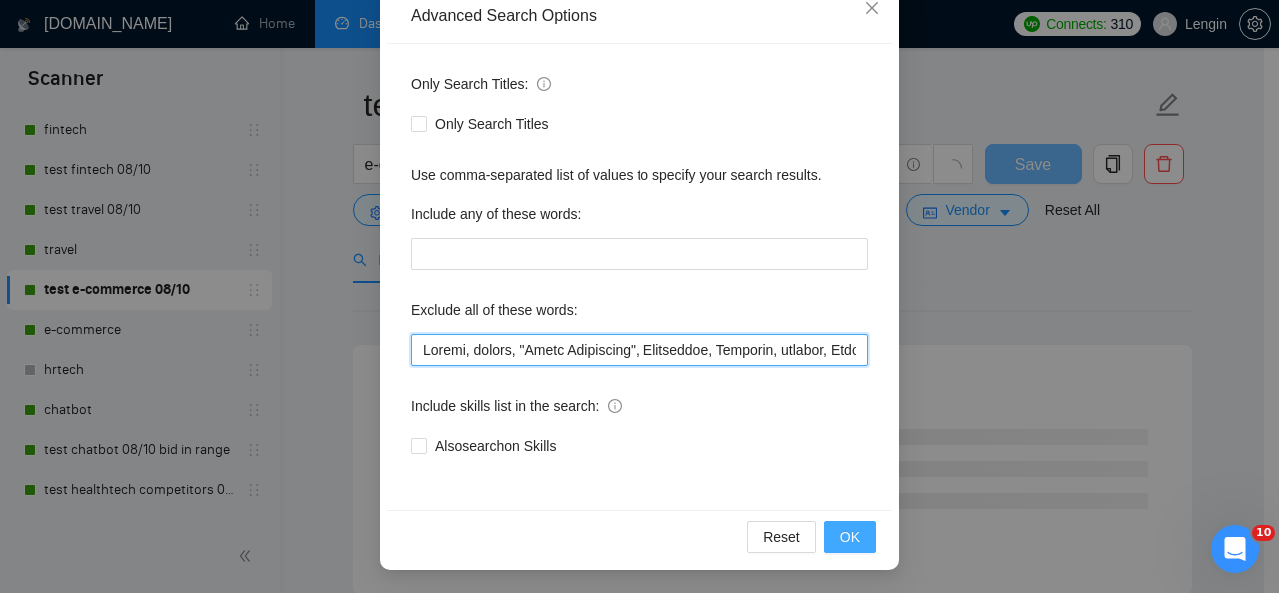
type input "Twilio, finish, "Figma Specialist", Salesforce, Untitled, manager, Sharetribe, …"
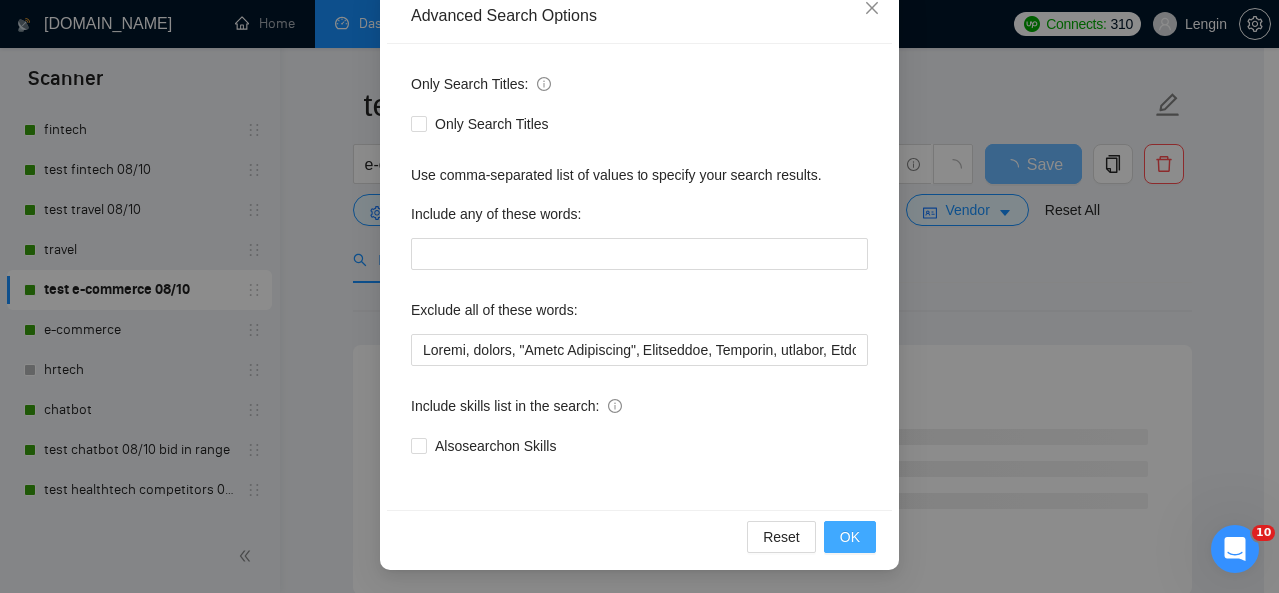
click at [856, 531] on button "OK" at bounding box center [850, 537] width 52 height 32
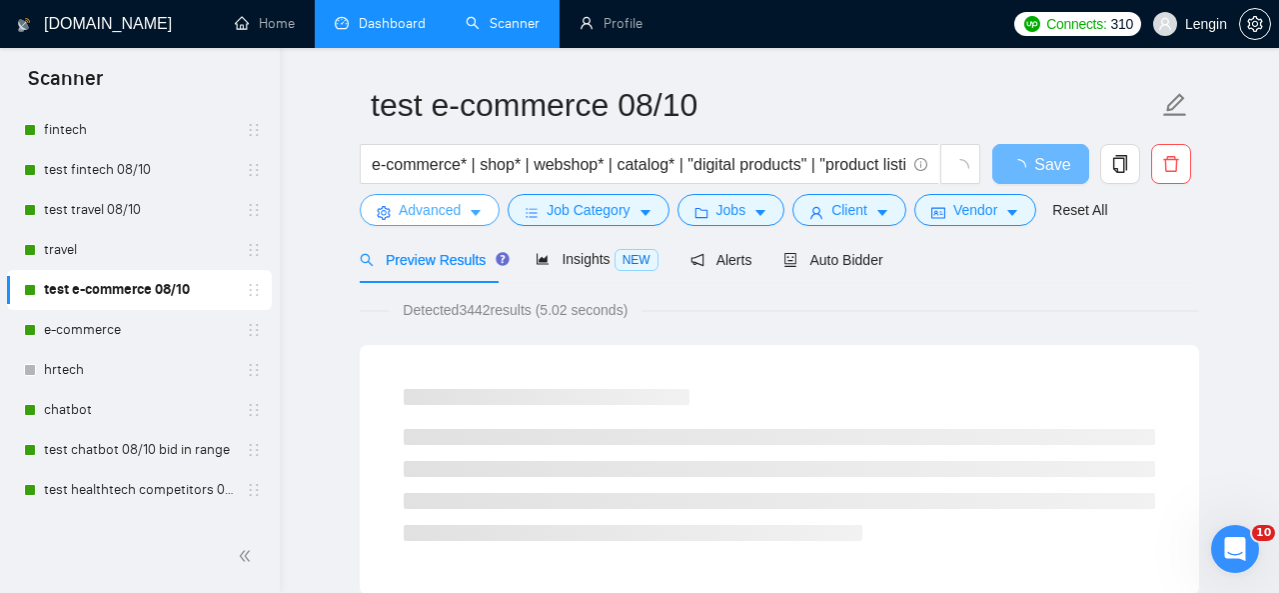
scroll to position [0, 0]
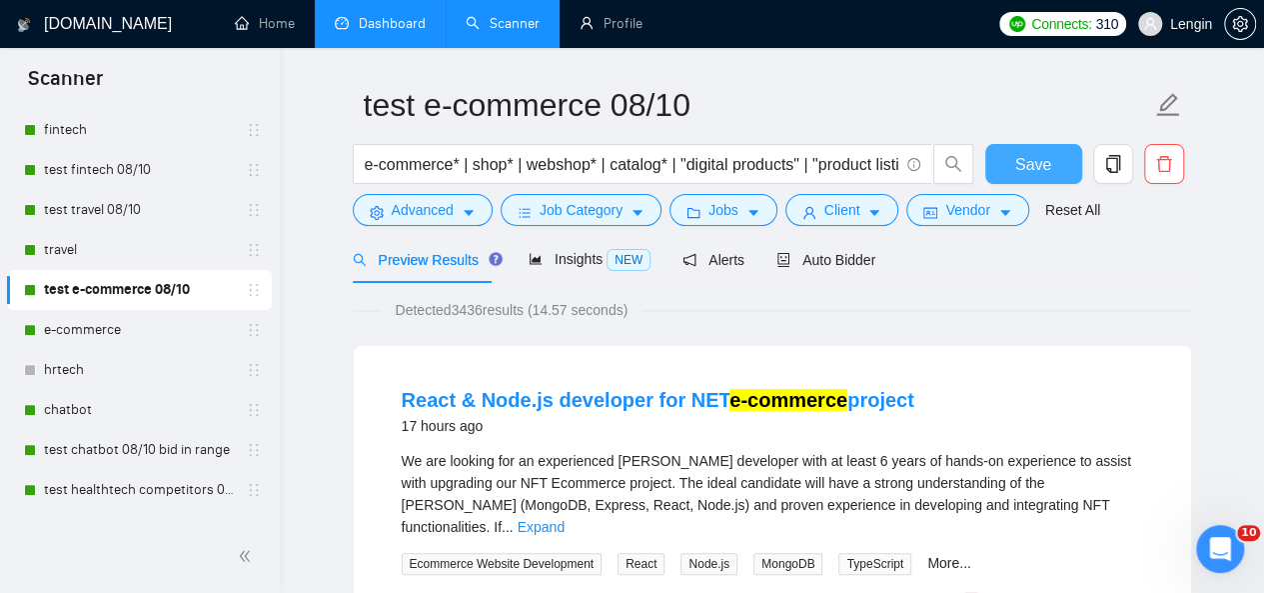
click at [1023, 162] on span "Save" at bounding box center [1033, 164] width 36 height 25
click at [82, 335] on link "e-commerce" at bounding box center [139, 330] width 190 height 40
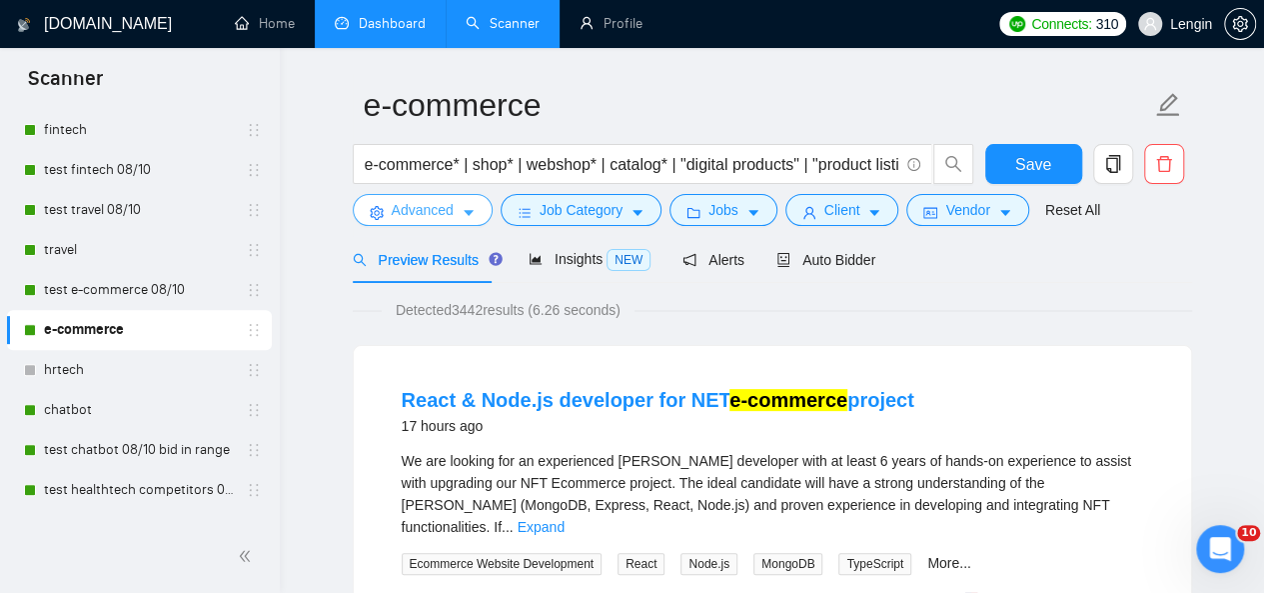
click at [456, 209] on button "Advanced" at bounding box center [423, 210] width 140 height 32
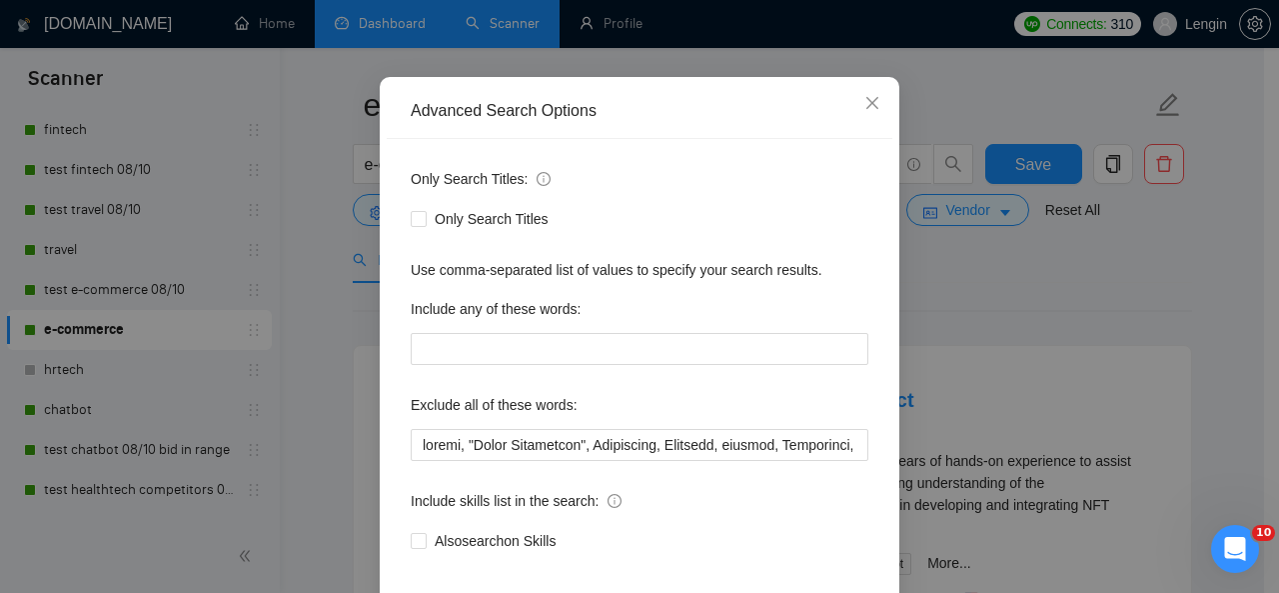
scroll to position [144, 0]
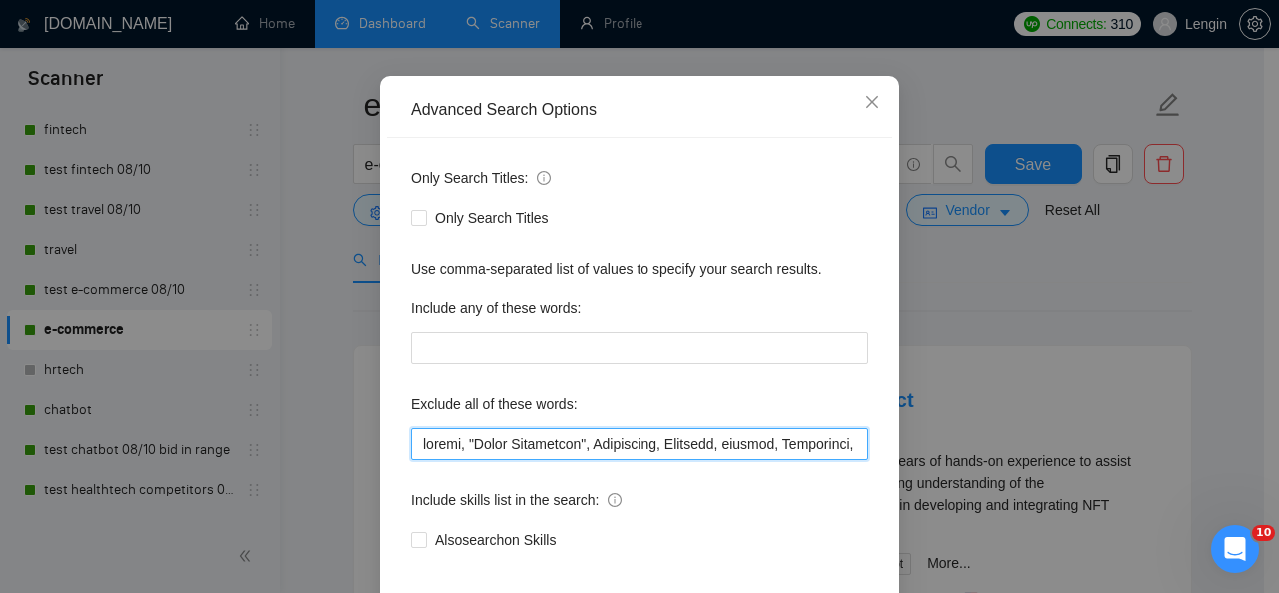
click at [412, 441] on input "text" at bounding box center [640, 444] width 458 height 32
paste input "Twilio"
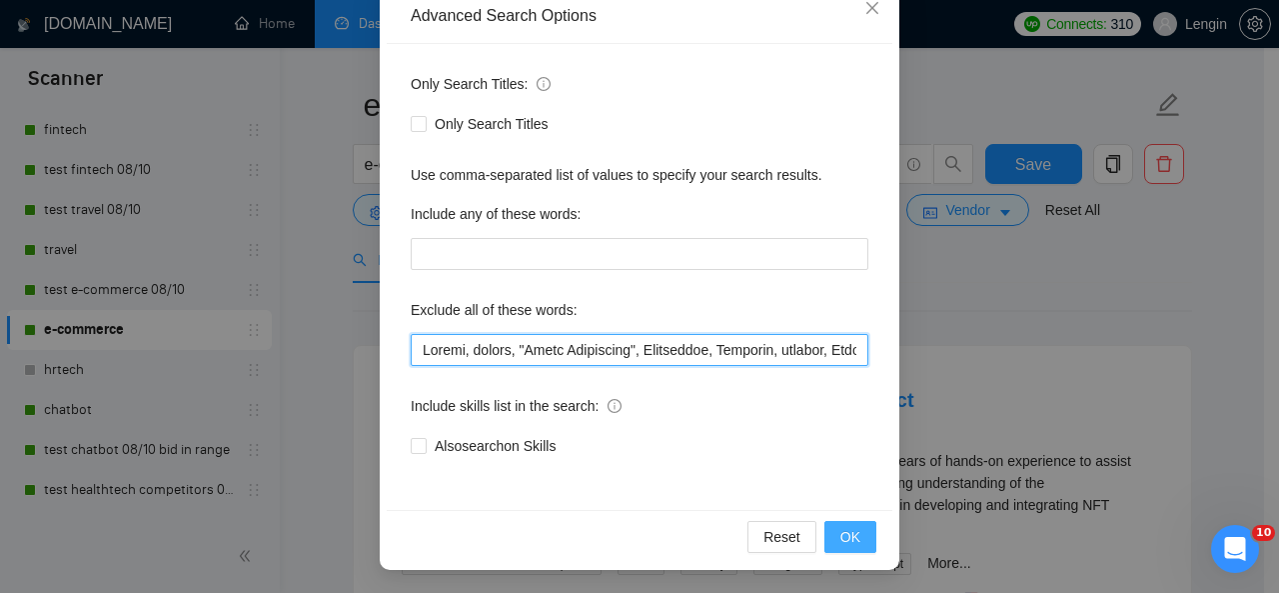
type input "Twilio, finish, "Figma Specialist", Salesforce, Untitled, manager, Sharetribe, …"
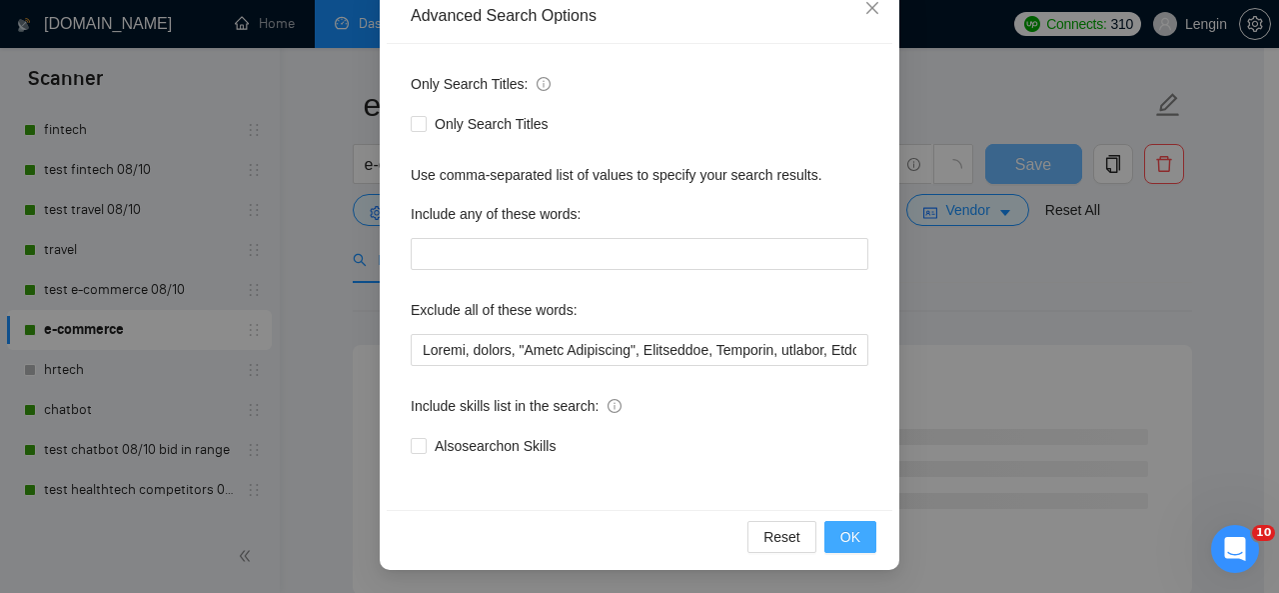
click at [840, 537] on span "OK" at bounding box center [850, 537] width 20 height 22
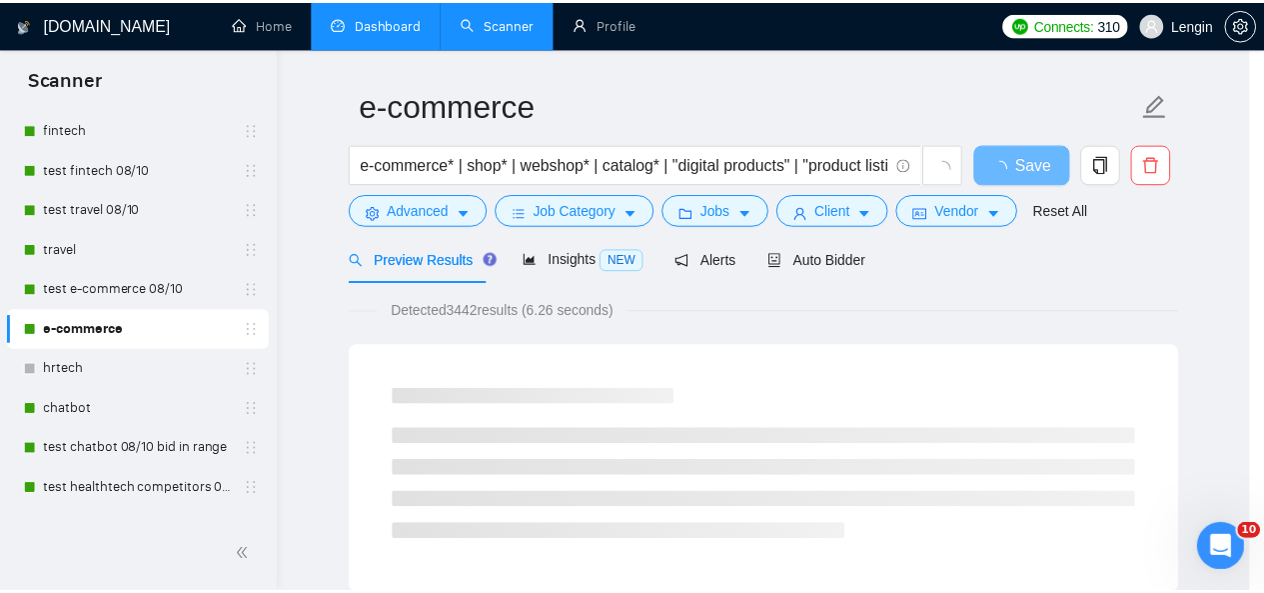
scroll to position [138, 0]
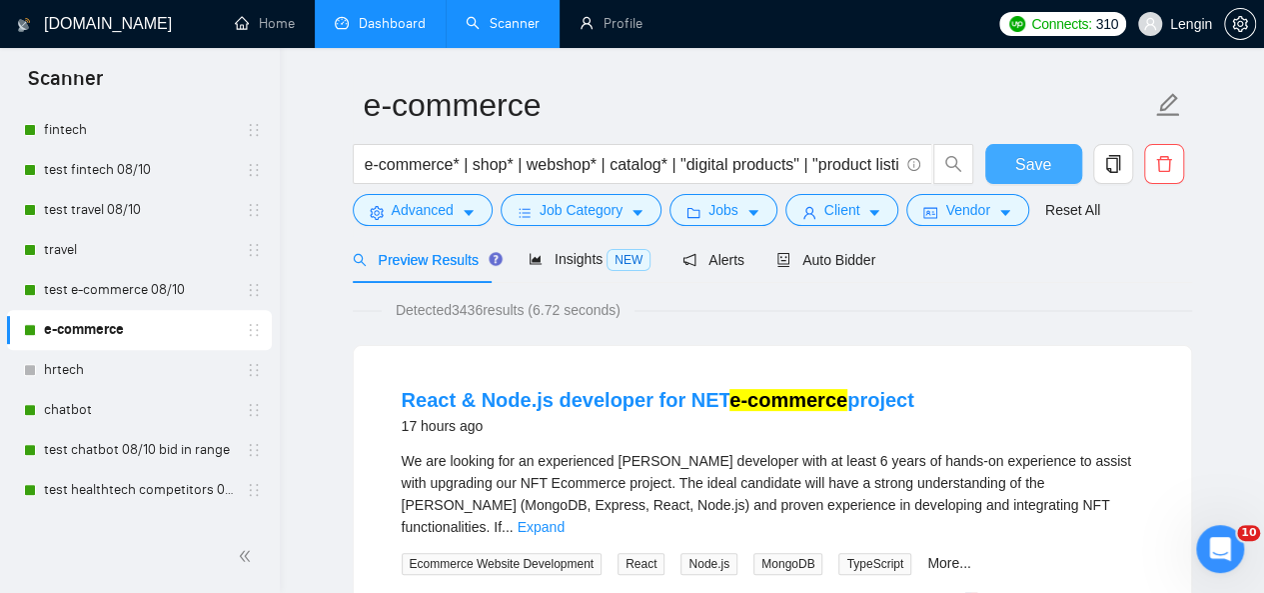
click at [1026, 173] on span "Save" at bounding box center [1033, 164] width 36 height 25
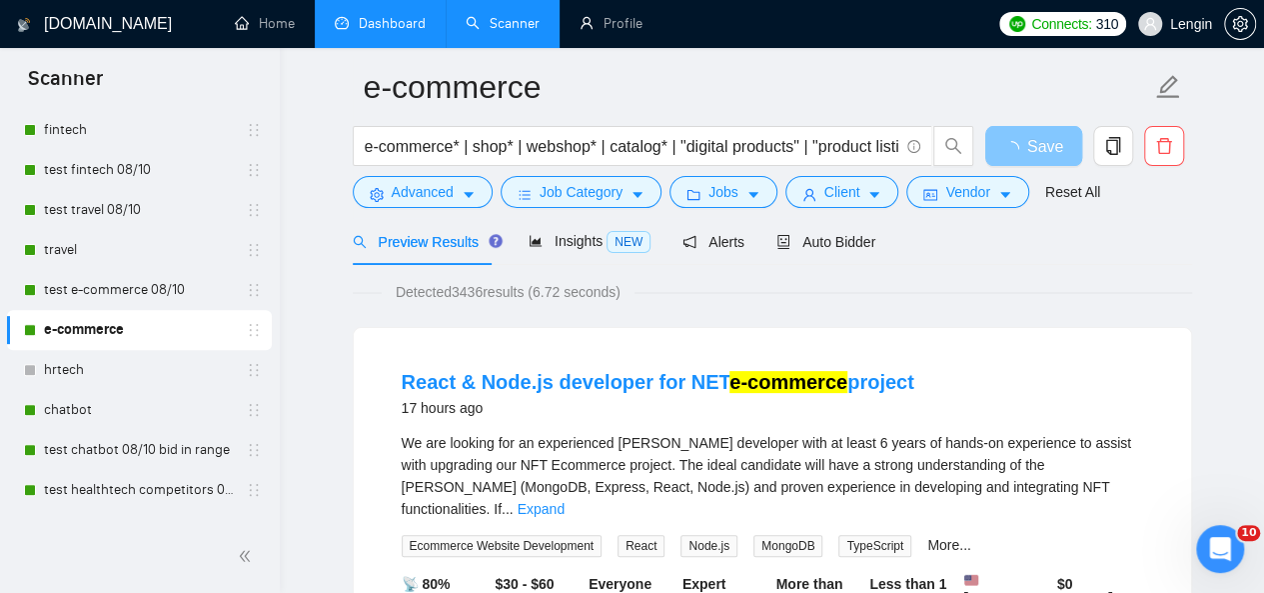
scroll to position [0, 0]
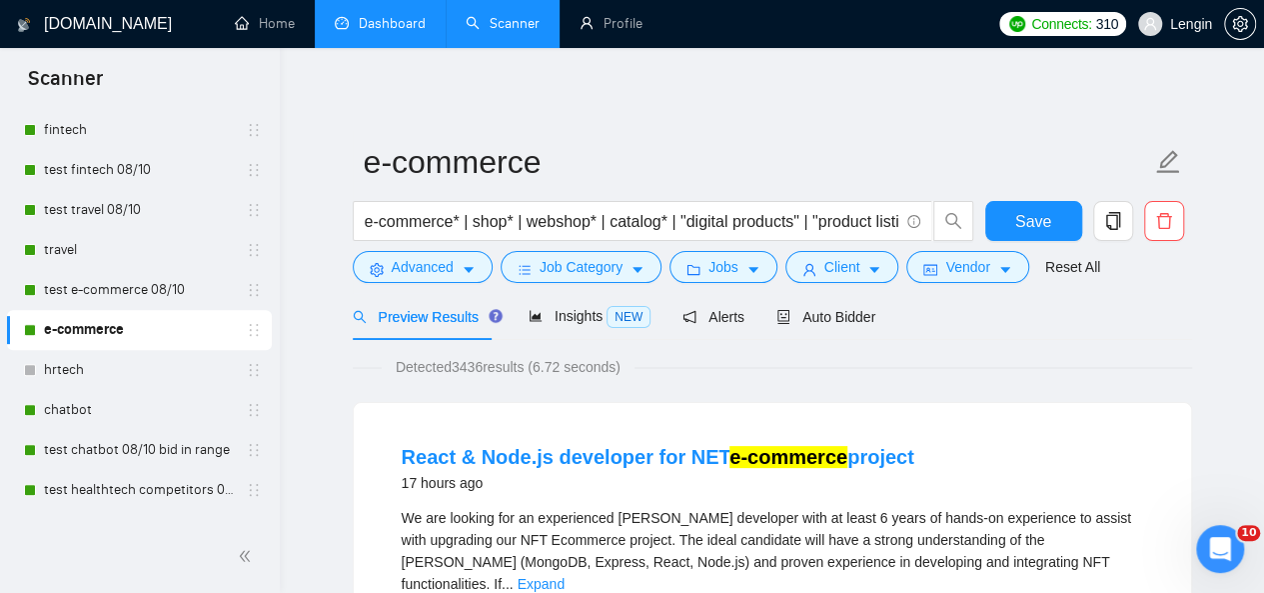
click at [381, 31] on link "Dashboard" at bounding box center [380, 23] width 91 height 17
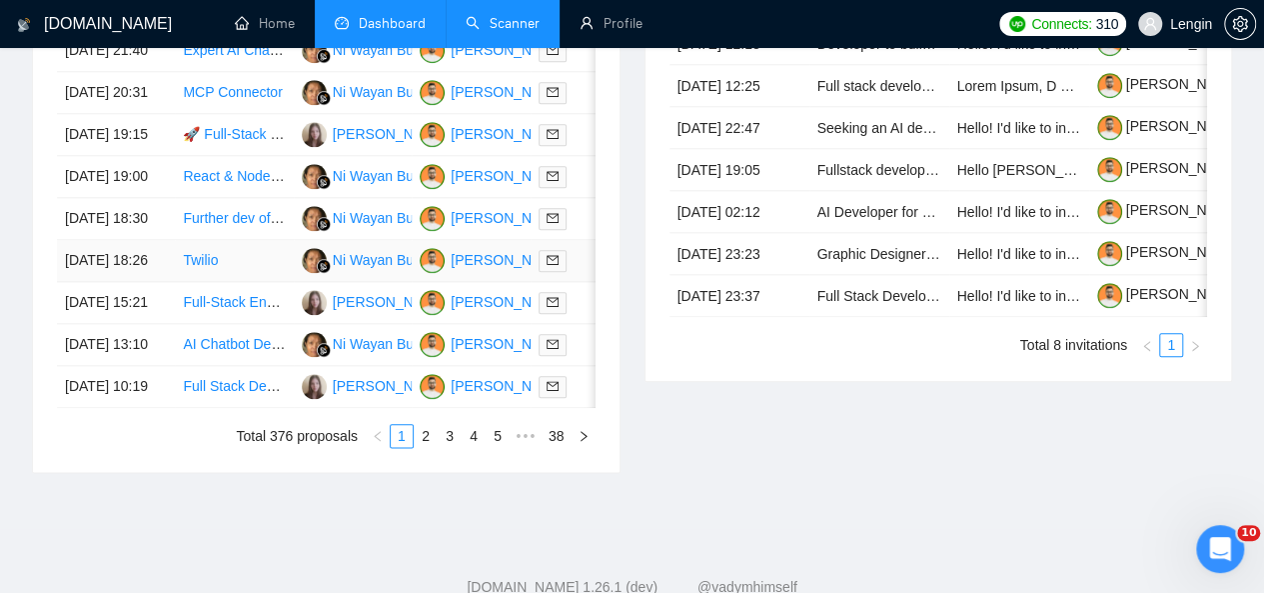
scroll to position [1127, 0]
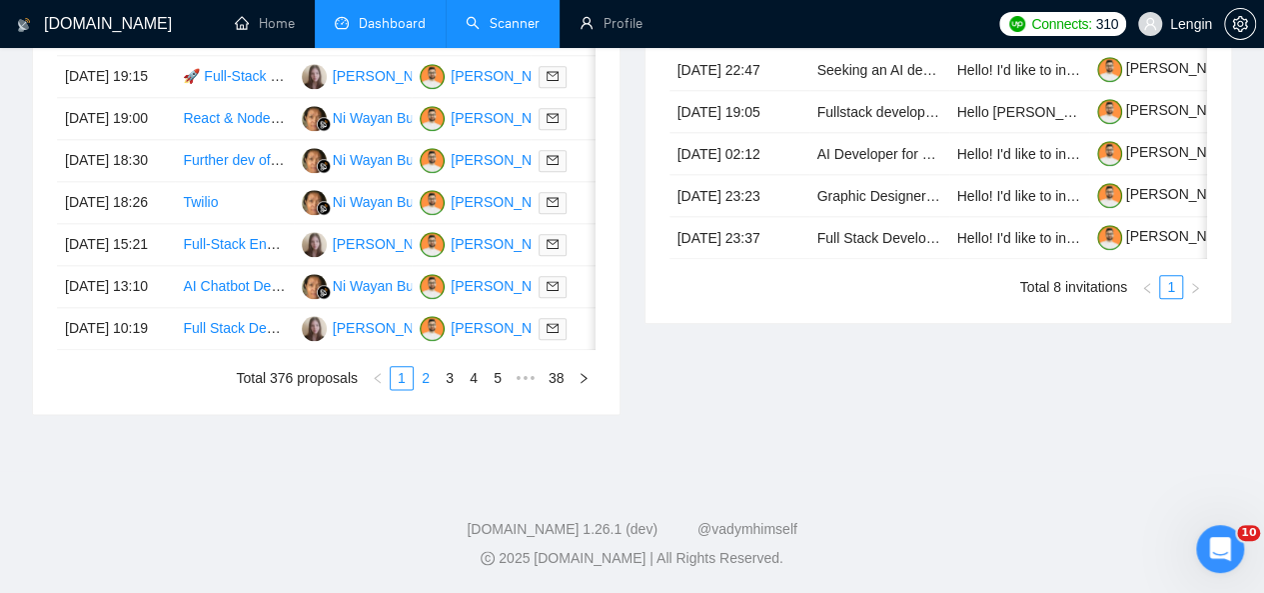
click at [429, 389] on link "2" at bounding box center [426, 378] width 22 height 22
